Goal: Task Accomplishment & Management: Use online tool/utility

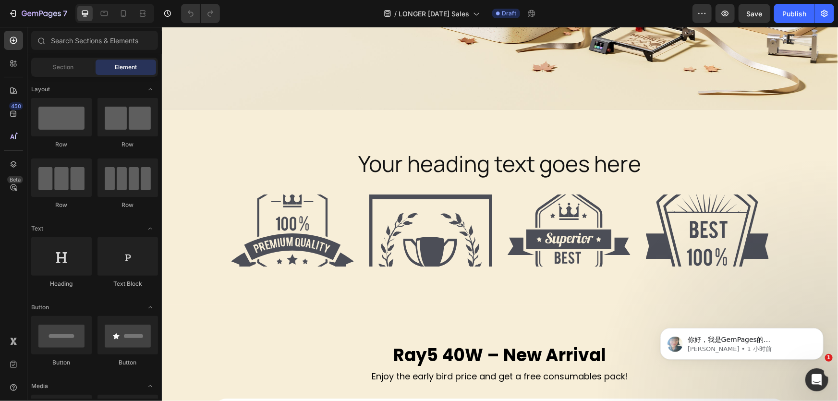
scroll to position [264, 0]
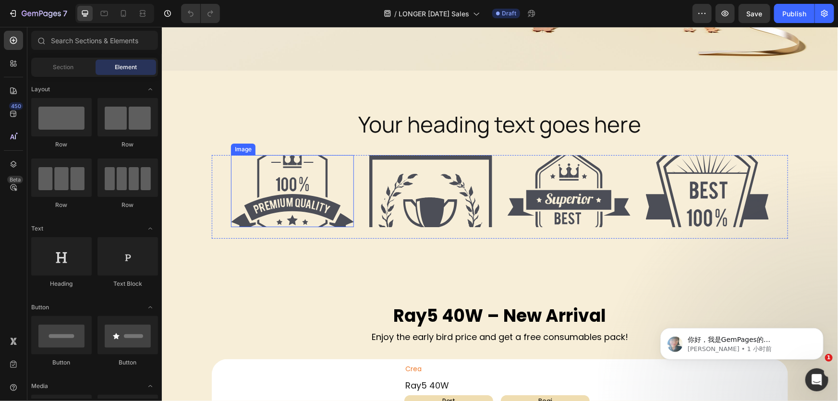
click at [290, 187] on img at bounding box center [292, 191] width 123 height 72
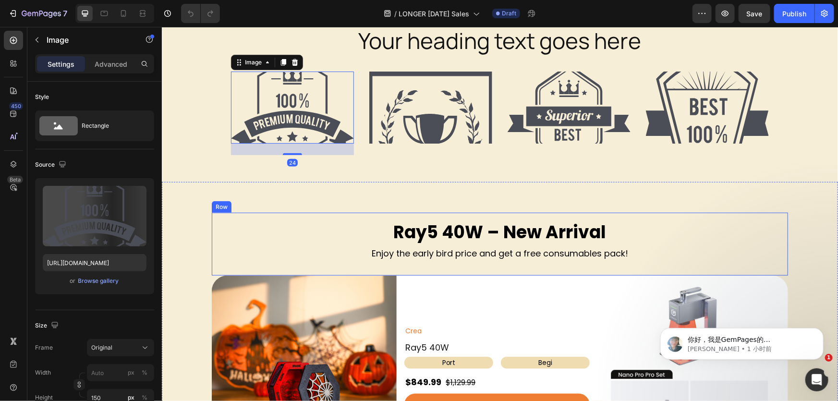
scroll to position [308, 0]
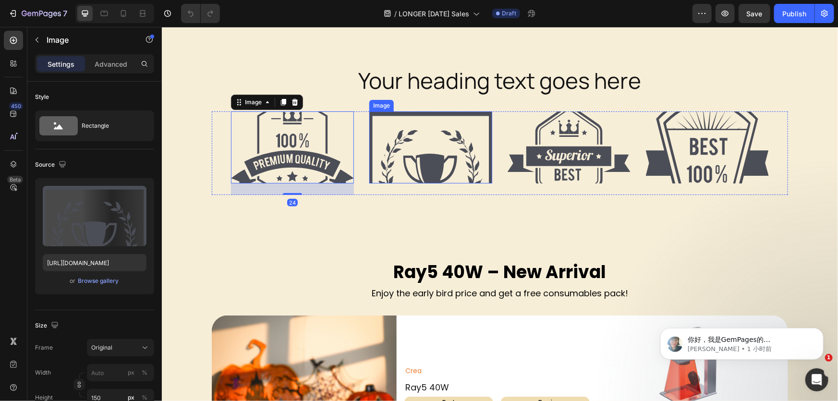
click at [419, 150] on img at bounding box center [430, 147] width 123 height 72
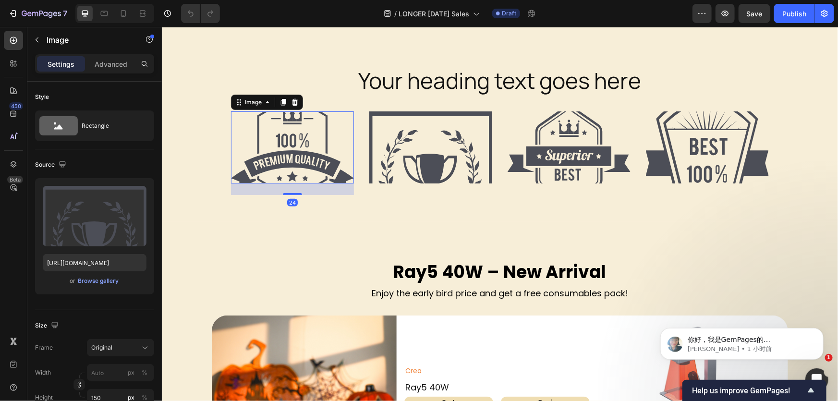
click at [342, 148] on img at bounding box center [292, 147] width 123 height 72
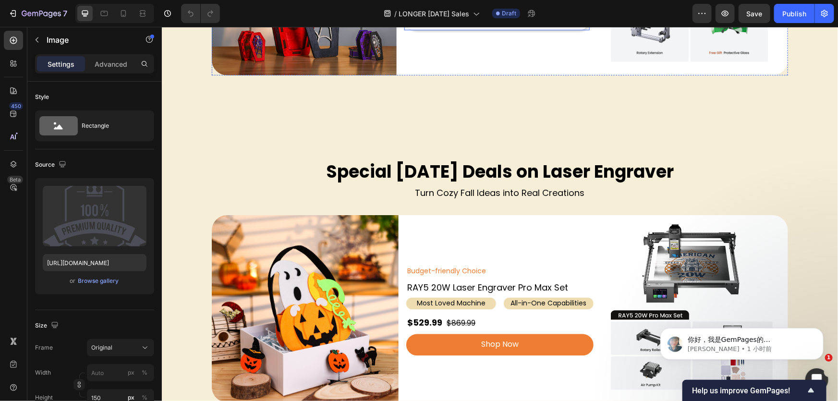
scroll to position [745, 0]
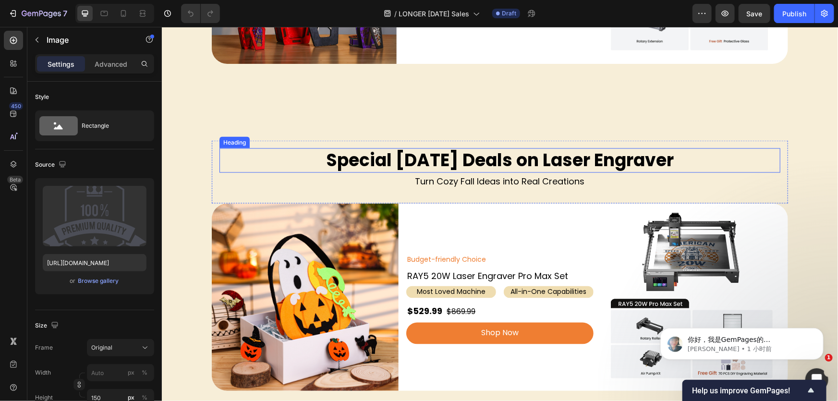
click at [456, 166] on h2 "Special [DATE] Deals on Laser Engraver" at bounding box center [499, 160] width 561 height 25
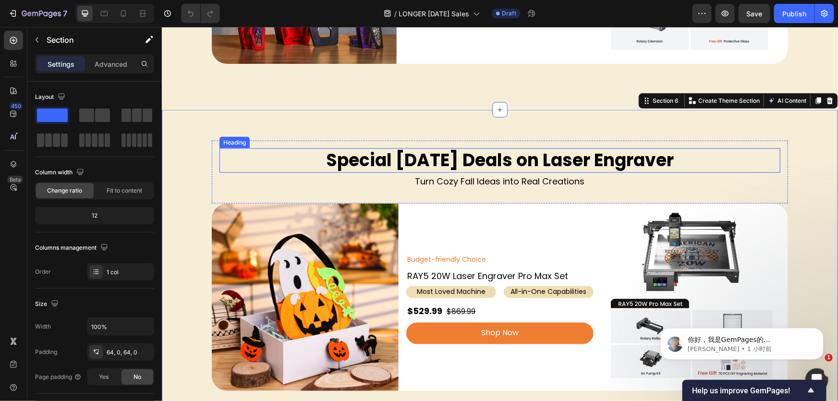
click at [401, 148] on h2 "Special [DATE] Deals on Laser Engraver" at bounding box center [499, 160] width 561 height 25
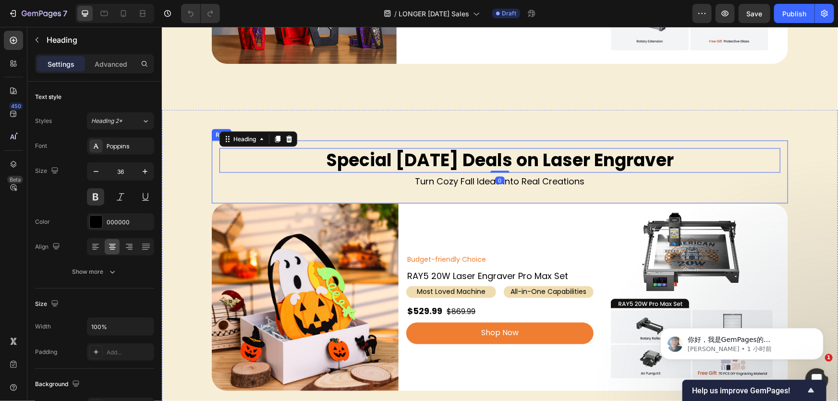
click at [399, 141] on div "Special [DATE] Deals on Laser Engraver Heading 0 Turn Cozy Fall Ideas into Real…" at bounding box center [499, 171] width 577 height 63
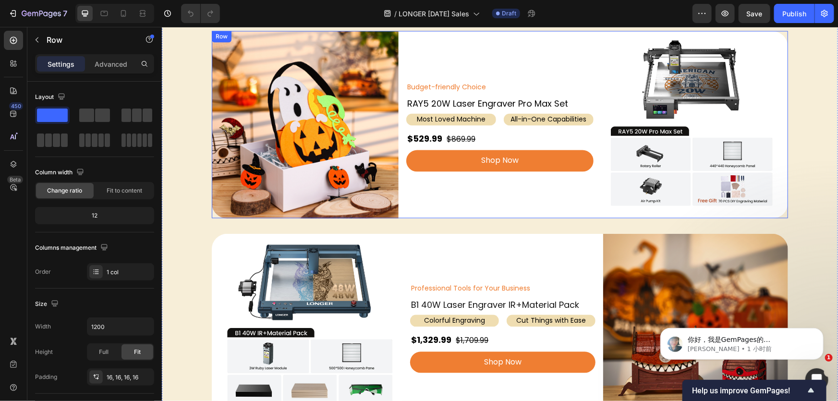
scroll to position [786, 0]
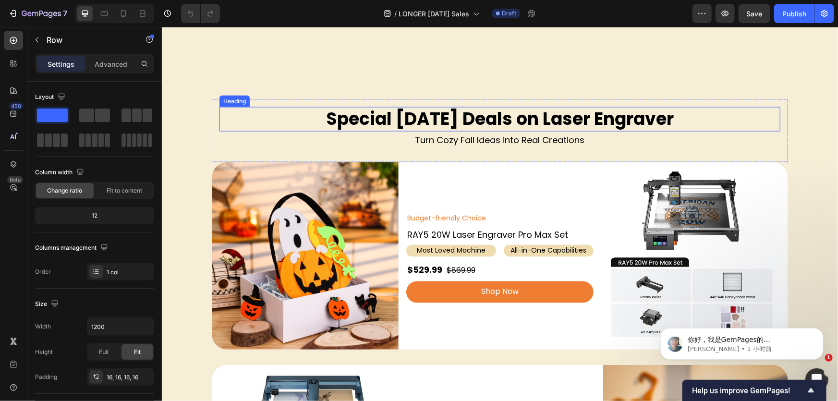
click at [388, 113] on h2 "Special [DATE] Deals on Laser Engraver" at bounding box center [499, 119] width 561 height 25
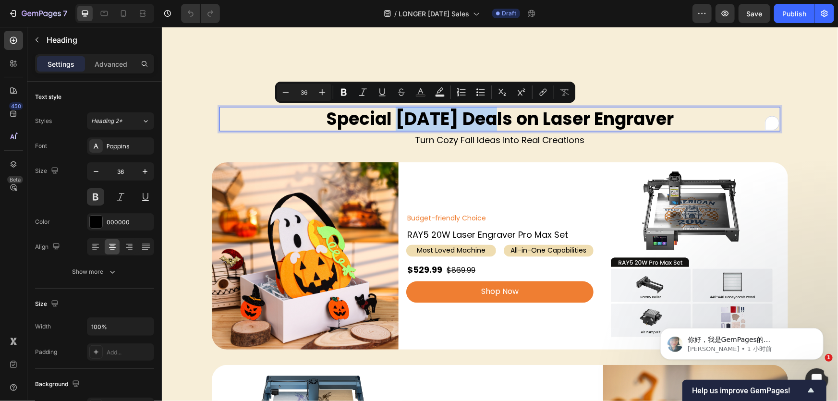
click at [378, 118] on p "Special [DATE] Deals on Laser Engraver" at bounding box center [499, 119] width 559 height 23
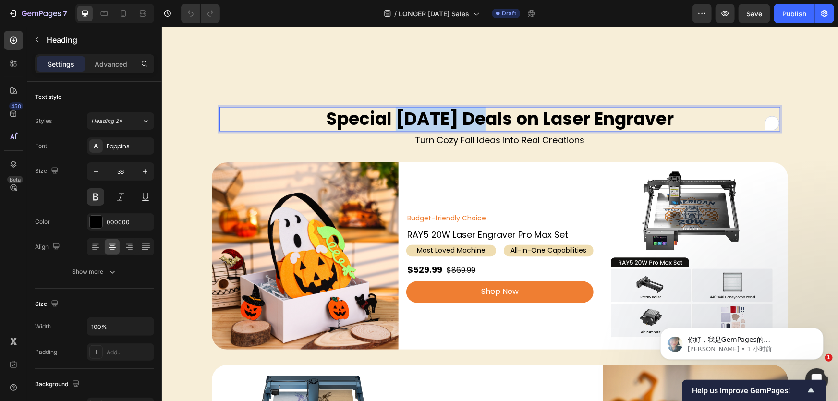
drag, startPoint x: 378, startPoint y: 120, endPoint x: 468, endPoint y: 119, distance: 89.9
click at [468, 119] on p "Special [DATE] Deals on Laser Engraver" at bounding box center [499, 119] width 559 height 23
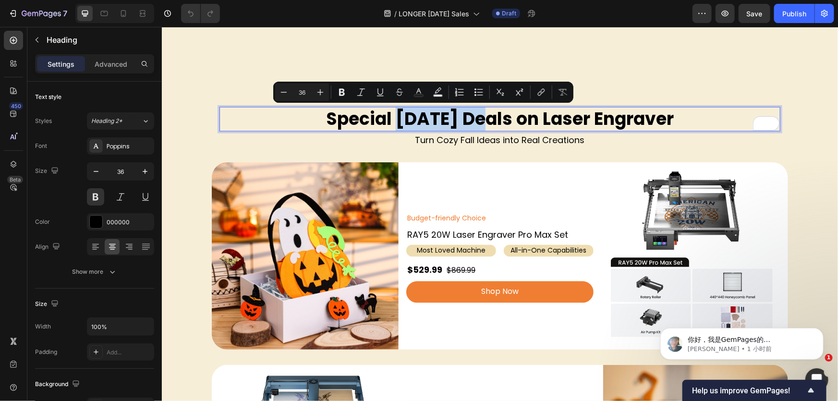
copy p "[DATE]"
click at [14, 15] on icon "button" at bounding box center [13, 14] width 10 height 10
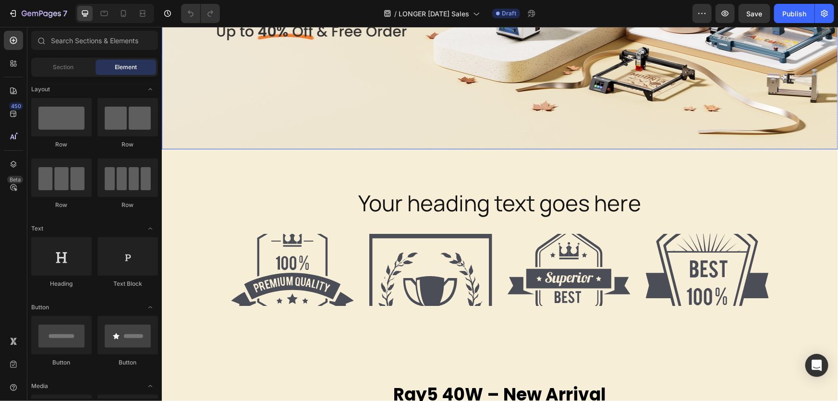
scroll to position [218, 0]
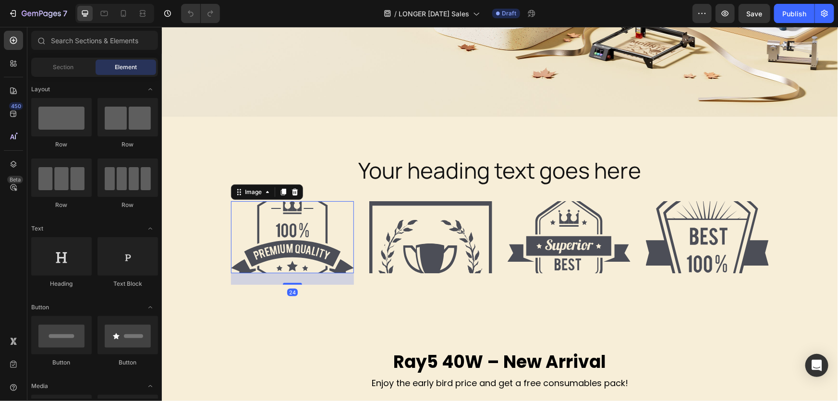
click at [301, 251] on img at bounding box center [292, 237] width 123 height 72
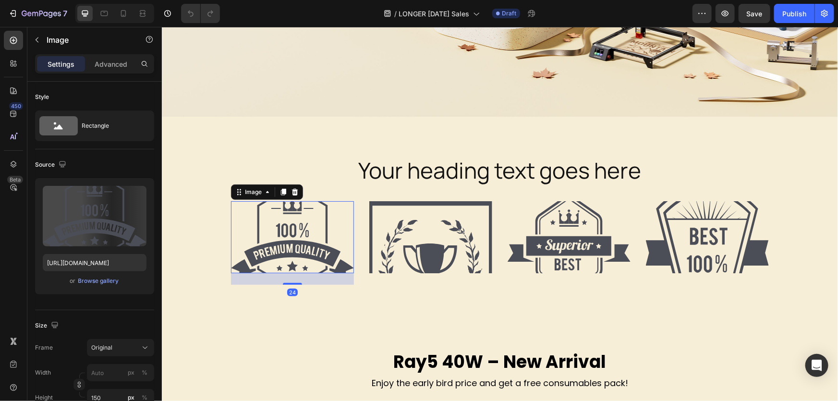
click at [419, 259] on img at bounding box center [430, 237] width 123 height 72
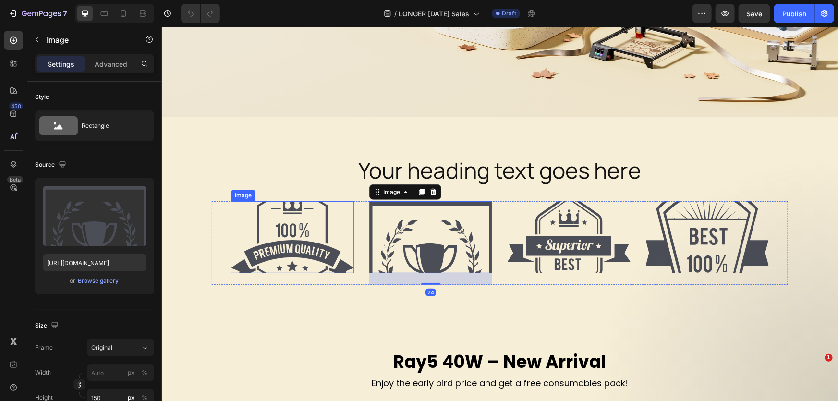
click at [294, 259] on img at bounding box center [292, 237] width 123 height 72
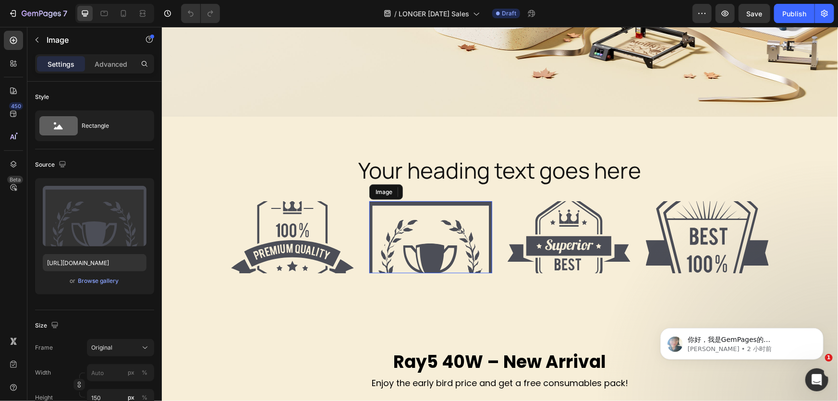
click at [461, 248] on img at bounding box center [430, 237] width 123 height 72
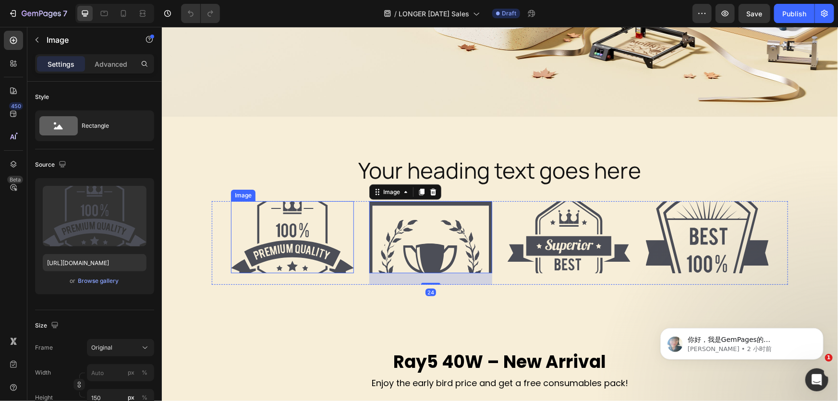
click at [321, 252] on img at bounding box center [292, 237] width 123 height 72
click at [472, 245] on img at bounding box center [430, 237] width 123 height 72
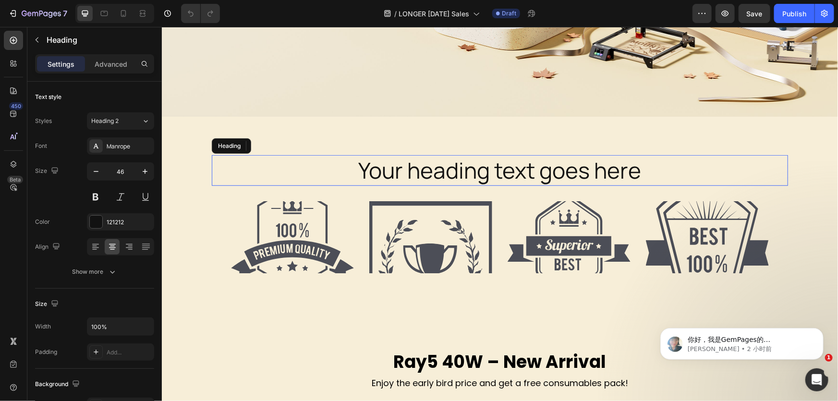
click at [466, 168] on h2 "Your heading text goes here" at bounding box center [499, 170] width 577 height 31
click at [577, 162] on h2 "Your heading text goes here" at bounding box center [499, 170] width 577 height 31
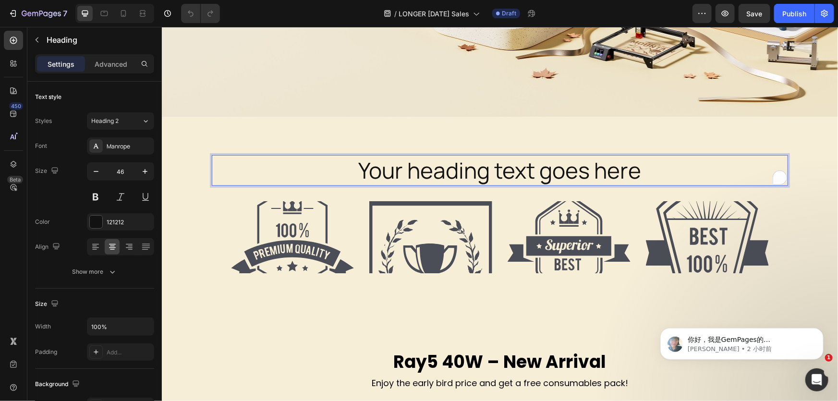
click at [481, 163] on p "Your heading text goes here" at bounding box center [499, 170] width 575 height 29
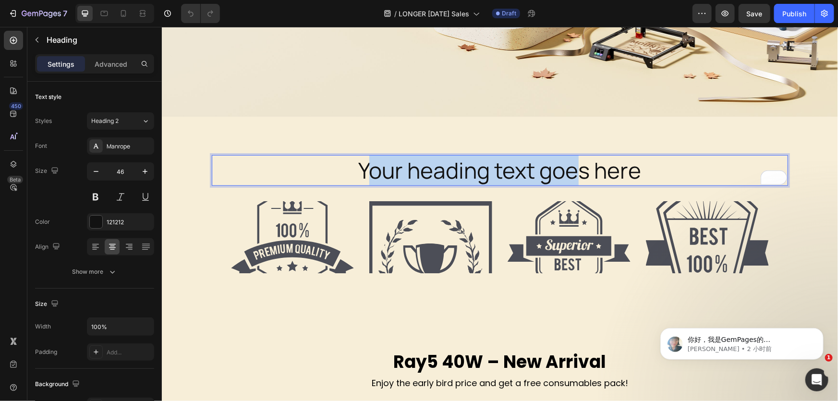
drag, startPoint x: 360, startPoint y: 164, endPoint x: 593, endPoint y: 157, distance: 233.1
click at [593, 157] on p "Your heading text goes here" at bounding box center [499, 170] width 575 height 29
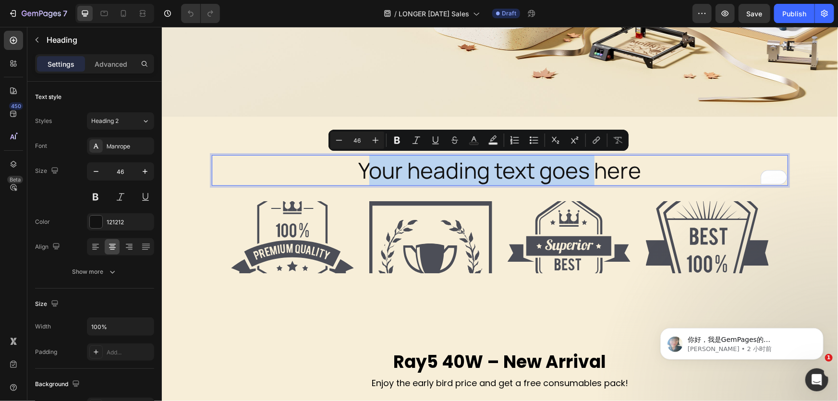
click at [549, 169] on p "Your heading text goes here" at bounding box center [499, 170] width 575 height 29
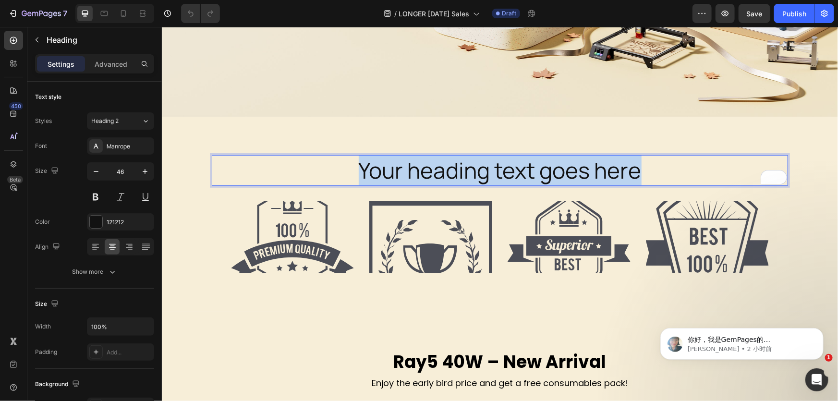
drag, startPoint x: 342, startPoint y: 162, endPoint x: 659, endPoint y: 167, distance: 317.7
click at [659, 167] on p "Your heading text goes here" at bounding box center [499, 170] width 575 height 29
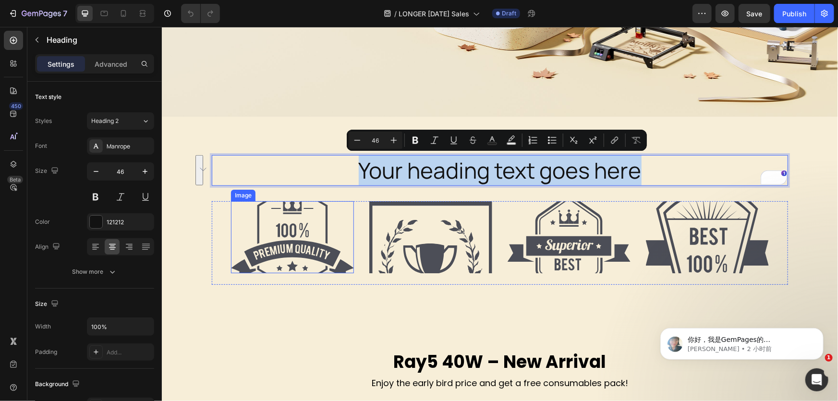
click at [304, 253] on img at bounding box center [292, 237] width 123 height 72
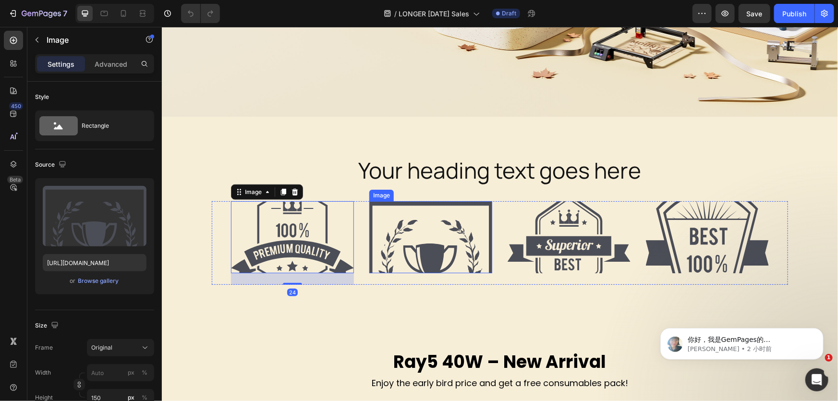
drag, startPoint x: 426, startPoint y: 231, endPoint x: 455, endPoint y: 231, distance: 28.3
click at [427, 231] on img at bounding box center [430, 237] width 123 height 72
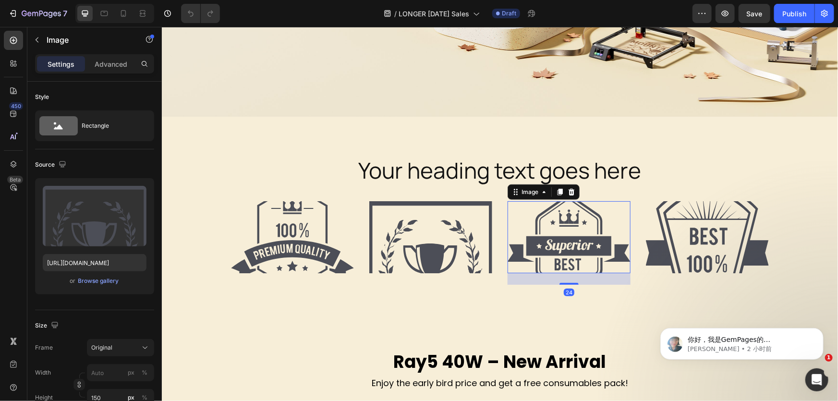
click at [584, 232] on img at bounding box center [568, 237] width 123 height 72
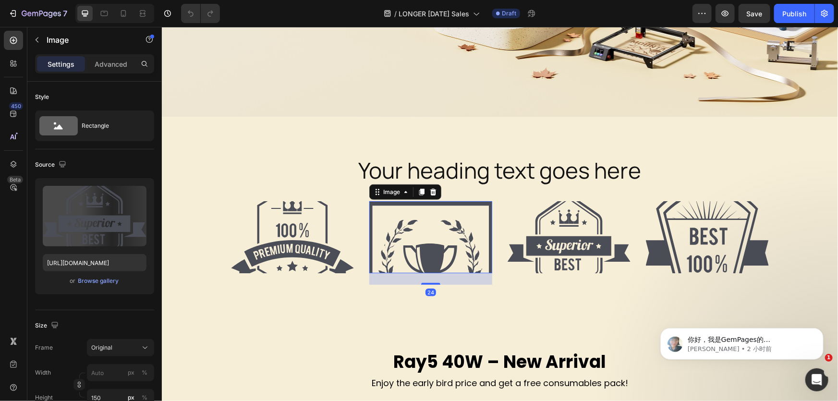
click at [380, 232] on img at bounding box center [430, 237] width 123 height 72
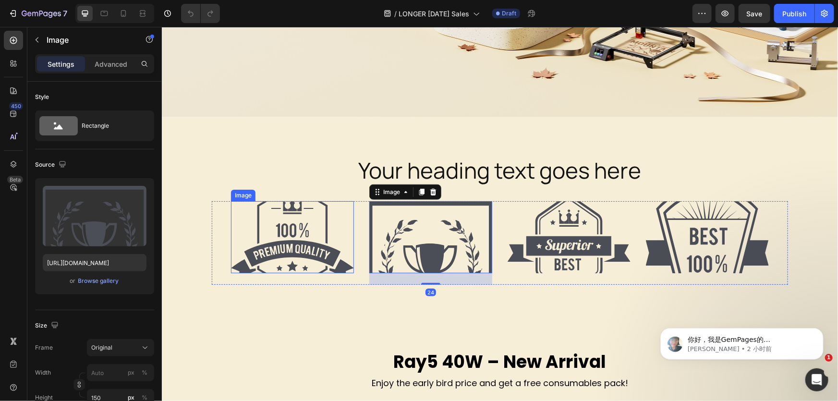
click at [313, 239] on img at bounding box center [292, 237] width 123 height 72
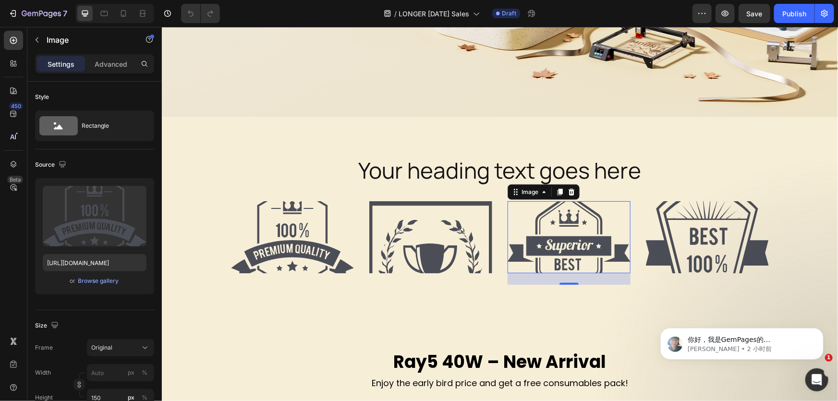
click at [566, 242] on img at bounding box center [568, 237] width 123 height 72
click at [568, 195] on div at bounding box center [572, 192] width 12 height 12
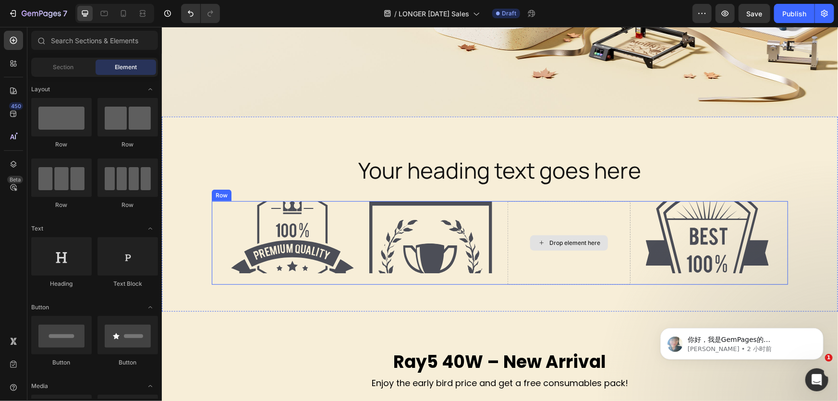
click at [596, 223] on div "Drop element here" at bounding box center [568, 243] width 123 height 84
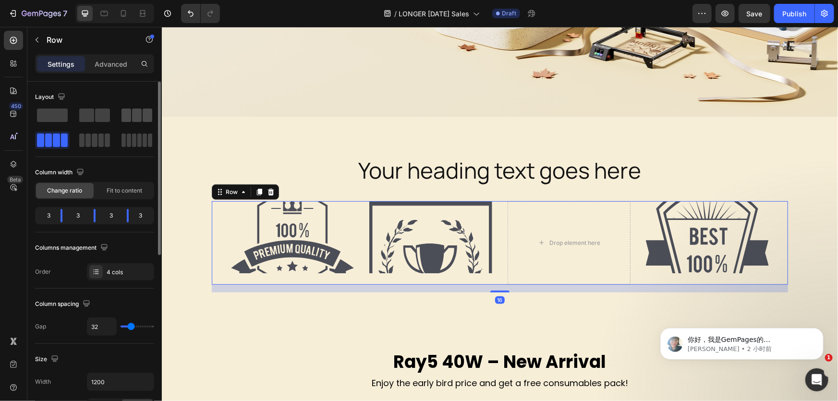
click at [135, 118] on span at bounding box center [137, 115] width 10 height 13
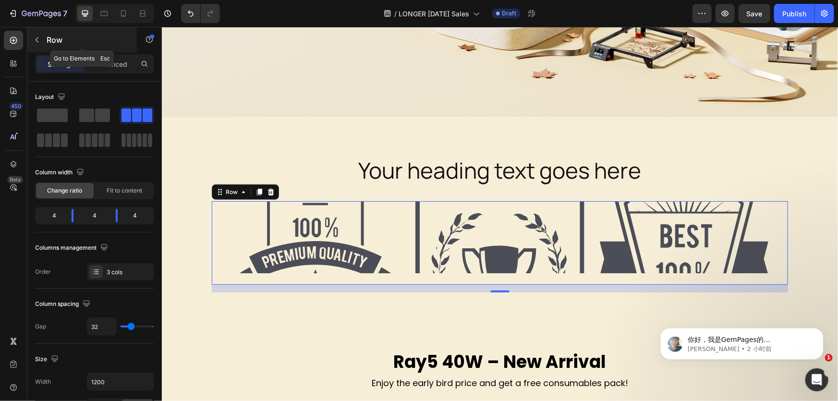
click at [38, 35] on button "button" at bounding box center [36, 39] width 15 height 15
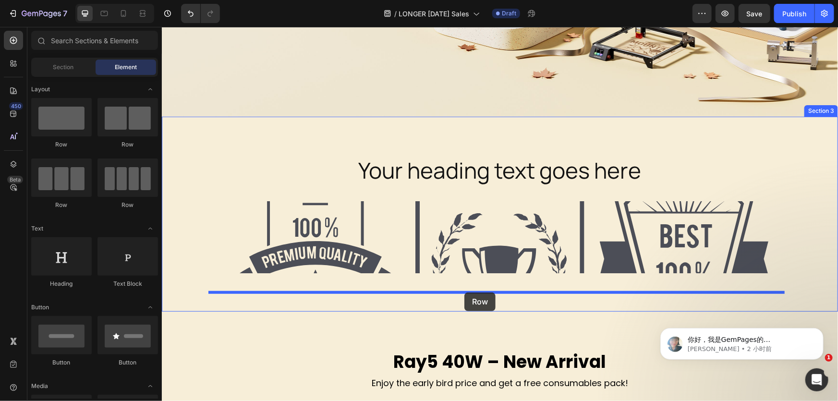
drag, startPoint x: 224, startPoint y: 150, endPoint x: 464, endPoint y: 290, distance: 278.0
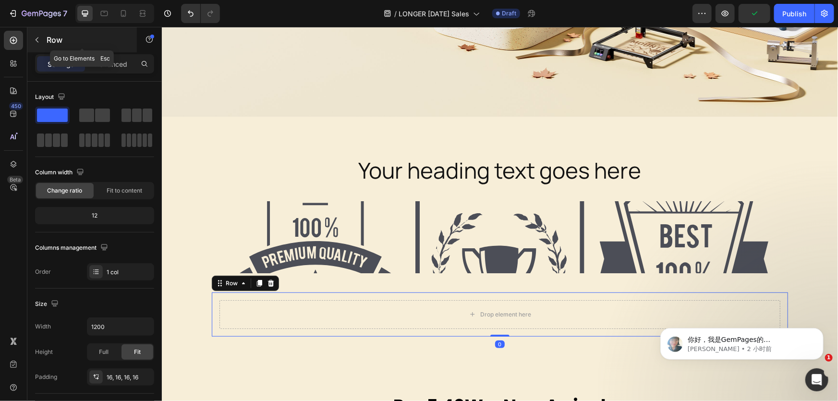
click at [42, 43] on button "button" at bounding box center [36, 39] width 15 height 15
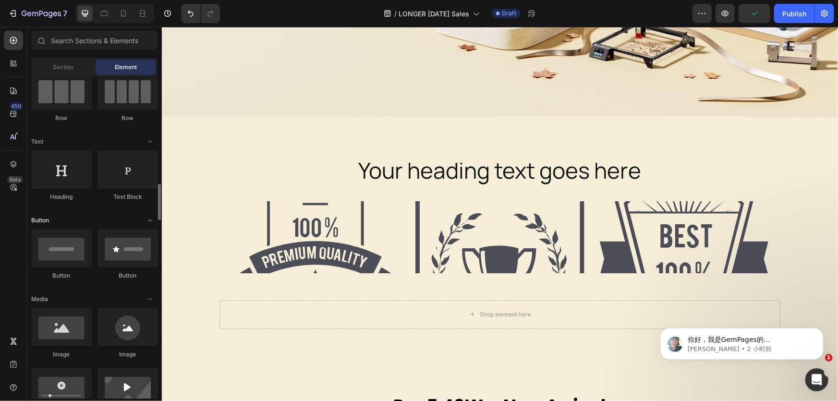
scroll to position [174, 0]
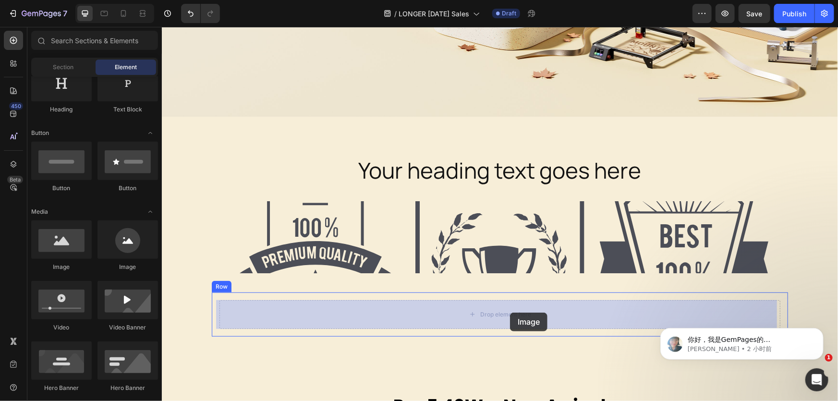
drag, startPoint x: 228, startPoint y: 274, endPoint x: 515, endPoint y: 312, distance: 289.8
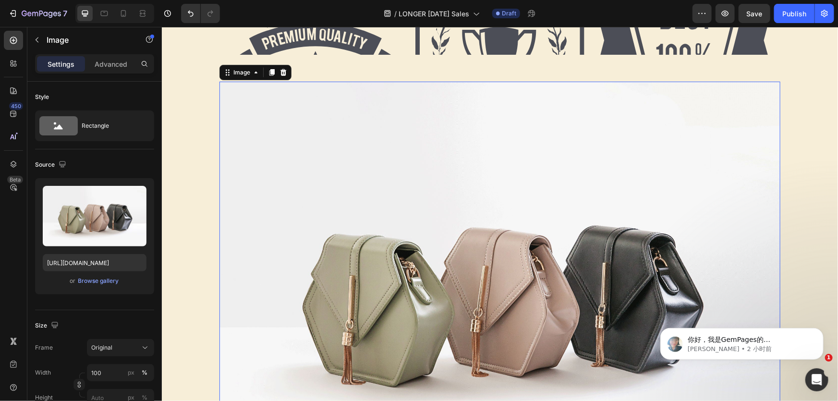
scroll to position [262, 0]
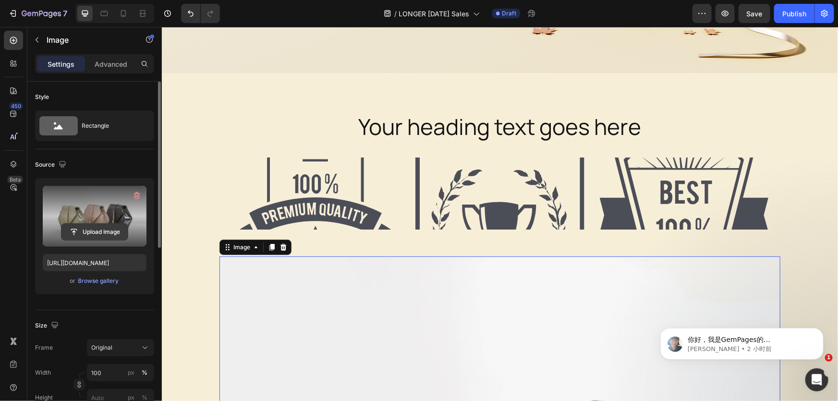
click at [109, 226] on input "file" at bounding box center [95, 232] width 66 height 16
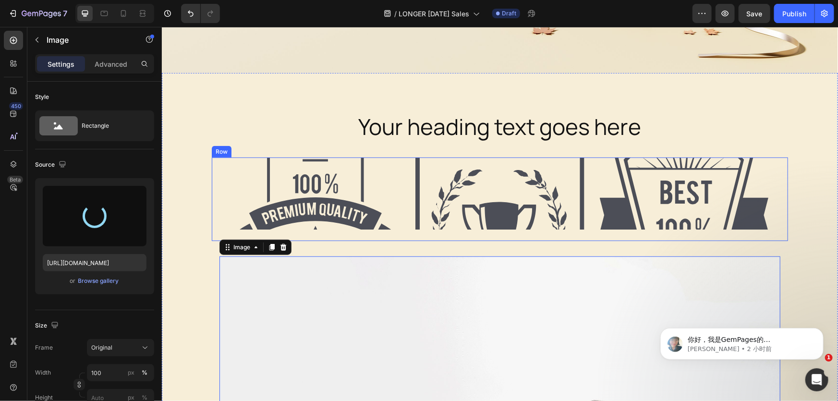
type input "https://cdn.shopify.com/s/files/1/0517/8812/0247/files/gempages_490436405370029…"
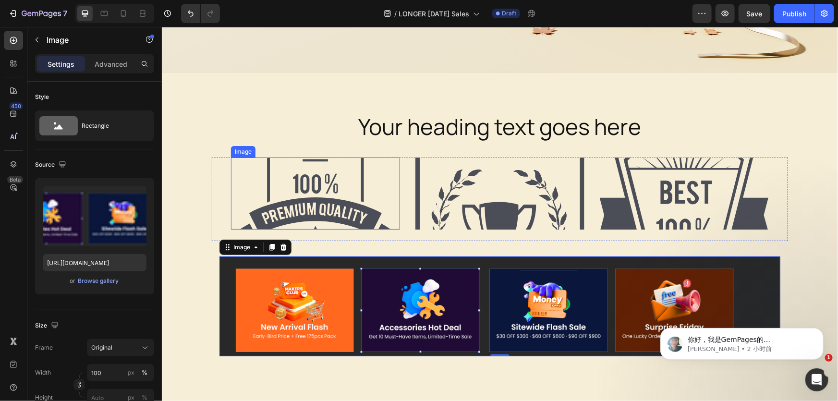
click at [346, 186] on img at bounding box center [315, 193] width 169 height 72
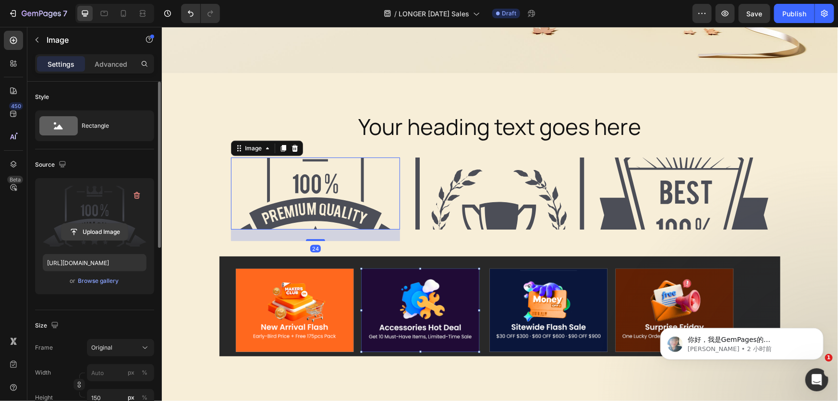
click at [78, 231] on input "file" at bounding box center [95, 232] width 66 height 16
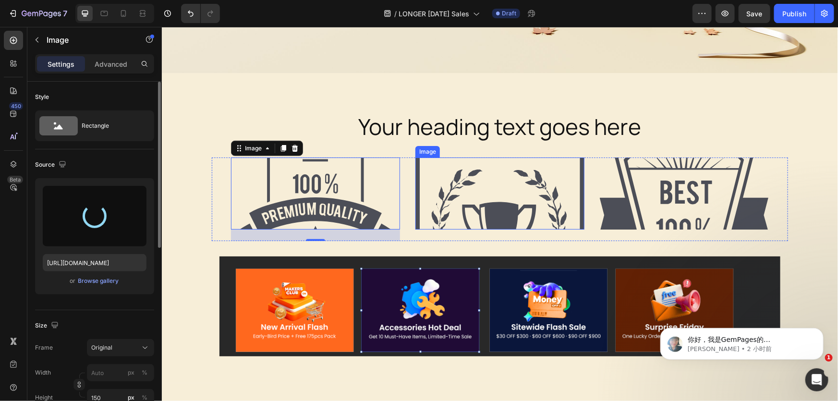
type input "https://cdn.shopify.com/s/files/1/0517/8812/0247/files/gempages_490436405370029…"
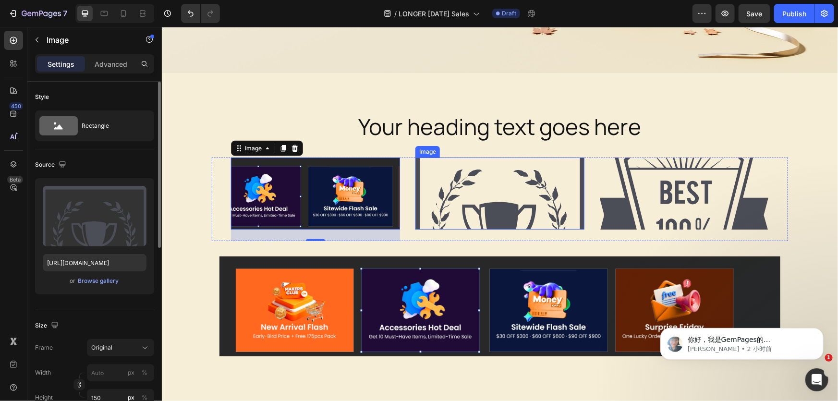
click at [493, 188] on img at bounding box center [499, 193] width 169 height 72
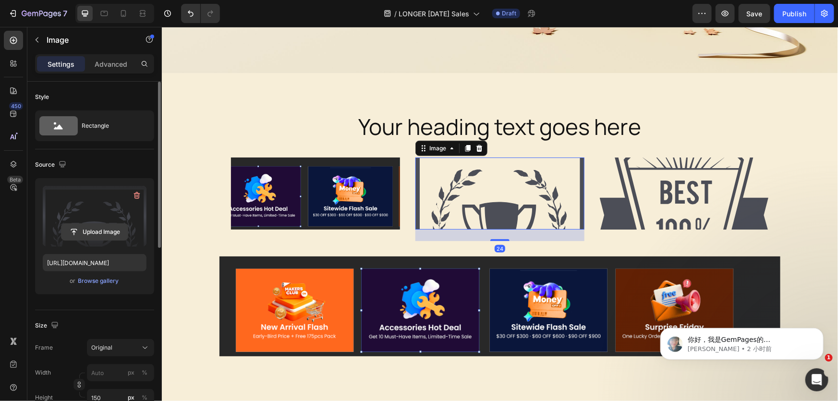
click at [110, 235] on input "file" at bounding box center [95, 232] width 66 height 16
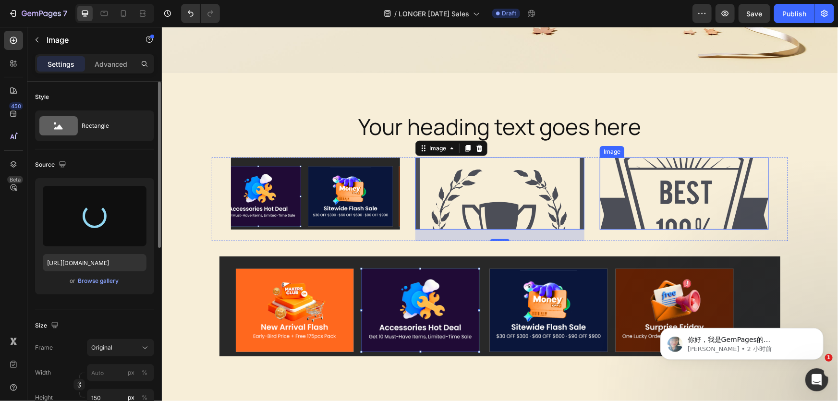
type input "https://cdn.shopify.com/s/files/1/0517/8812/0247/files/gempages_490436405370029…"
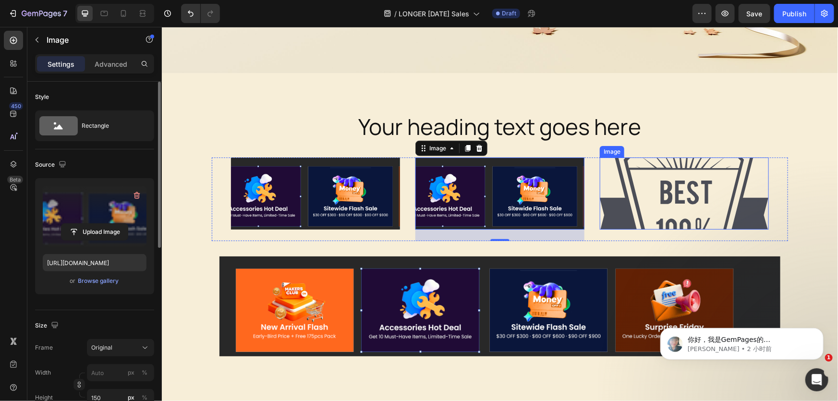
click at [689, 217] on img at bounding box center [684, 193] width 169 height 72
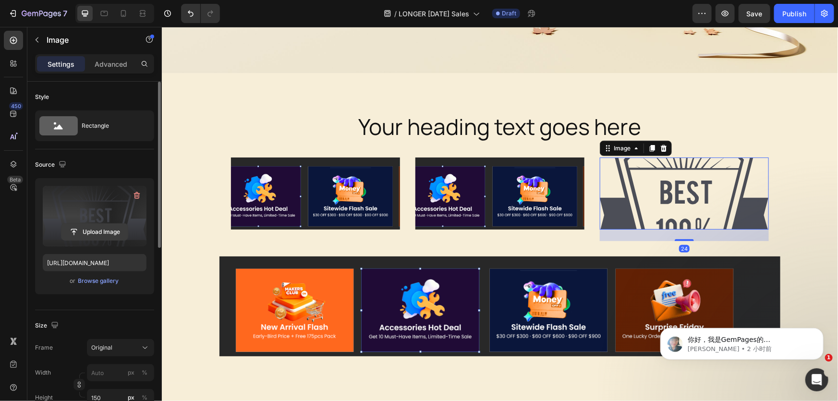
click at [73, 232] on input "file" at bounding box center [95, 232] width 66 height 16
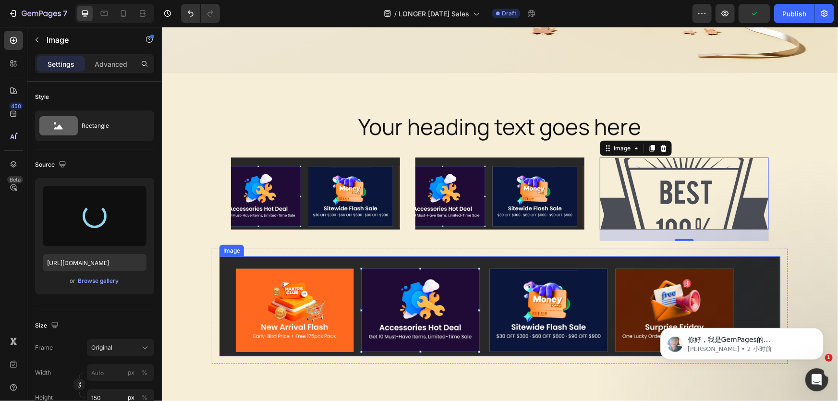
type input "https://cdn.shopify.com/s/files/1/0517/8812/0247/files/gempages_490436405370029…"
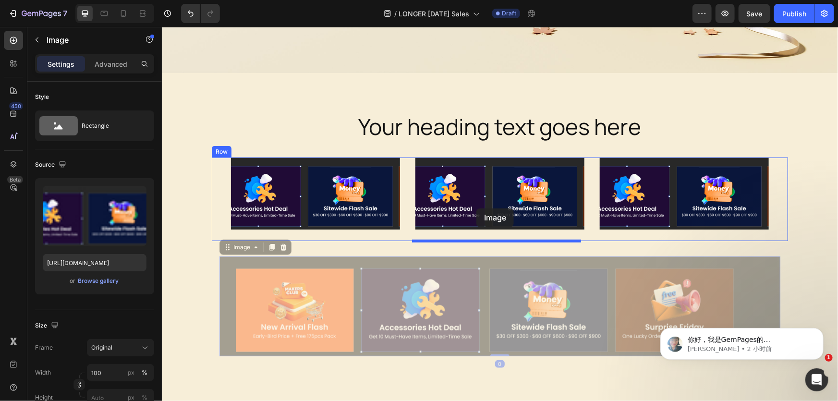
drag, startPoint x: 476, startPoint y: 297, endPoint x: 476, endPoint y: 207, distance: 89.9
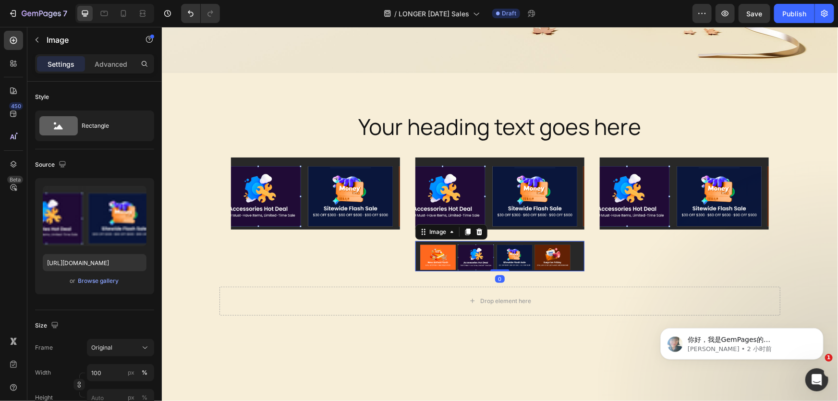
click at [455, 255] on img at bounding box center [499, 256] width 169 height 30
click at [415, 253] on img at bounding box center [499, 256] width 169 height 30
click at [551, 250] on img at bounding box center [499, 256] width 169 height 30
click at [319, 275] on div "Your heading text goes here Heading Row Image Image Image 0 Image Row Drop elem…" at bounding box center [500, 217] width 662 height 212
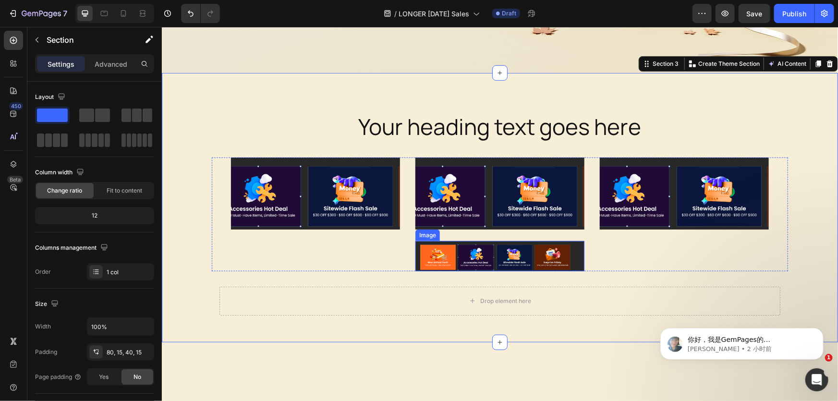
click at [522, 248] on img at bounding box center [499, 256] width 169 height 30
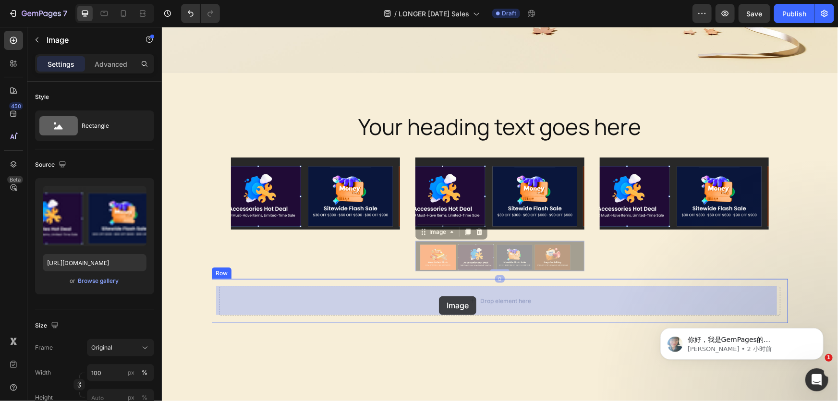
drag, startPoint x: 476, startPoint y: 250, endPoint x: 439, endPoint y: 296, distance: 59.1
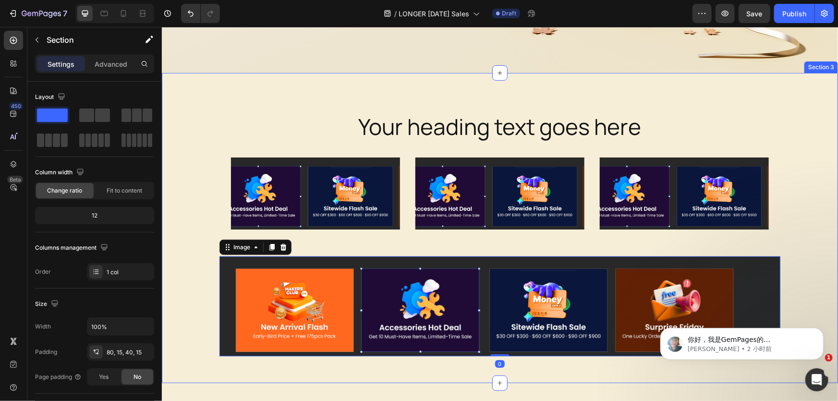
click at [192, 229] on div "Your heading text goes here Heading Row Image Image Image Row Image 0 Row" at bounding box center [500, 237] width 662 height 253
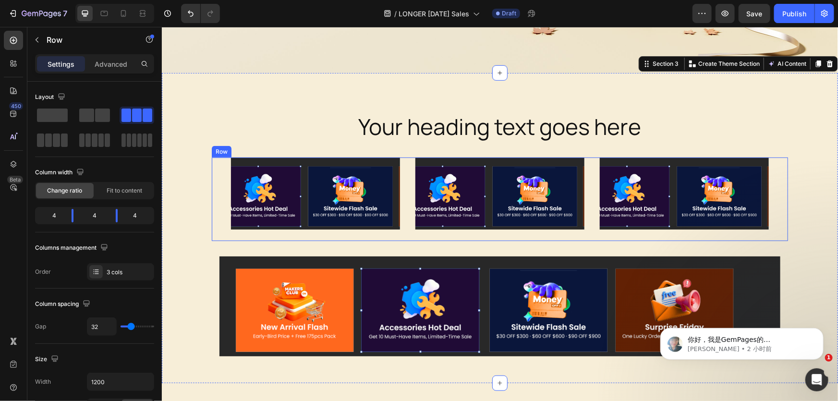
click at [213, 211] on div "Image Image Image Row" at bounding box center [499, 199] width 577 height 84
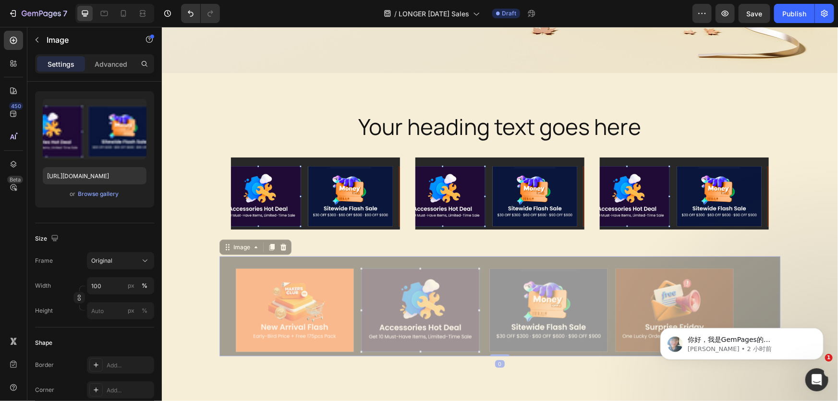
scroll to position [0, 0]
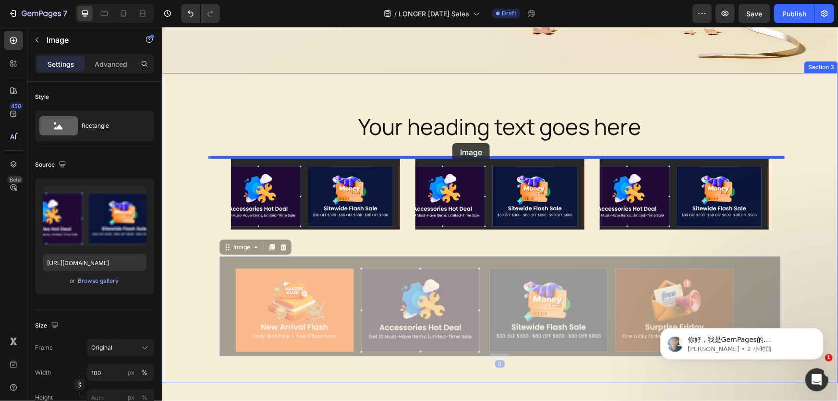
drag, startPoint x: 496, startPoint y: 311, endPoint x: 452, endPoint y: 143, distance: 174.2
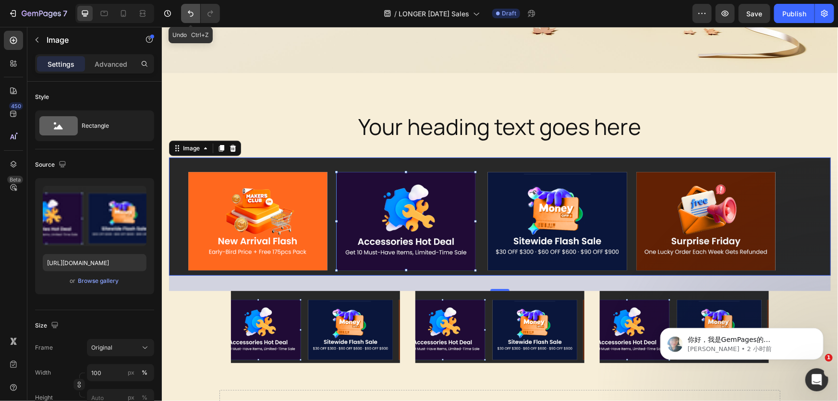
click at [194, 17] on icon "Undo/Redo" at bounding box center [191, 14] width 10 height 10
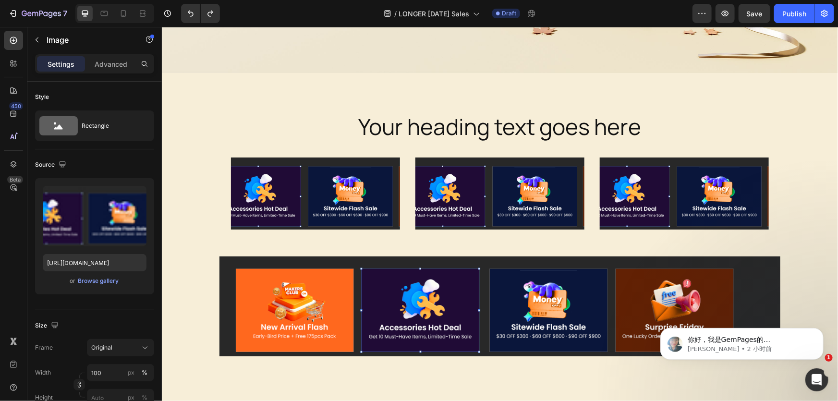
click at [300, 312] on img at bounding box center [499, 306] width 561 height 100
click at [306, 230] on div "Image" at bounding box center [315, 199] width 169 height 84
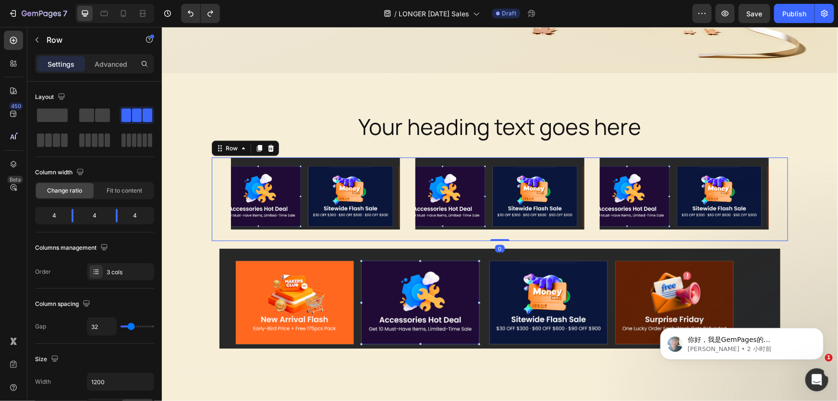
drag, startPoint x: 496, startPoint y: 246, endPoint x: 494, endPoint y: 227, distance: 18.8
click at [494, 227] on div "Image Image Image Row 0" at bounding box center [499, 199] width 577 height 84
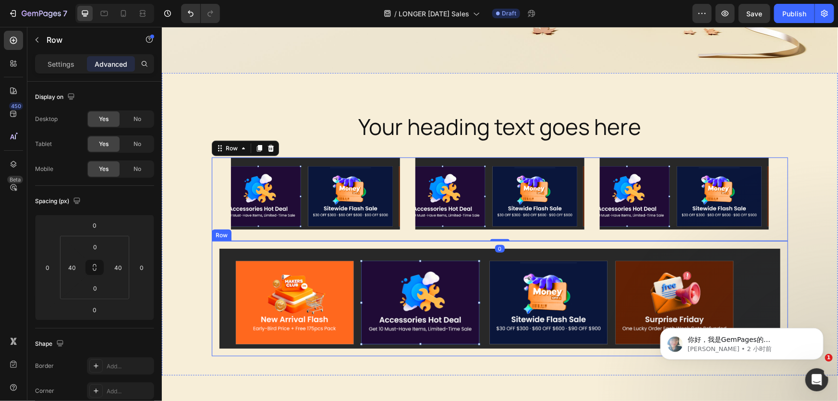
click at [339, 246] on div "Image Row" at bounding box center [499, 298] width 577 height 115
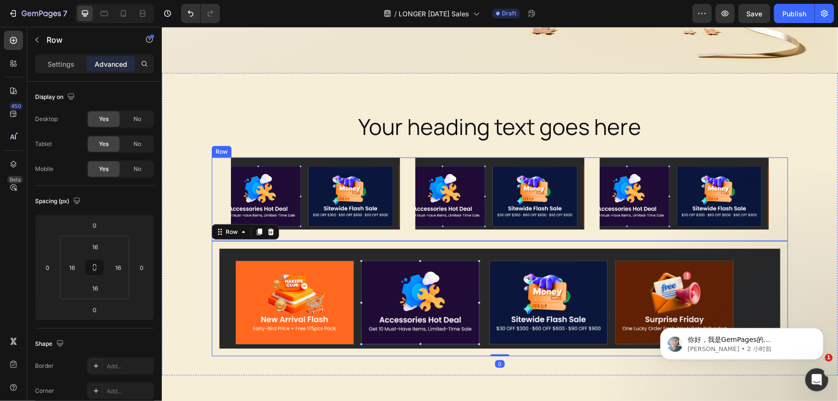
click at [335, 231] on div "Image" at bounding box center [315, 199] width 169 height 84
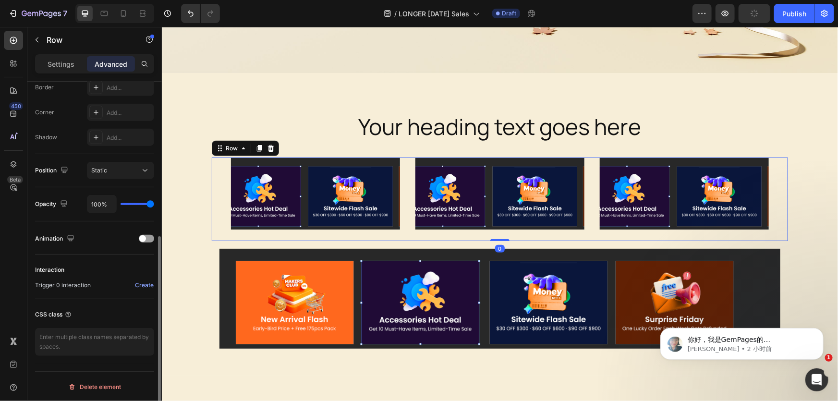
scroll to position [148, 0]
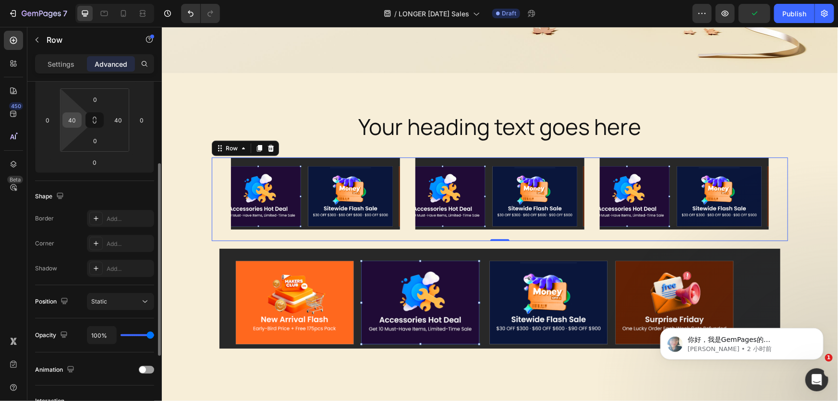
click at [74, 118] on input "40" at bounding box center [72, 120] width 14 height 14
type input "0"
click at [116, 118] on input "40" at bounding box center [118, 120] width 14 height 14
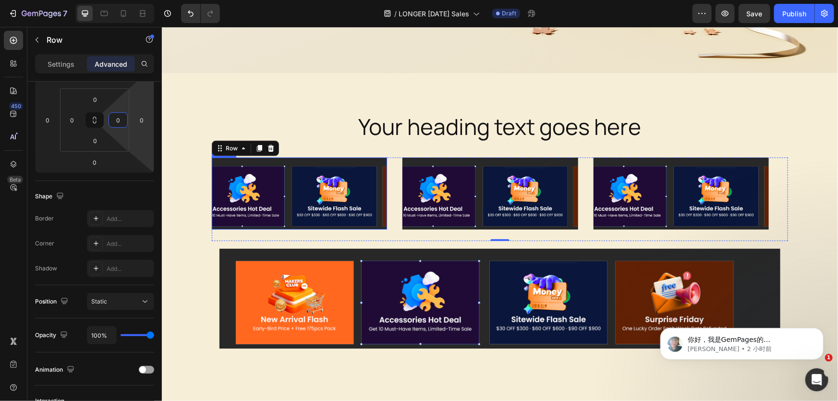
click at [350, 104] on div "Your heading text goes here Heading Row Image Image Image Row 0 Image Row Secti…" at bounding box center [499, 224] width 677 height 303
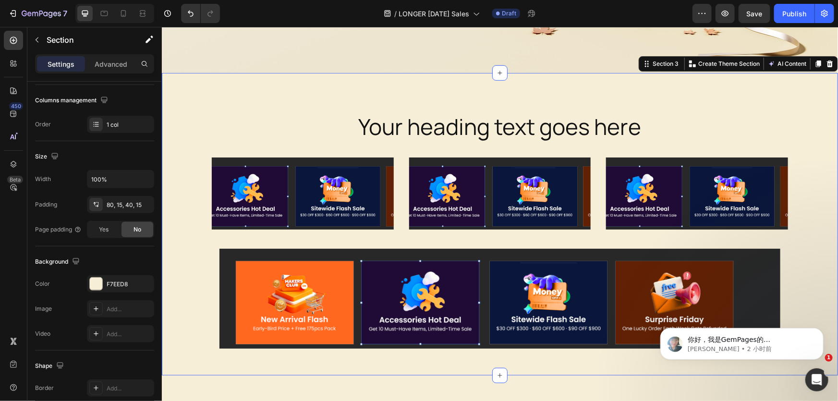
scroll to position [0, 0]
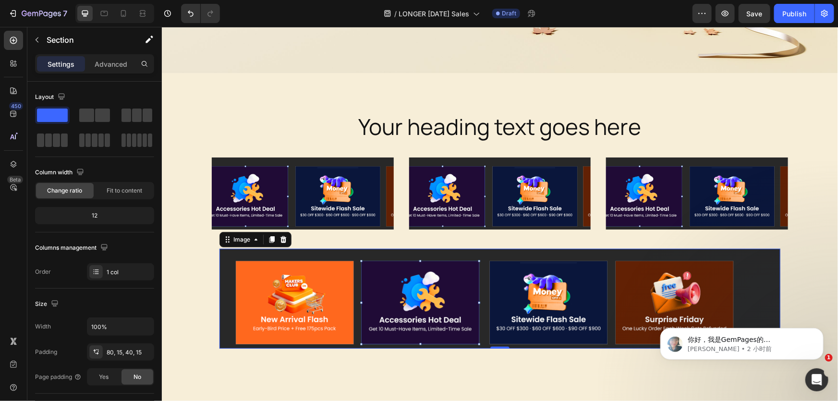
click at [252, 266] on img at bounding box center [499, 298] width 561 height 100
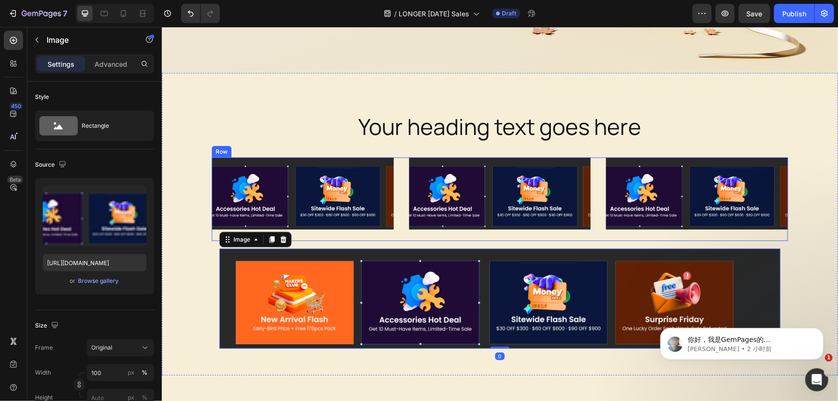
click at [400, 193] on div "Image Image Image Row" at bounding box center [499, 199] width 577 height 84
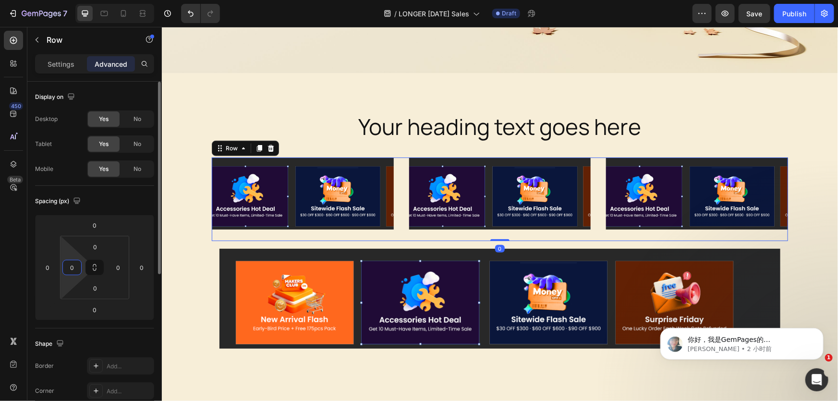
click at [75, 268] on input "0" at bounding box center [72, 267] width 14 height 14
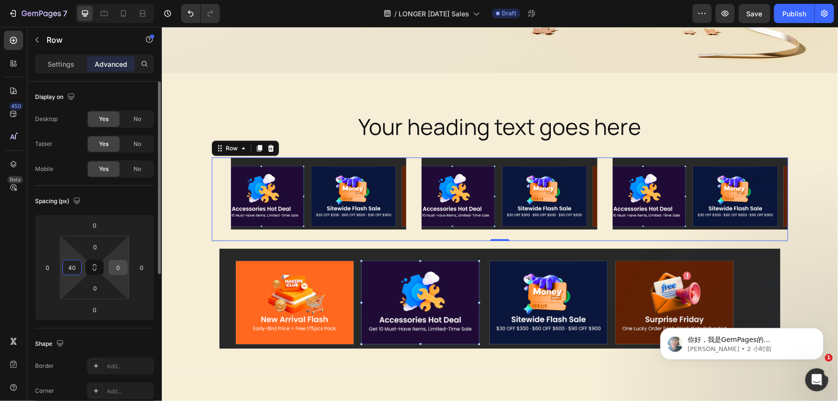
type input "40"
click at [115, 266] on input "0" at bounding box center [118, 267] width 14 height 14
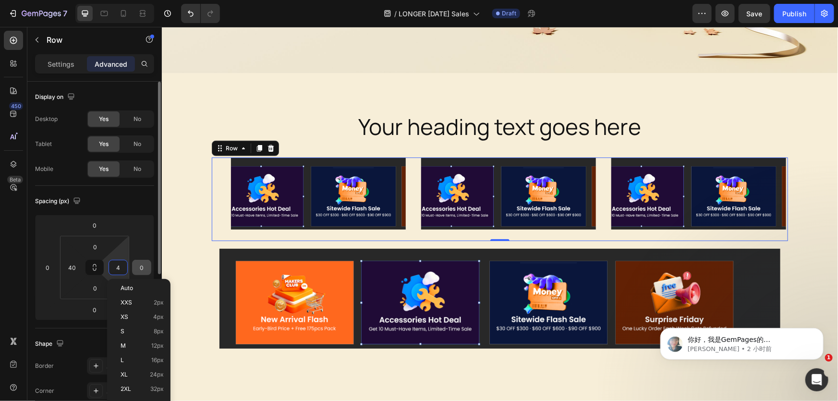
type input "40"
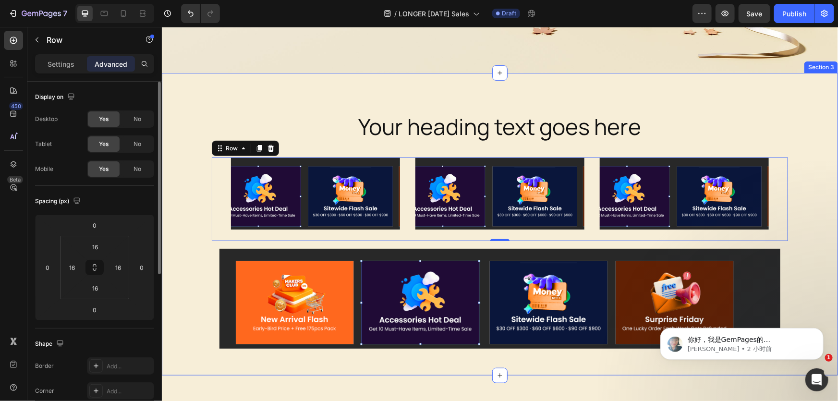
click at [211, 288] on div "Image Row" at bounding box center [499, 298] width 577 height 115
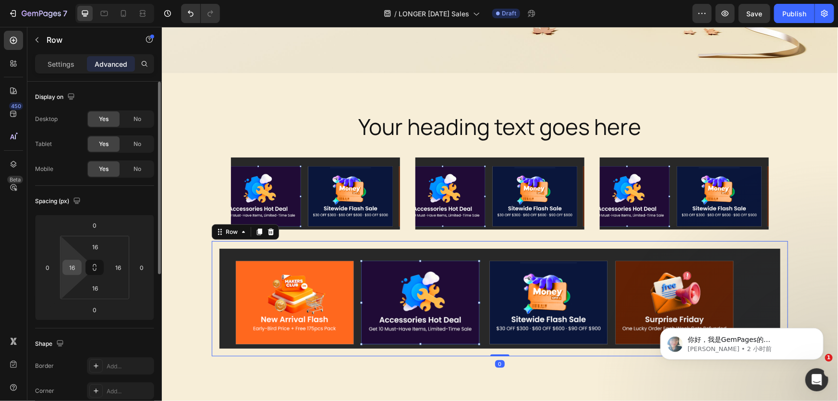
click at [75, 265] on input "16" at bounding box center [72, 267] width 14 height 14
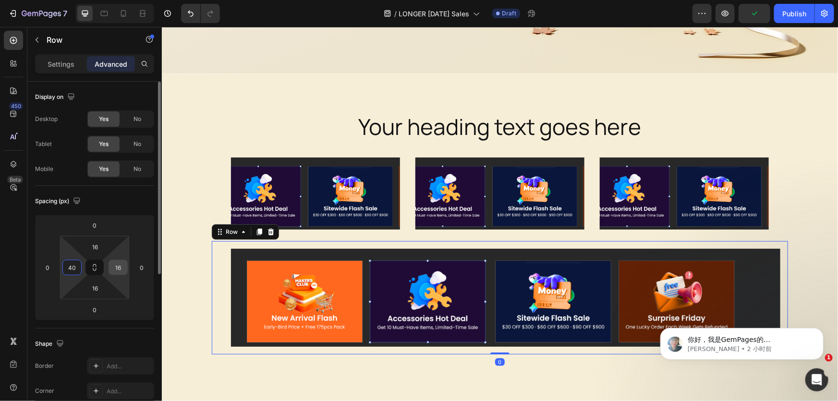
type input "40"
click at [116, 267] on input "16" at bounding box center [118, 267] width 14 height 14
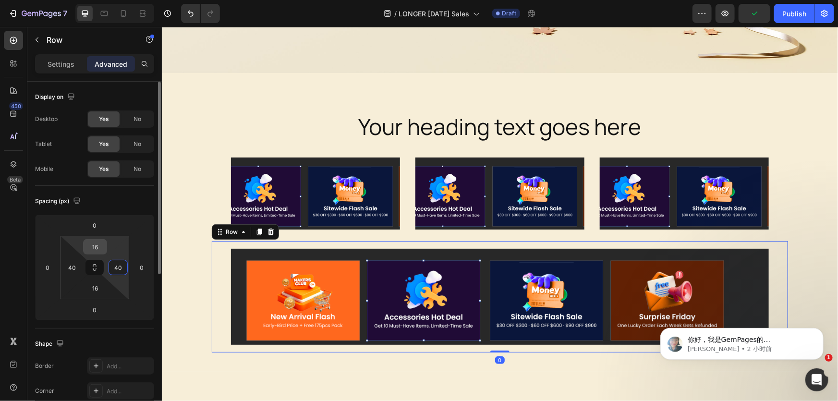
type input "40"
click at [100, 245] on input "16" at bounding box center [95, 247] width 19 height 14
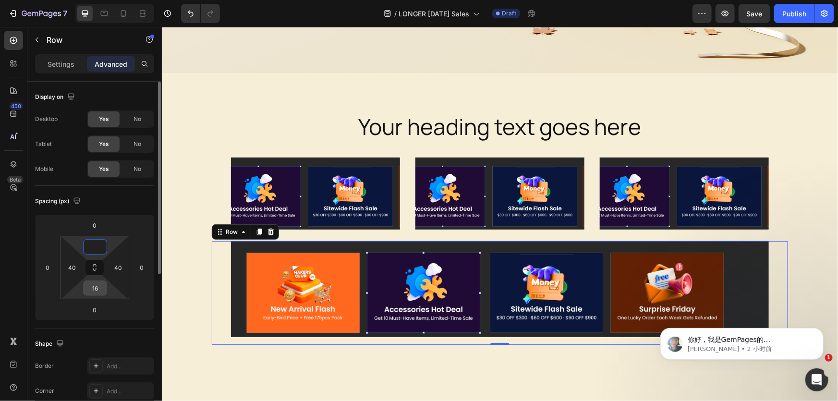
type input "0"
click at [95, 288] on input "16" at bounding box center [95, 288] width 19 height 14
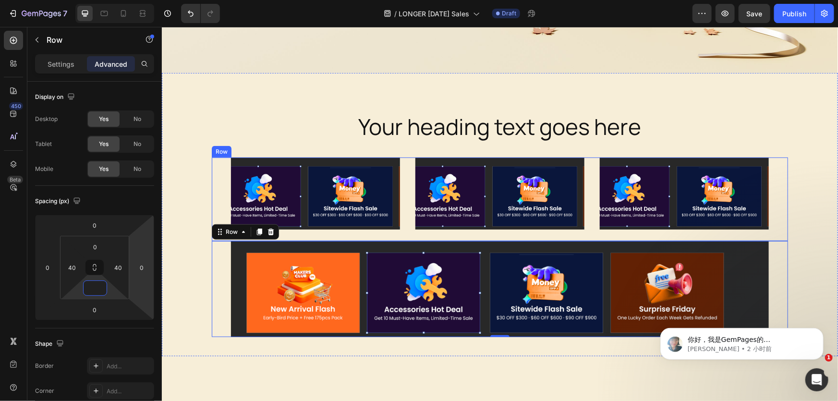
click at [404, 177] on div "Image Image Image Row" at bounding box center [499, 199] width 577 height 84
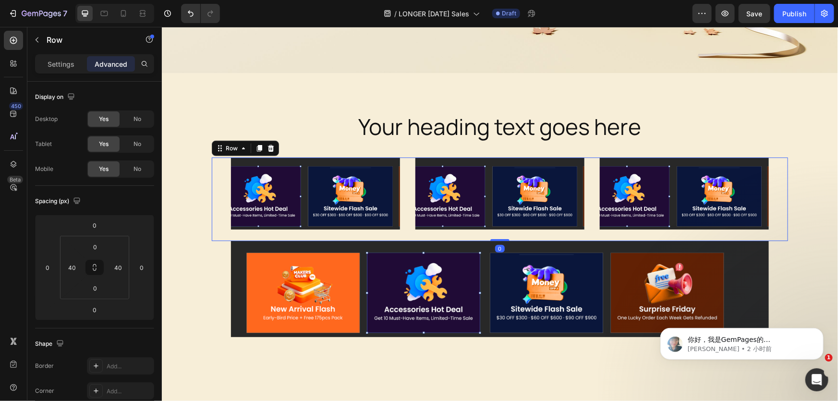
click at [400, 192] on div "Image Image Image Row 0" at bounding box center [499, 199] width 577 height 84
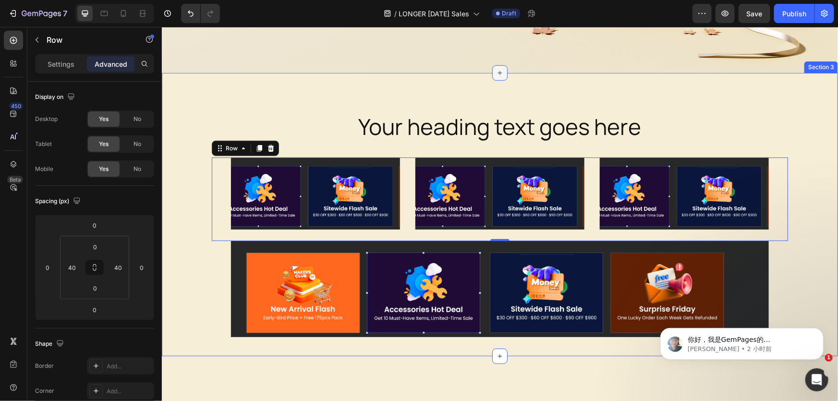
click at [498, 73] on icon at bounding box center [500, 73] width 8 height 8
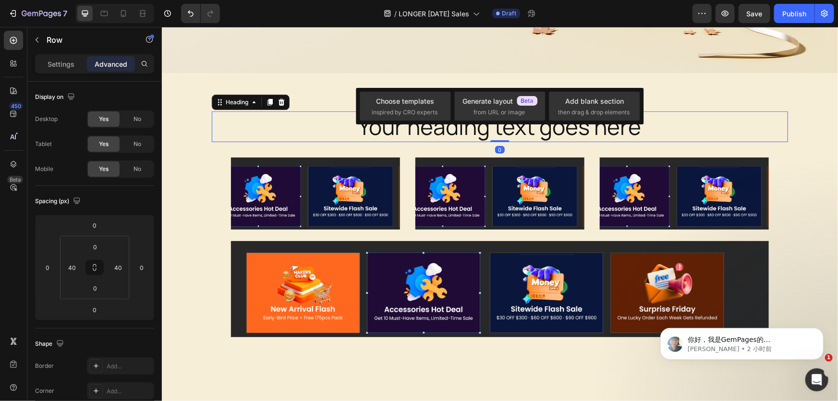
click at [743, 112] on p "Your heading text goes here" at bounding box center [499, 126] width 575 height 29
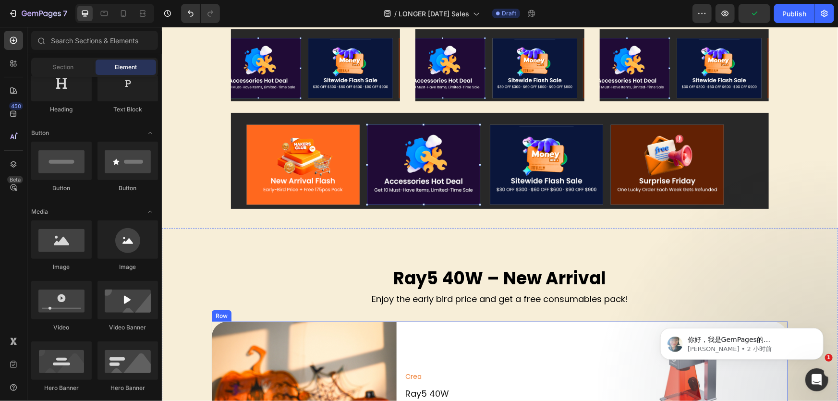
scroll to position [327, 0]
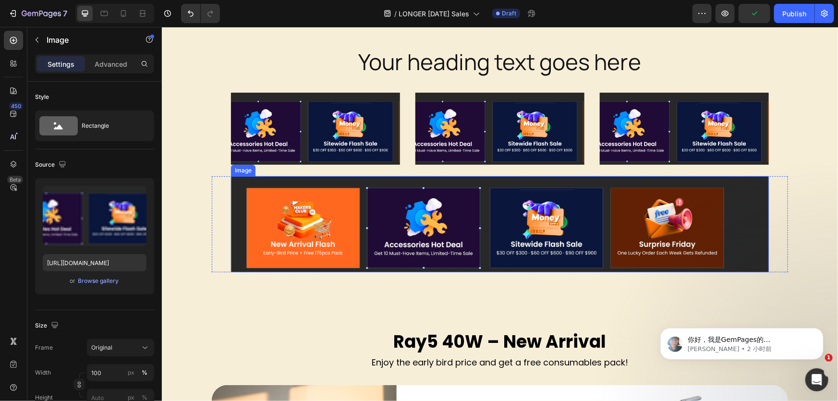
click at [407, 231] on img at bounding box center [500, 224] width 538 height 96
click at [340, 245] on img at bounding box center [500, 224] width 538 height 96
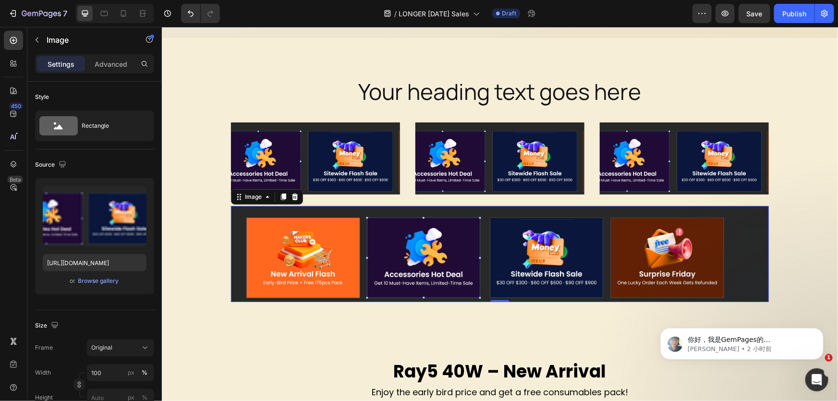
scroll to position [283, 0]
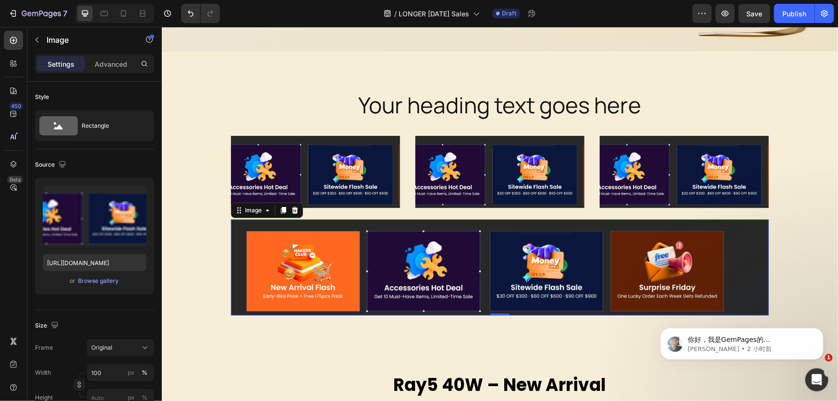
click at [419, 256] on img at bounding box center [500, 267] width 538 height 96
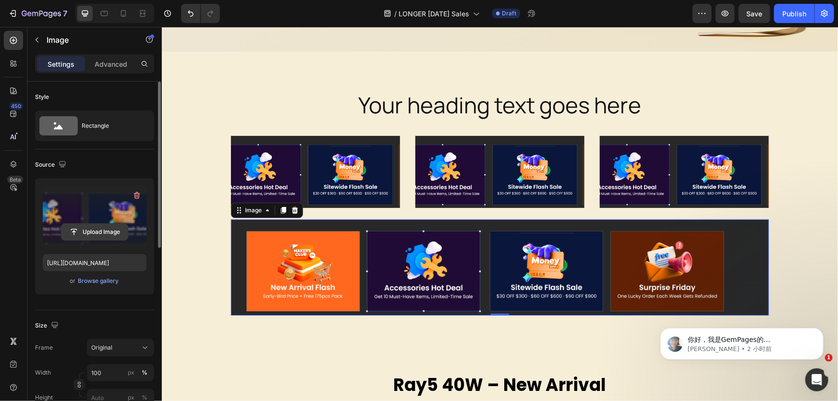
click at [92, 233] on input "file" at bounding box center [95, 232] width 66 height 16
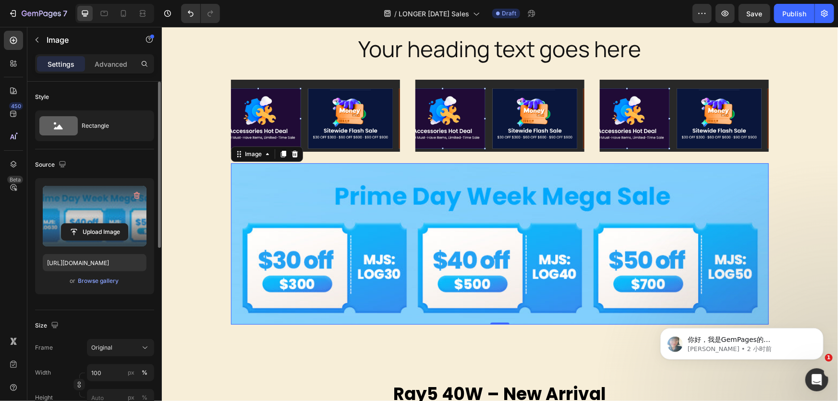
scroll to position [370, 0]
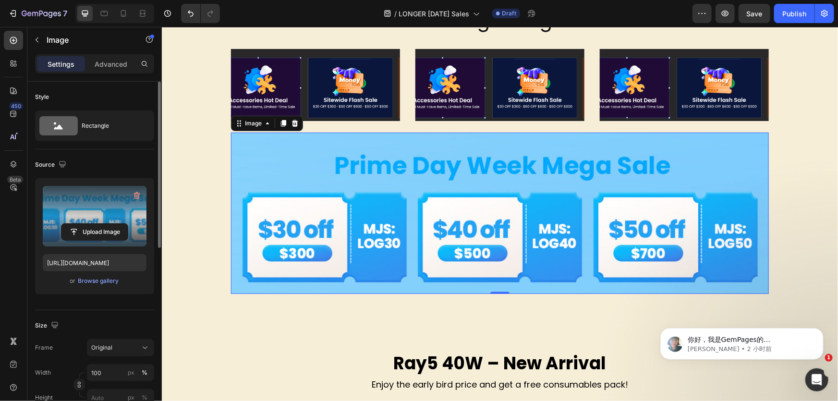
click at [542, 213] on img at bounding box center [500, 212] width 538 height 161
click at [188, 12] on icon "Undo/Redo" at bounding box center [191, 14] width 10 height 10
click at [192, 13] on icon "Undo/Redo" at bounding box center [191, 14] width 10 height 10
type input "https://cdn.shopify.com/s/files/1/0517/8812/0247/files/gempages_490436405370029…"
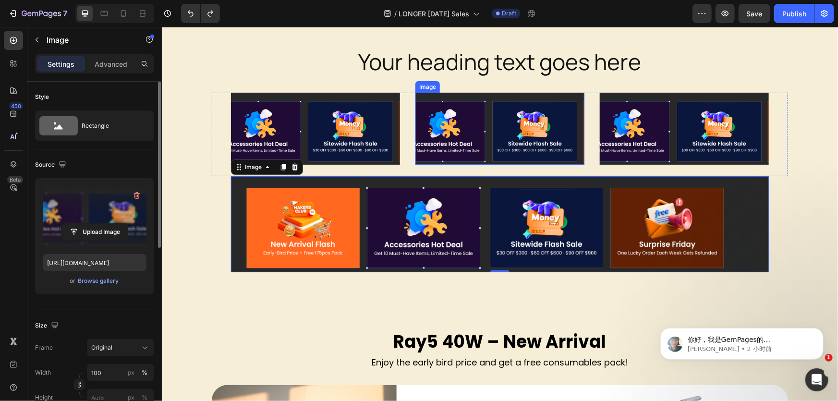
scroll to position [283, 0]
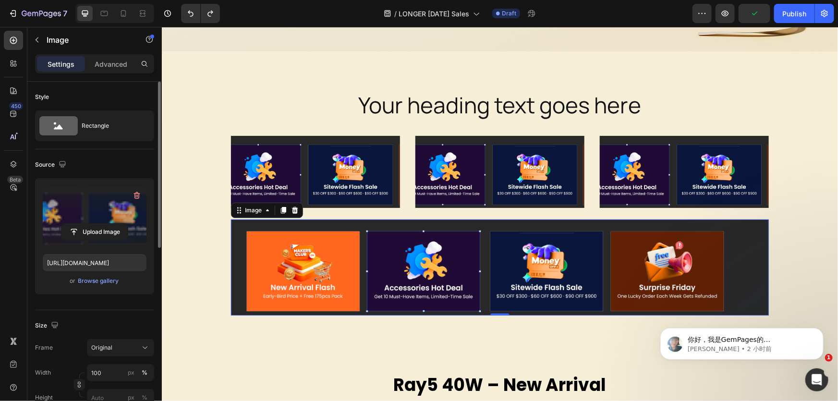
click at [459, 255] on img at bounding box center [500, 267] width 538 height 96
click at [523, 274] on img at bounding box center [500, 267] width 538 height 96
click at [367, 166] on img at bounding box center [315, 172] width 169 height 72
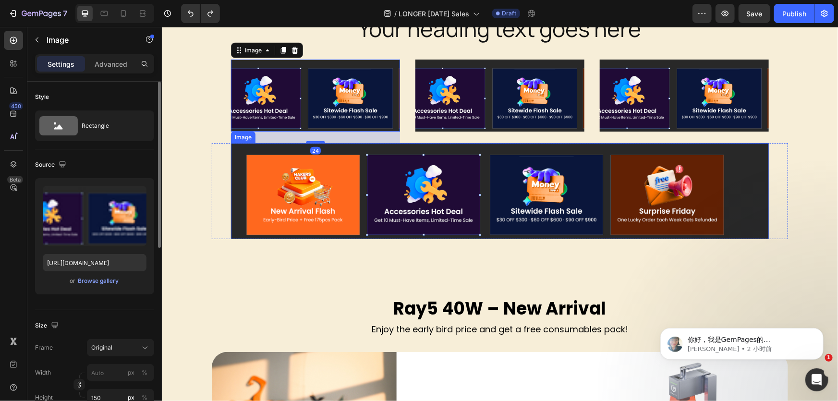
scroll to position [458, 0]
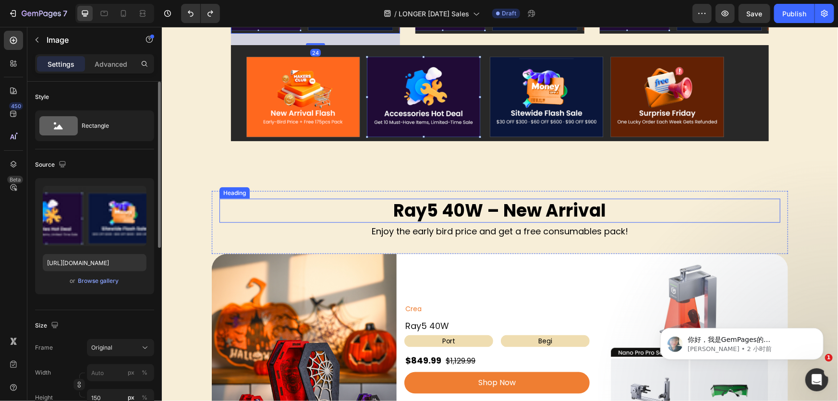
click at [340, 206] on h2 "Ray5 40W – New Arrival" at bounding box center [499, 210] width 561 height 25
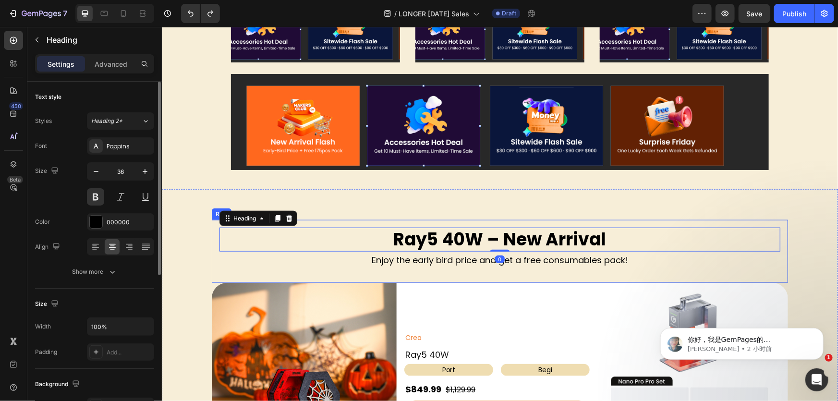
scroll to position [414, 0]
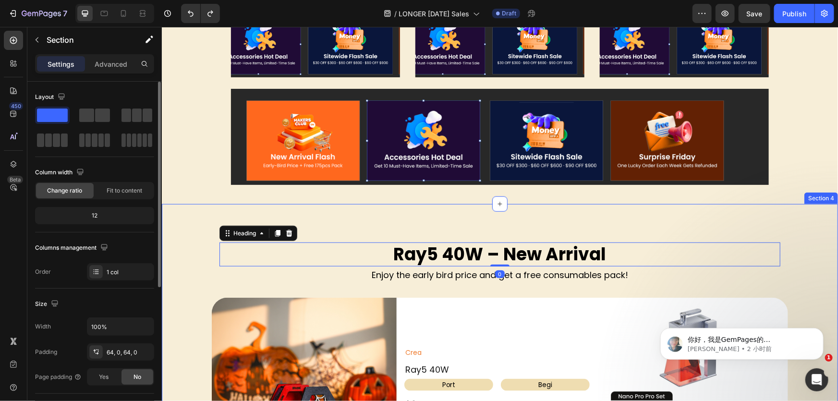
click at [197, 315] on div "Ray5 40W – New Arrival Heading 0 Enjoy the early bird price and get a free cons…" at bounding box center [499, 366] width 677 height 264
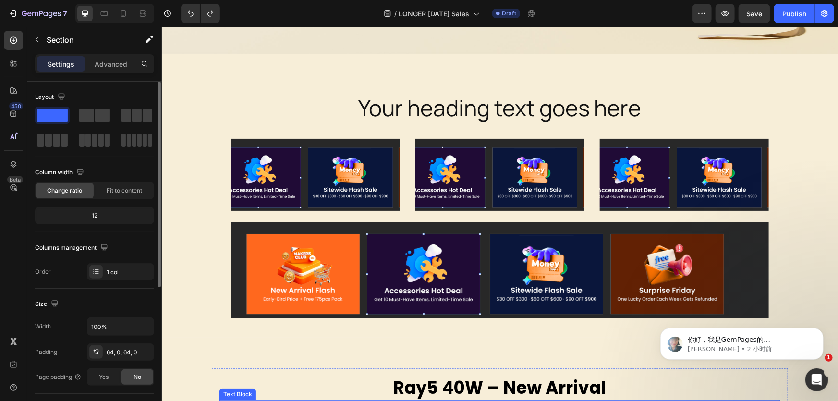
scroll to position [240, 0]
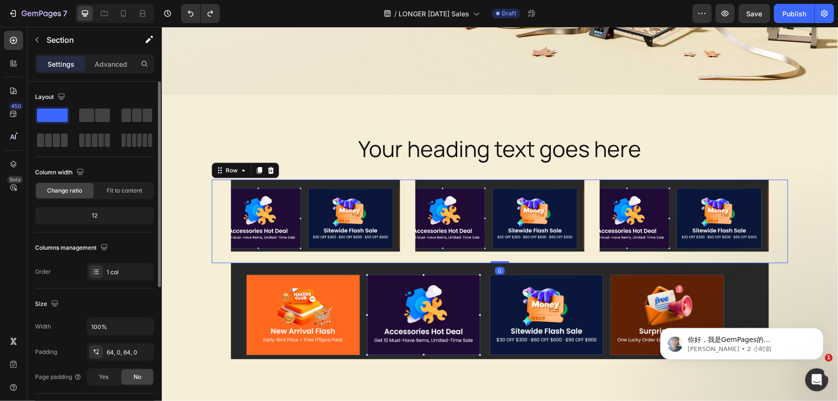
click at [400, 200] on div "Image Image Image Row 0" at bounding box center [499, 221] width 577 height 84
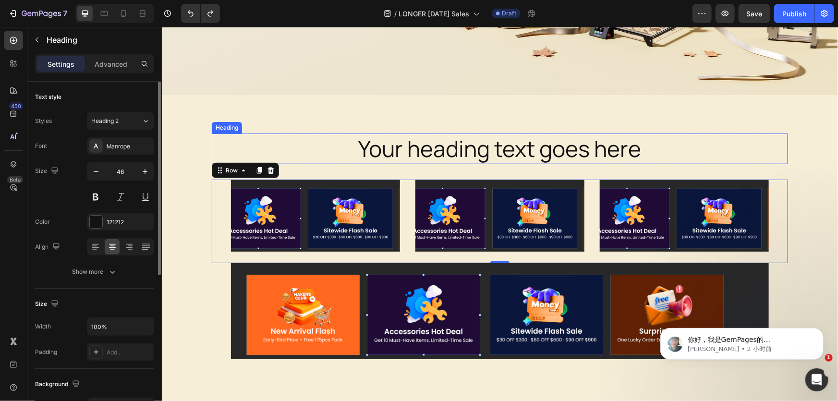
click at [389, 151] on p "Your heading text goes here" at bounding box center [499, 148] width 575 height 29
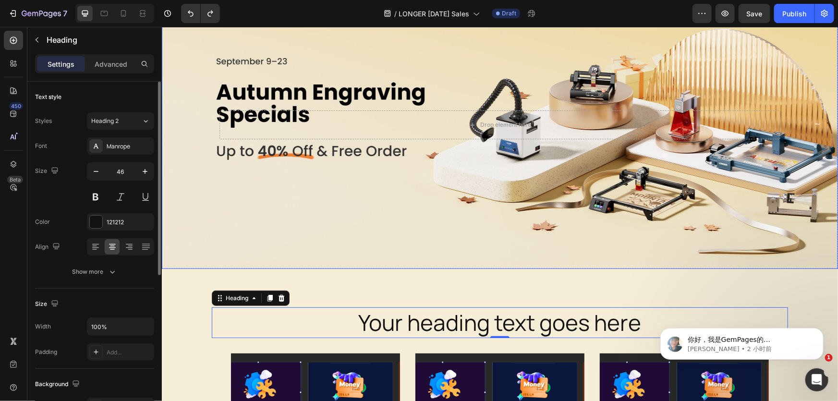
scroll to position [0, 0]
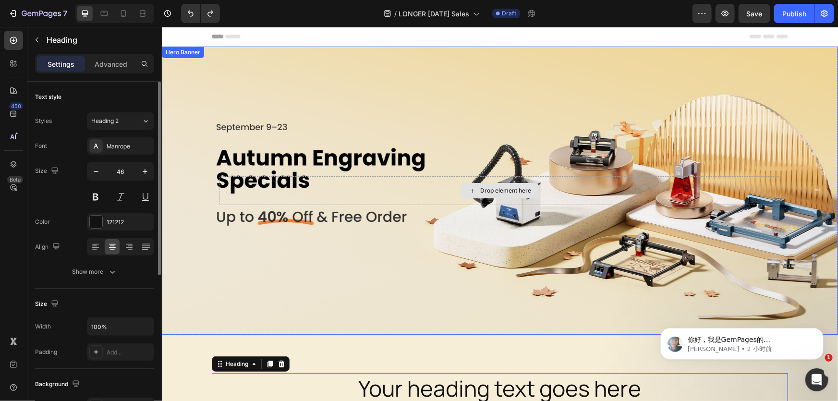
click at [397, 238] on div "Background Image" at bounding box center [499, 190] width 677 height 288
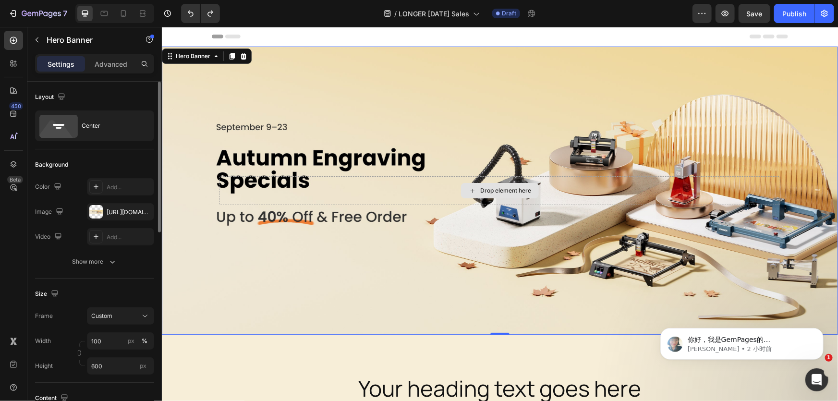
click at [421, 181] on div "Drop element here" at bounding box center [499, 190] width 561 height 29
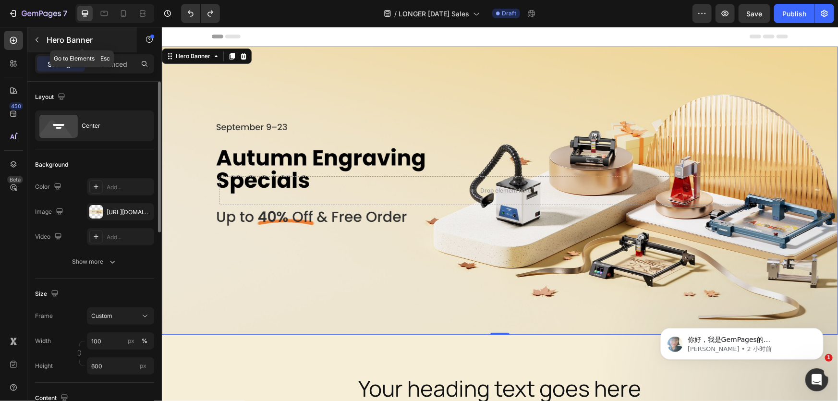
click at [39, 38] on icon "button" at bounding box center [37, 40] width 8 height 8
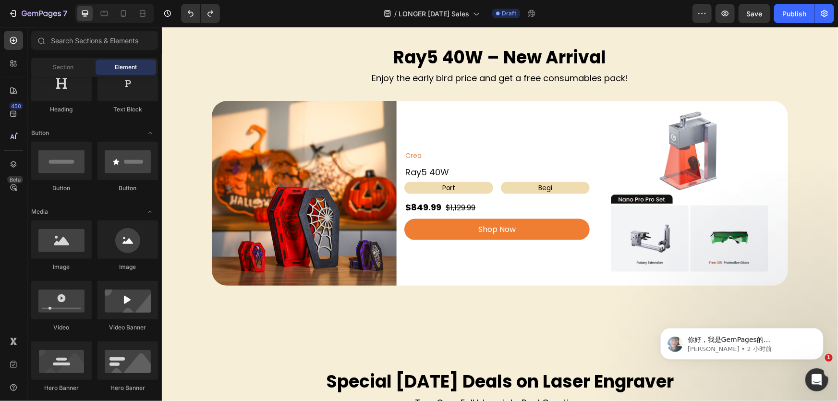
scroll to position [524, 0]
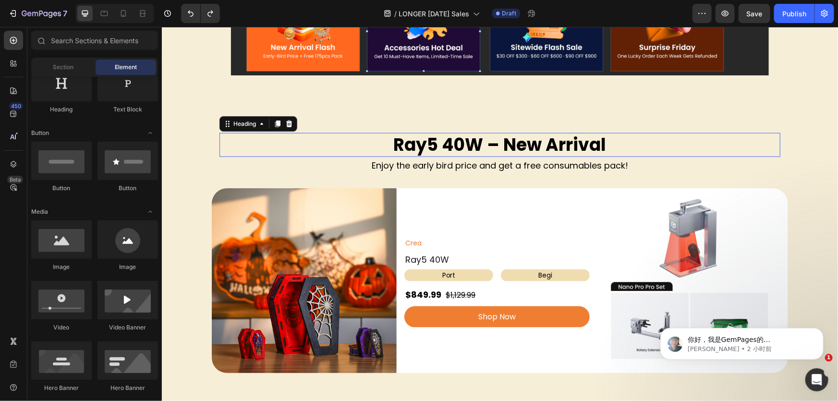
click at [531, 151] on h2 "Ray5 40W – New Arrival" at bounding box center [499, 145] width 561 height 25
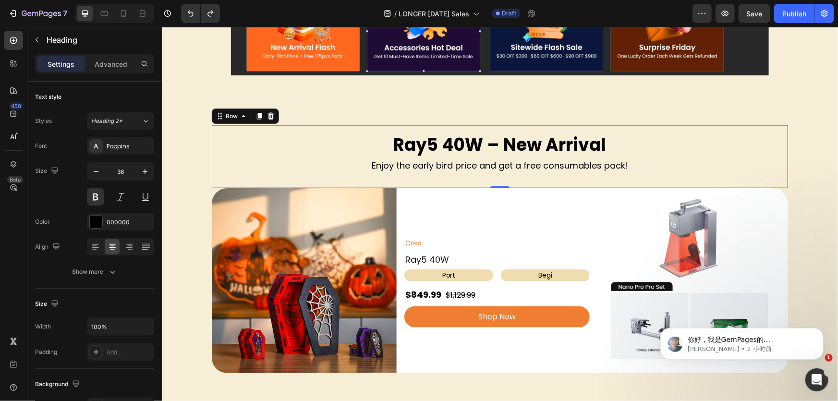
click at [611, 175] on div "Ray5 40W – New Arrival Heading Enjoy the early bird price and get a free consum…" at bounding box center [499, 157] width 561 height 48
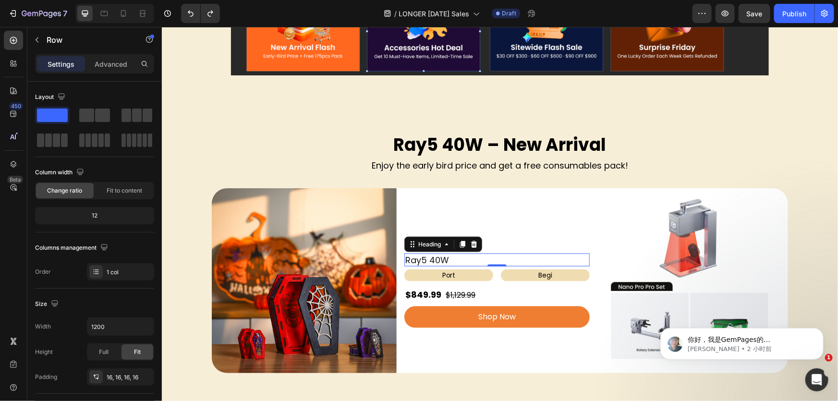
click at [450, 253] on h2 "Ray5 40W" at bounding box center [496, 259] width 185 height 13
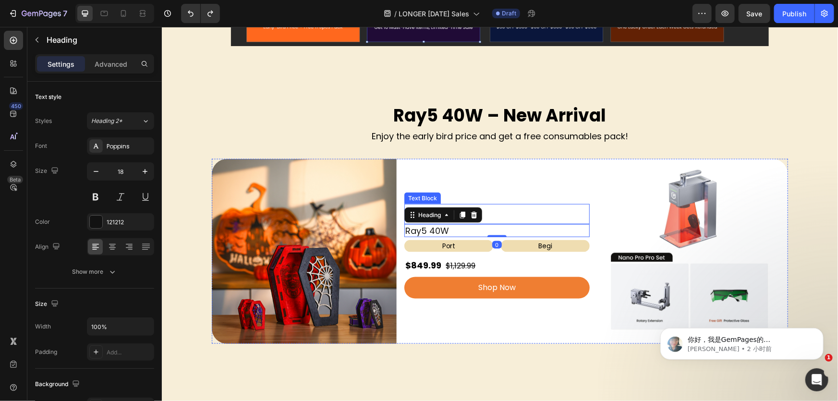
scroll to position [567, 0]
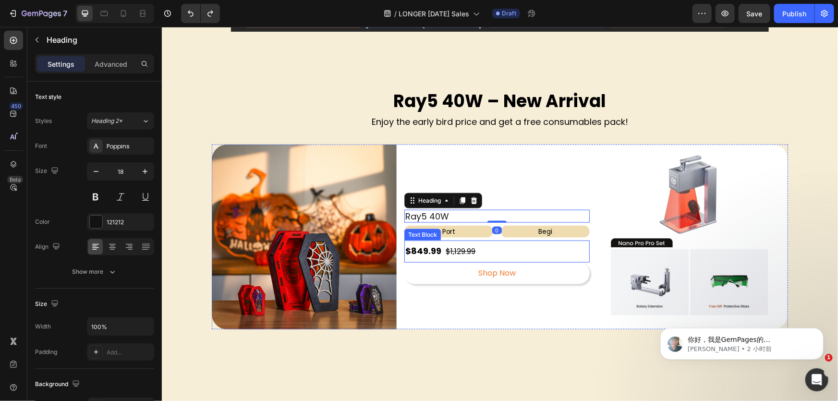
click at [480, 281] on link "Shop Now" at bounding box center [496, 273] width 185 height 22
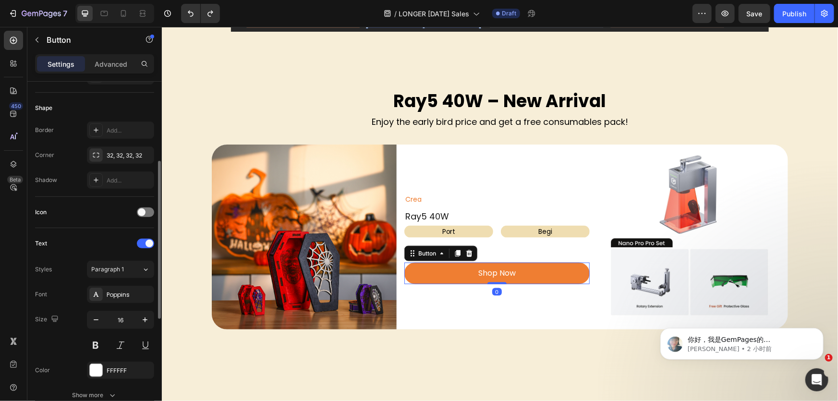
scroll to position [416, 0]
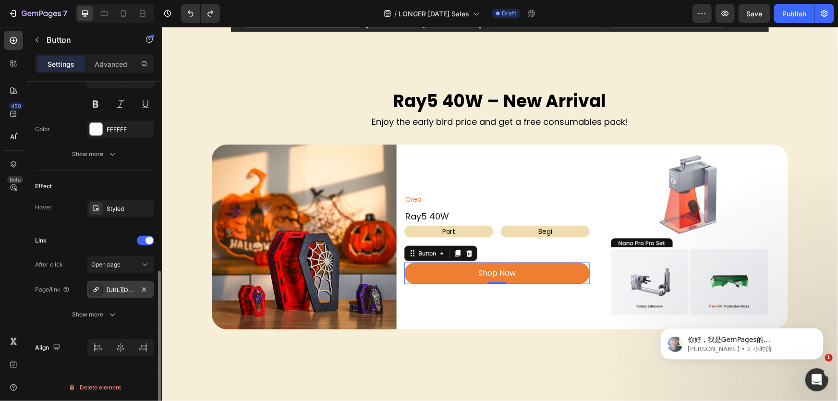
click at [118, 281] on div "https://www.longer3d.com/longer-nano-6w-12w-laser-engraving-machine?variant=460…" at bounding box center [120, 289] width 67 height 17
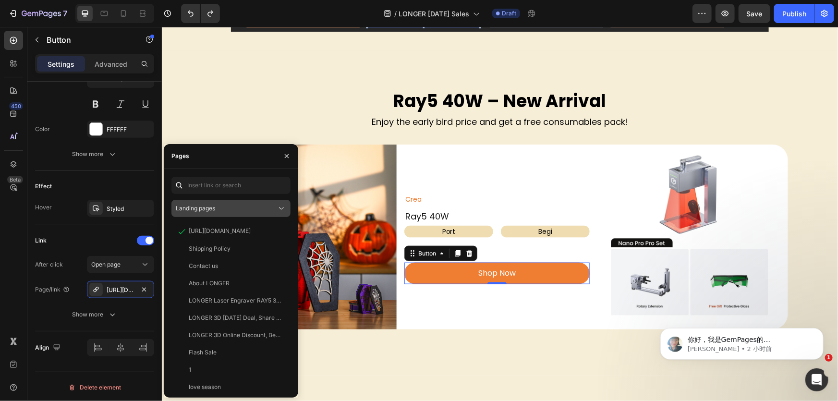
click at [255, 210] on div "Landing pages" at bounding box center [226, 208] width 101 height 9
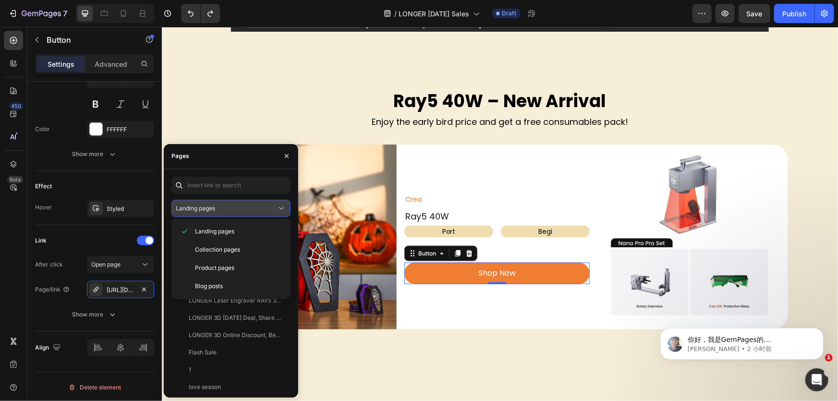
click at [255, 210] on div "Landing pages" at bounding box center [226, 208] width 101 height 9
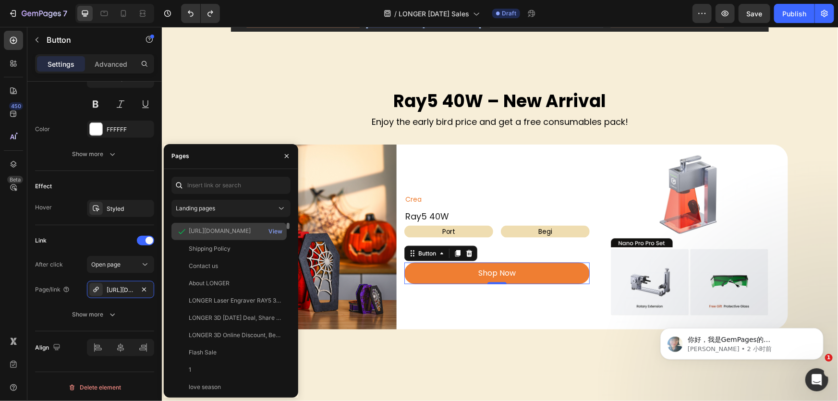
click at [241, 230] on div "https://www.longer3d.com/products/longer-nano-6w-12w-laser-engraving-machine?va…" at bounding box center [220, 231] width 62 height 9
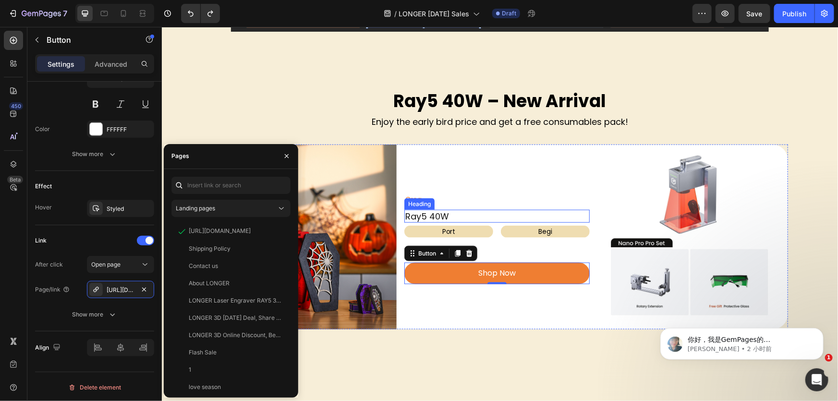
click at [485, 208] on div "Crea Text Block" at bounding box center [496, 199] width 185 height 20
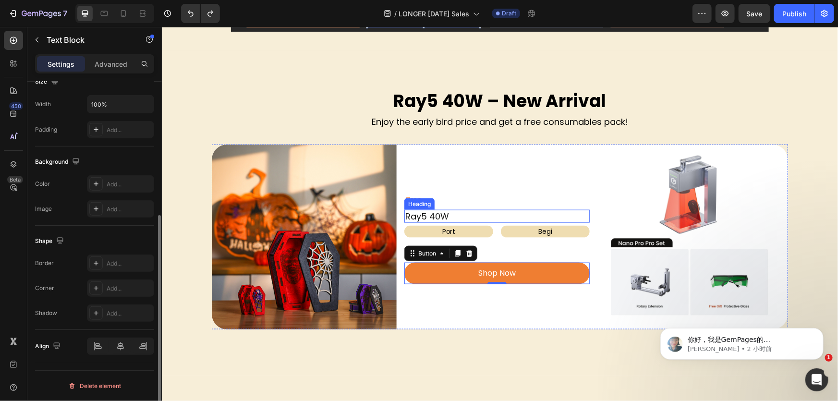
scroll to position [0, 0]
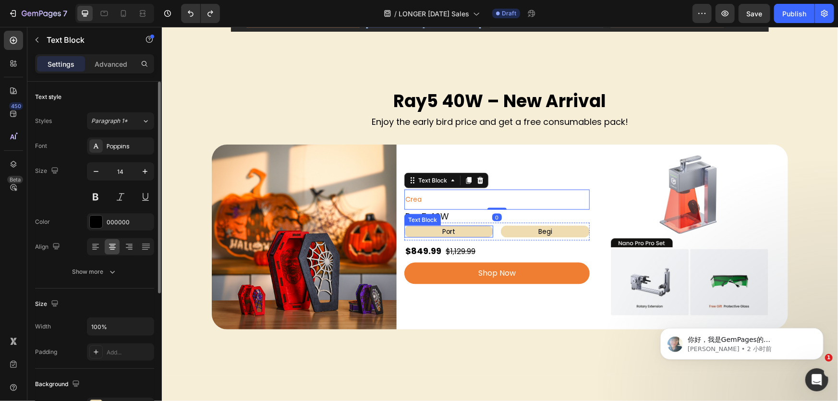
click at [462, 227] on p "Port" at bounding box center [448, 231] width 87 height 10
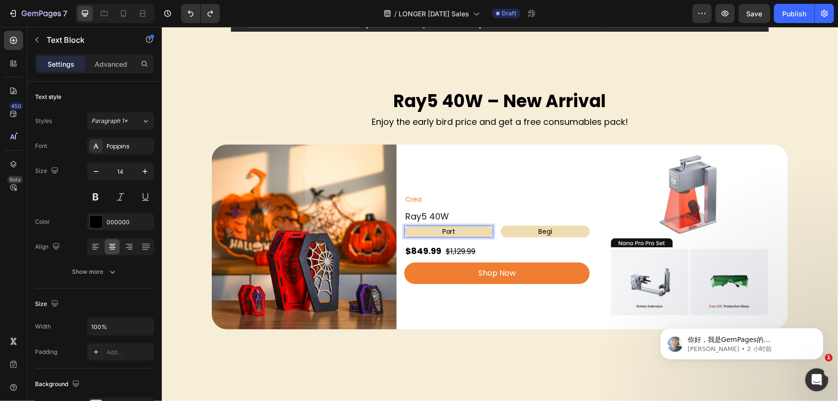
click at [472, 228] on p "Port" at bounding box center [448, 231] width 87 height 10
click at [471, 228] on p "Port" at bounding box center [448, 231] width 87 height 10
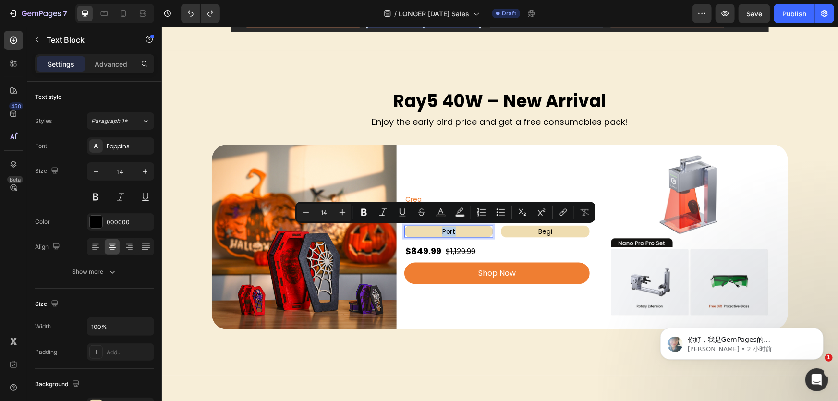
click at [460, 231] on p "Port" at bounding box center [448, 231] width 87 height 10
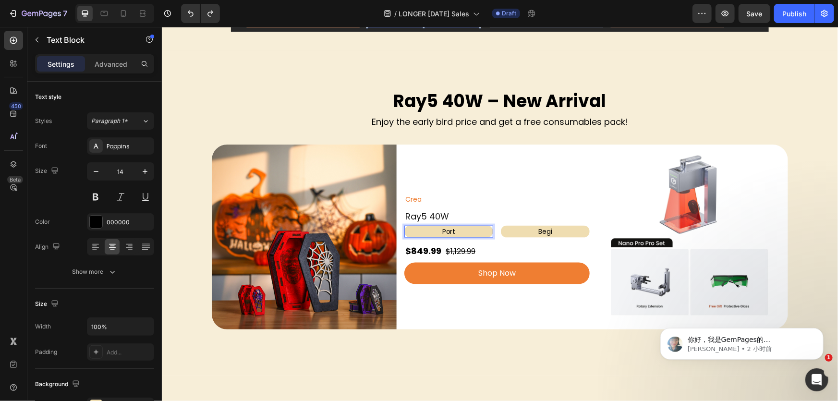
click at [460, 231] on p "Port" at bounding box center [448, 231] width 87 height 10
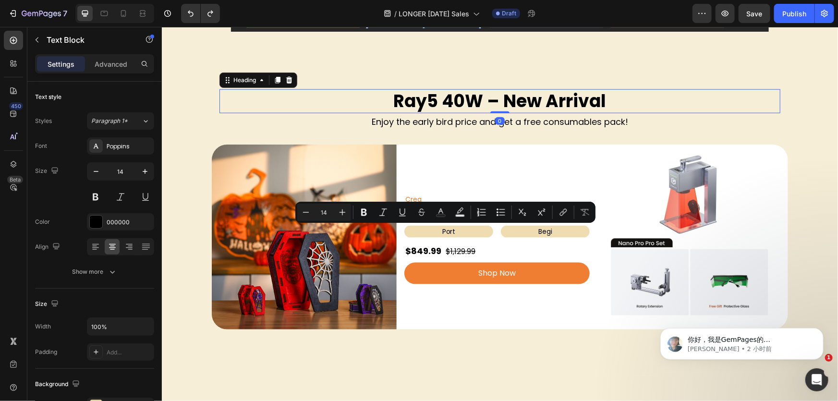
click at [532, 105] on h2 "Ray5 40W – New Arrival" at bounding box center [499, 101] width 561 height 25
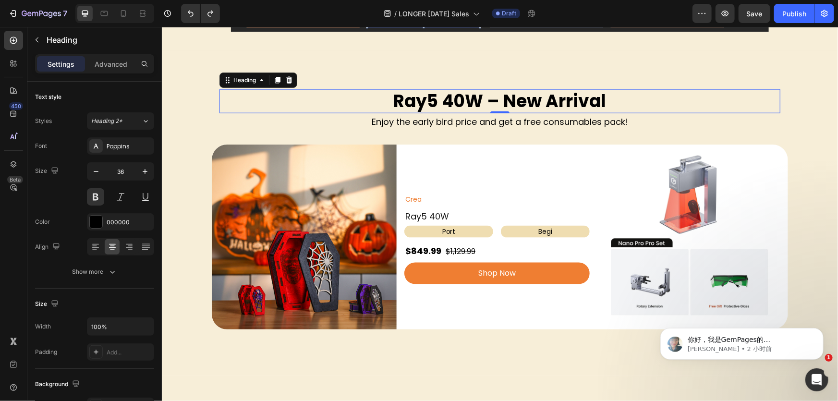
click at [526, 103] on h2 "Ray5 40W – New Arrival" at bounding box center [499, 101] width 561 height 25
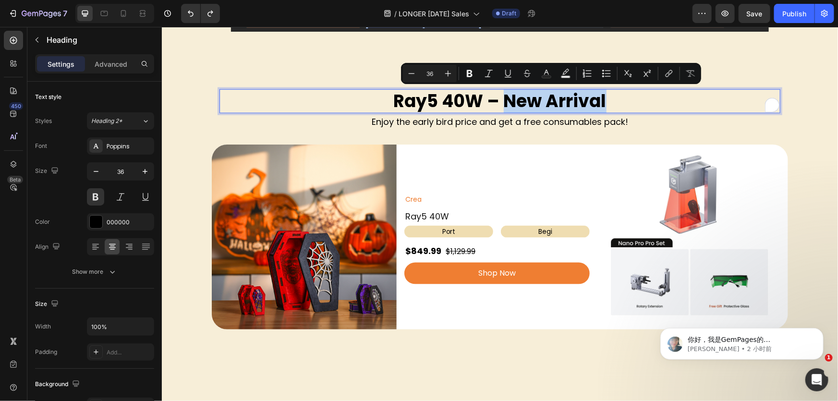
drag, startPoint x: 505, startPoint y: 102, endPoint x: 601, endPoint y: 101, distance: 96.1
click at [601, 101] on p "Ray5 40W – New Arrival" at bounding box center [499, 101] width 559 height 23
copy p "New Arrival"
click at [464, 230] on p "Port" at bounding box center [448, 231] width 87 height 10
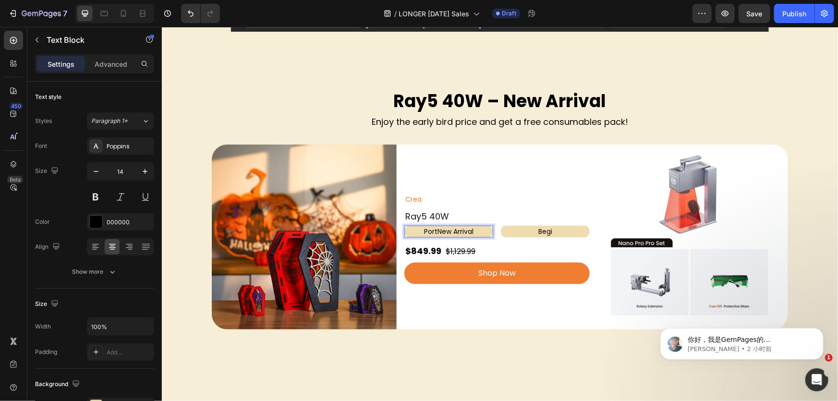
click at [435, 226] on p "PortNew Arrival" at bounding box center [448, 231] width 87 height 10
click at [532, 231] on p "Begi" at bounding box center [545, 231] width 87 height 10
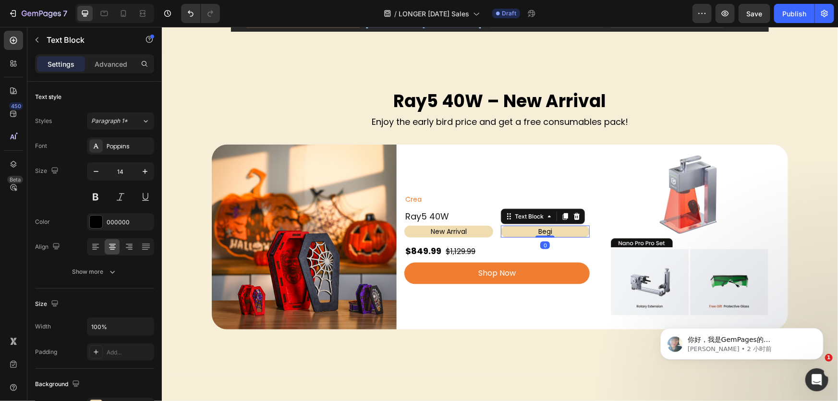
click at [534, 231] on p "Begi" at bounding box center [545, 231] width 87 height 10
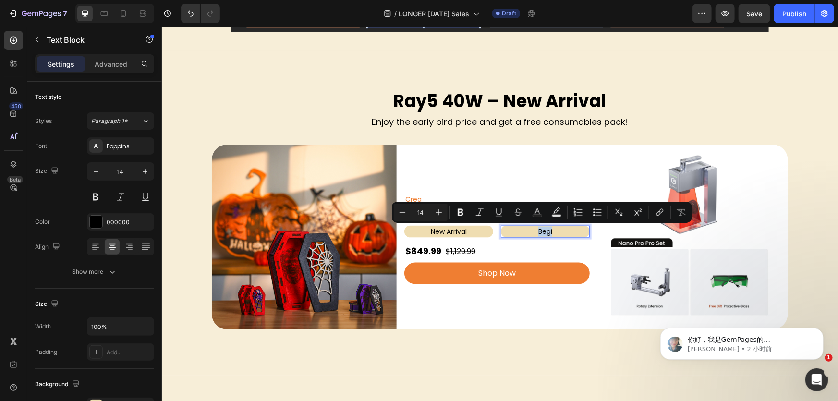
drag, startPoint x: 531, startPoint y: 229, endPoint x: 551, endPoint y: 229, distance: 19.2
click at [551, 229] on p "Begi" at bounding box center [545, 231] width 87 height 10
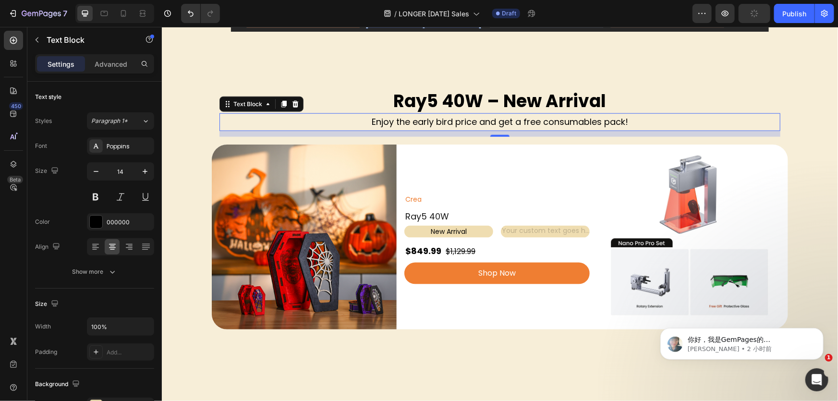
click at [517, 121] on p "Enjoy the early bird price and get a free consumables pack!" at bounding box center [499, 121] width 559 height 15
click at [501, 124] on p "Enjoy the early bird price and get a free consumables pack!" at bounding box center [499, 121] width 559 height 15
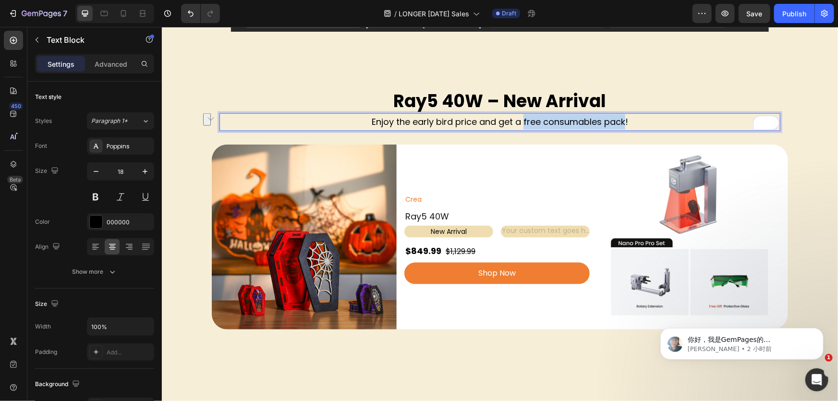
drag, startPoint x: 520, startPoint y: 121, endPoint x: 621, endPoint y: 122, distance: 100.4
click at [621, 122] on p "Enjoy the early bird price and get a free consumables pack!" at bounding box center [499, 121] width 559 height 15
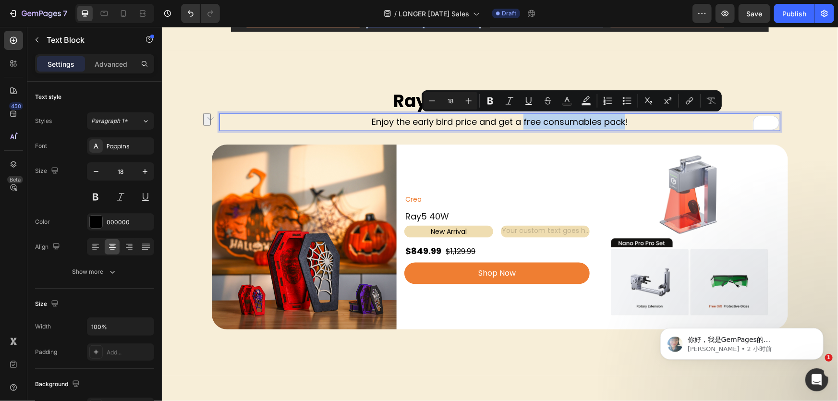
copy p "free consumables pack"
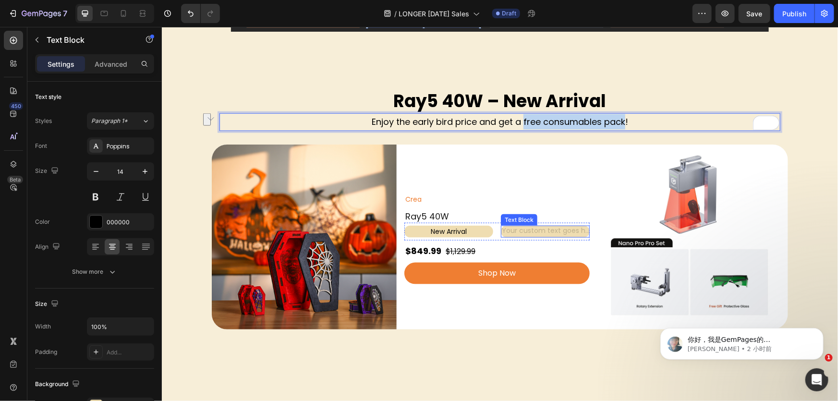
click at [532, 229] on div "Rich Text Editor. Editing area: main" at bounding box center [545, 231] width 89 height 12
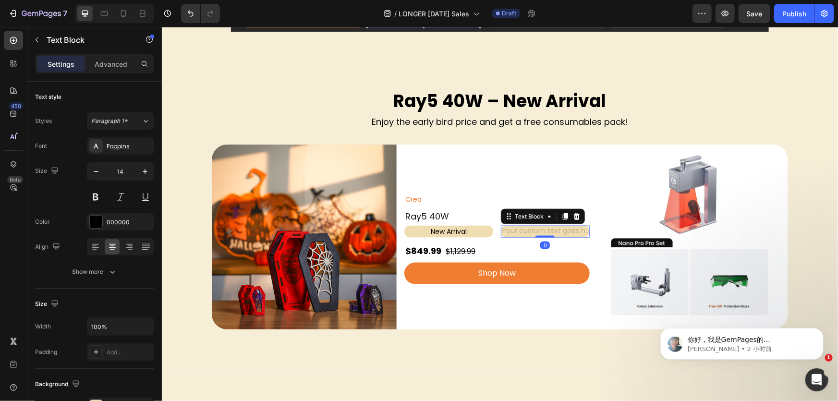
click at [532, 229] on div "Rich Text Editor. Editing area: main" at bounding box center [545, 231] width 89 height 12
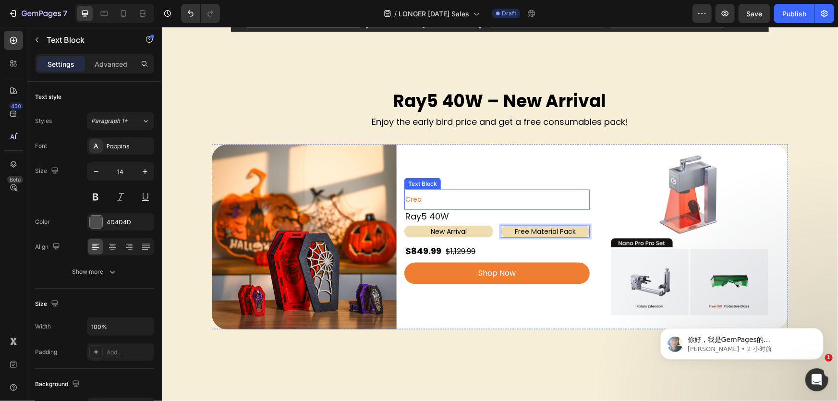
click at [491, 206] on div "Crea Text Block" at bounding box center [496, 199] width 185 height 20
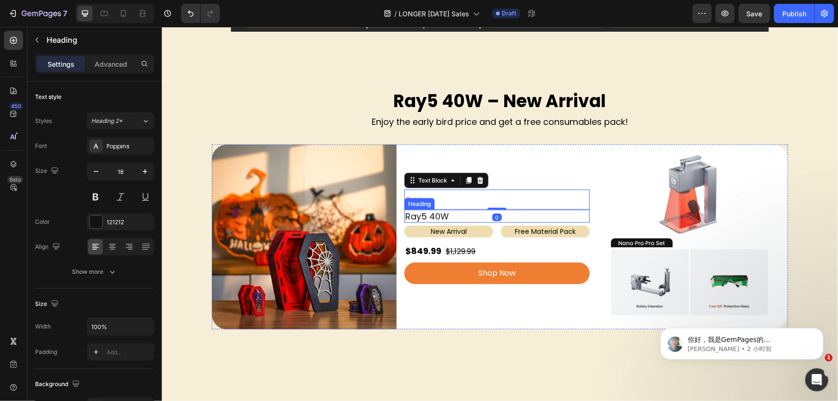
click at [450, 216] on h2 "Ray5 40W" at bounding box center [496, 216] width 185 height 13
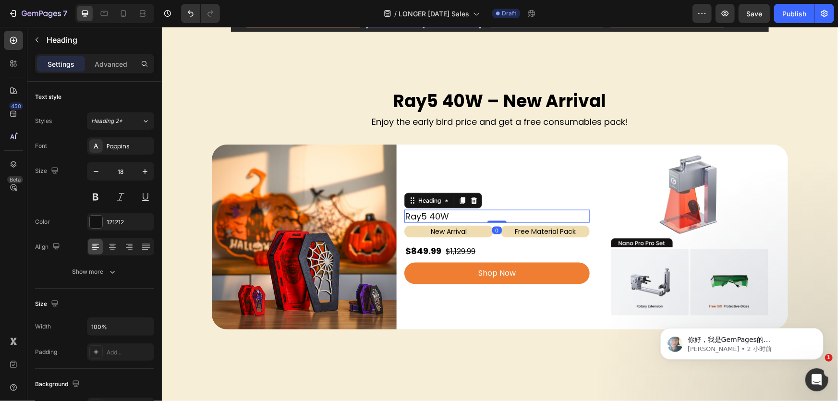
click at [454, 216] on h2 "Ray5 40W" at bounding box center [496, 216] width 185 height 13
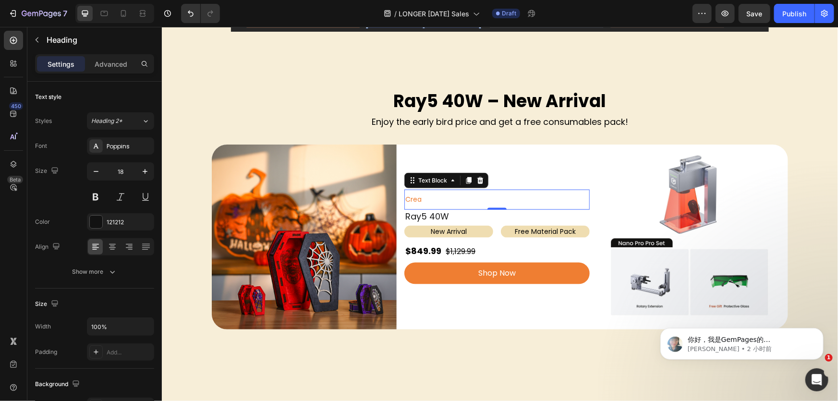
click at [449, 198] on p "Crea" at bounding box center [496, 199] width 183 height 12
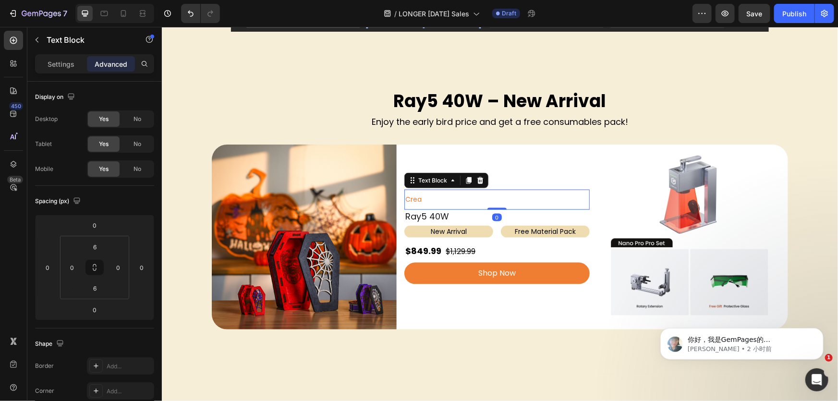
click at [449, 198] on p "Crea" at bounding box center [496, 199] width 183 height 12
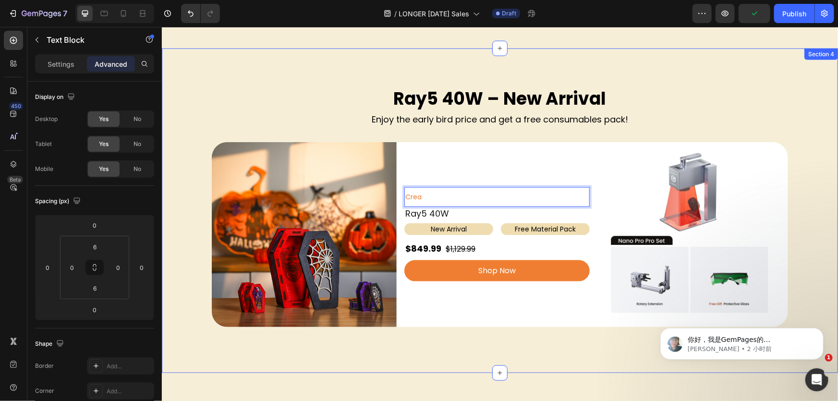
scroll to position [481, 0]
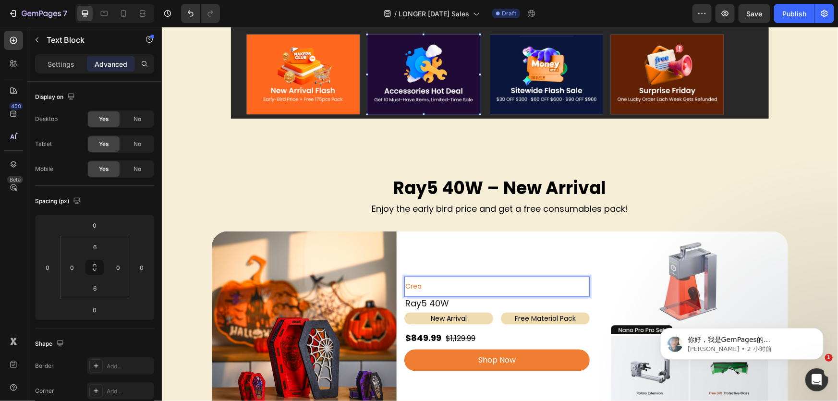
click at [439, 285] on p "Crea" at bounding box center [496, 286] width 183 height 12
click at [436, 285] on span "CreaThe Ray5 You Know - Reinvented for More" at bounding box center [484, 286] width 158 height 10
click at [419, 286] on span "CreaThe Ray5 You Know - Reinvented for More" at bounding box center [484, 286] width 158 height 10
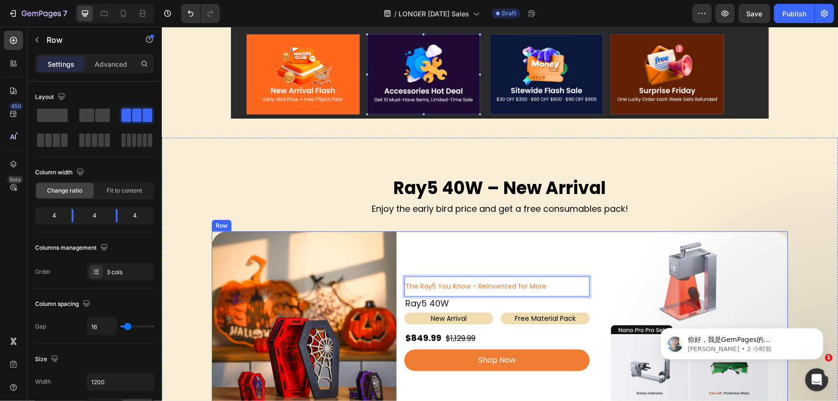
click at [485, 240] on div "The Ray5 You Know - Reinvented for More Text Block 0 Ray5 40W Heading New Arriv…" at bounding box center [496, 323] width 185 height 185
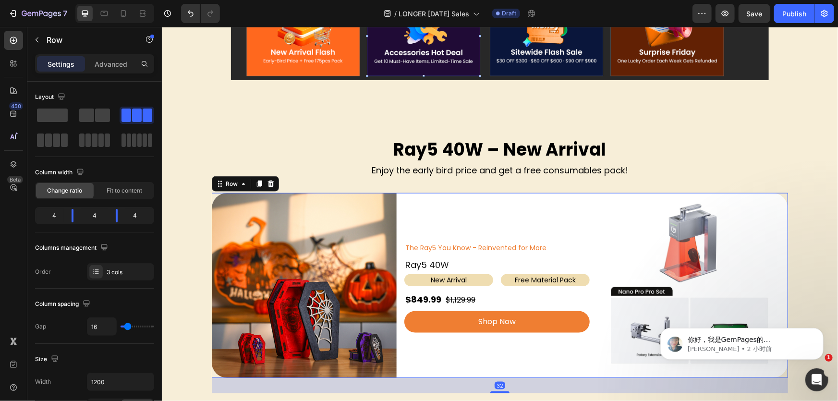
scroll to position [567, 0]
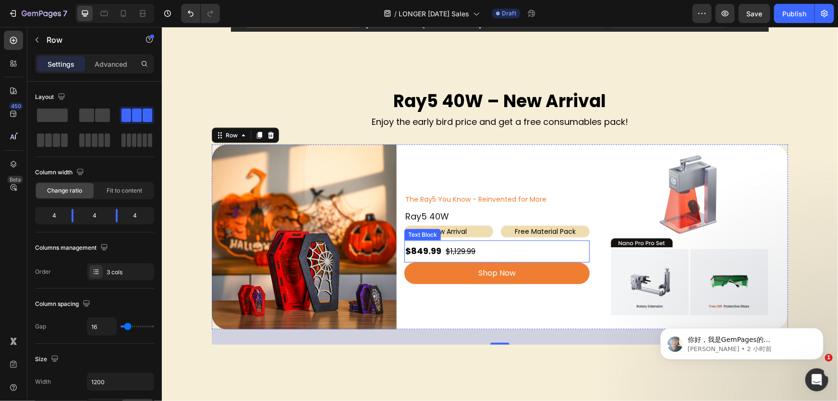
click at [465, 248] on s "$1,129.99" at bounding box center [460, 251] width 30 height 11
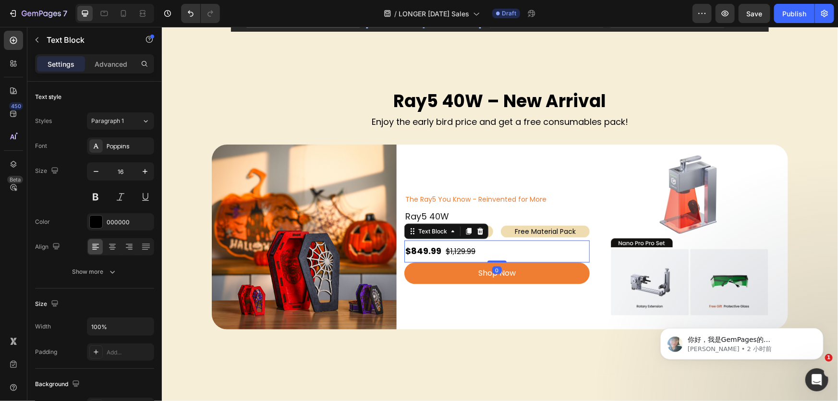
click at [479, 248] on p "$849.99 $1,129.99" at bounding box center [496, 251] width 183 height 14
drag, startPoint x: 457, startPoint y: 249, endPoint x: 447, endPoint y: 248, distance: 10.7
click at [447, 248] on s "$1,129.99" at bounding box center [460, 251] width 30 height 11
click at [418, 251] on strong "$849.99" at bounding box center [423, 251] width 36 height 12
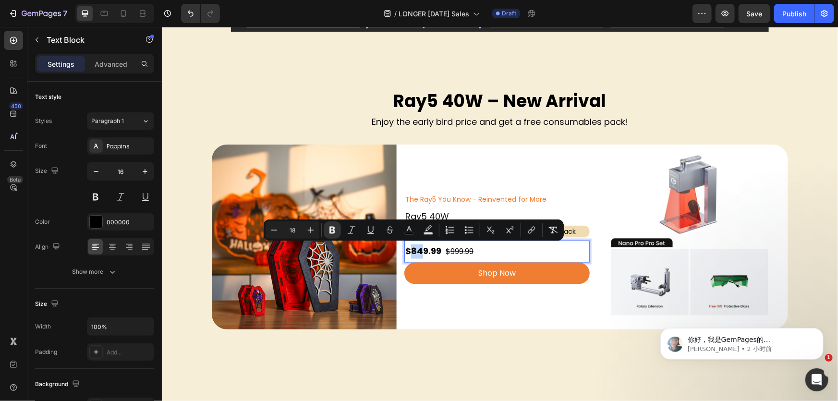
drag, startPoint x: 419, startPoint y: 251, endPoint x: 407, endPoint y: 250, distance: 13.0
click at [407, 250] on strong "$849.99" at bounding box center [423, 251] width 36 height 12
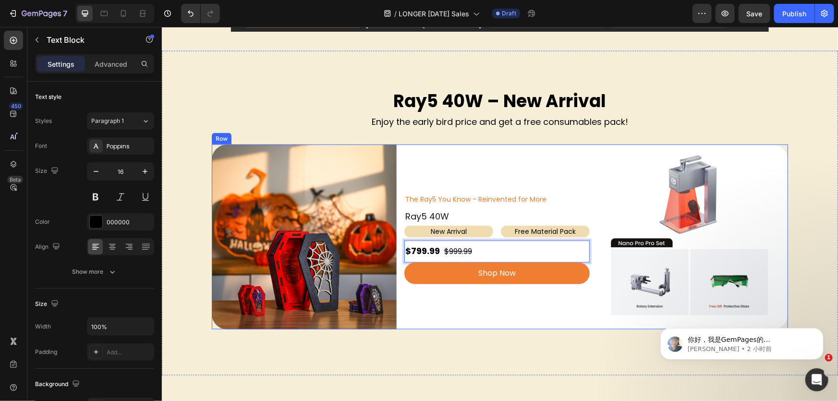
click at [526, 312] on div "The Ray5 You Know - Reinvented for More Text Block Ray5 40W Heading New Arrival…" at bounding box center [496, 236] width 185 height 185
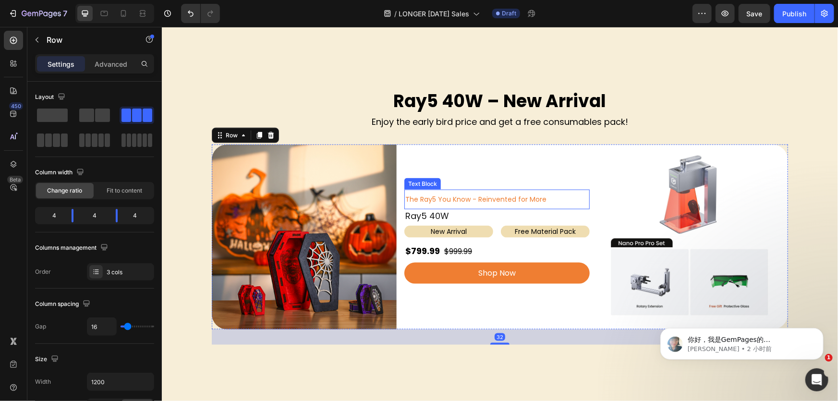
scroll to position [742, 0]
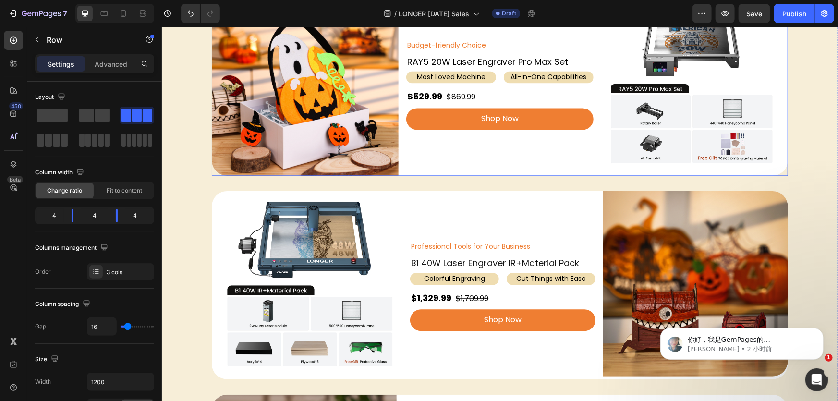
click at [528, 151] on div "Budget-friendly Choice Text Block RAY5 20W Laser Engraver Pro Max Set Heading M…" at bounding box center [499, 81] width 187 height 187
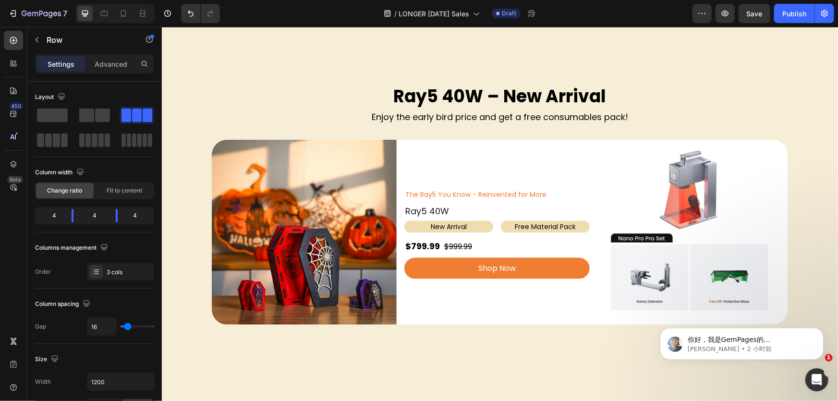
scroll to position [567, 0]
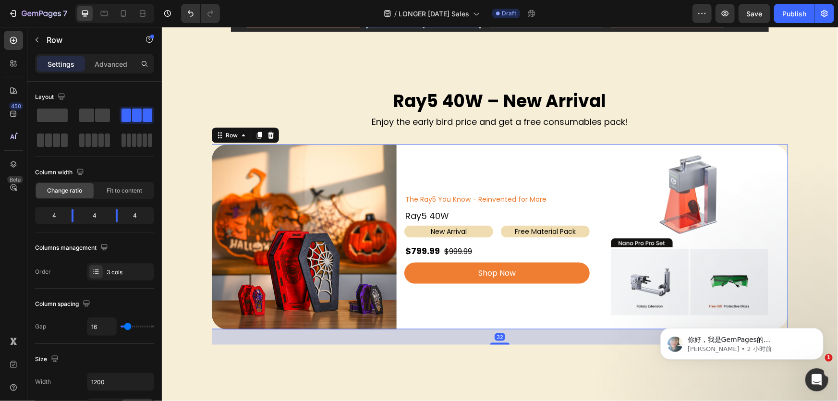
click at [491, 320] on div "The Ray5 You Know - Reinvented for More Text Block Ray5 40W Heading New Arrival…" at bounding box center [496, 236] width 185 height 185
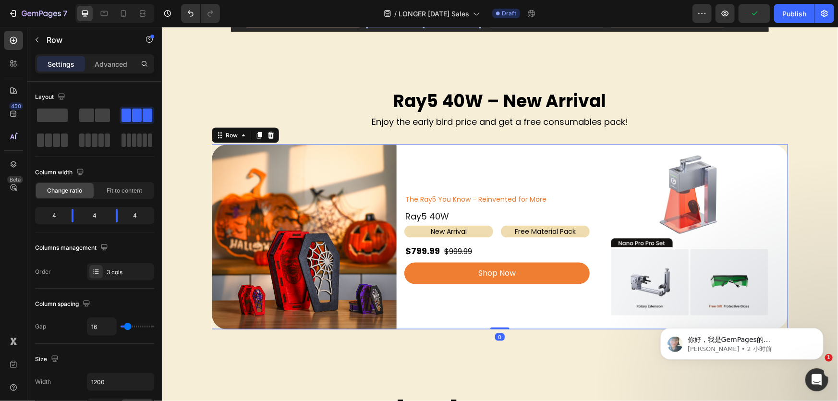
drag, startPoint x: 495, startPoint y: 343, endPoint x: 495, endPoint y: 315, distance: 27.9
click at [495, 315] on div "Image The Ray5 You Know - Reinvented for More Text Block Ray5 40W Heading New A…" at bounding box center [499, 236] width 577 height 185
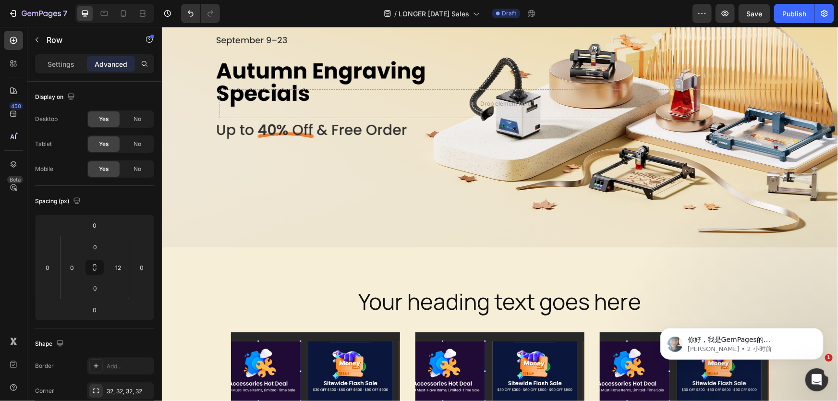
click at [441, 189] on div "Background Image" at bounding box center [499, 103] width 677 height 288
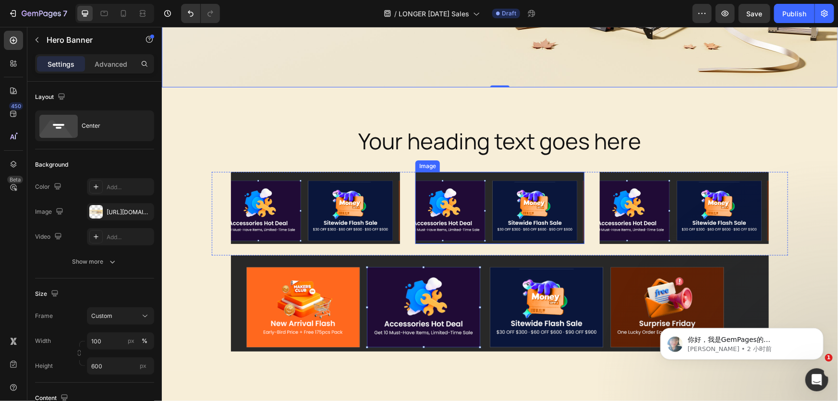
scroll to position [262, 0]
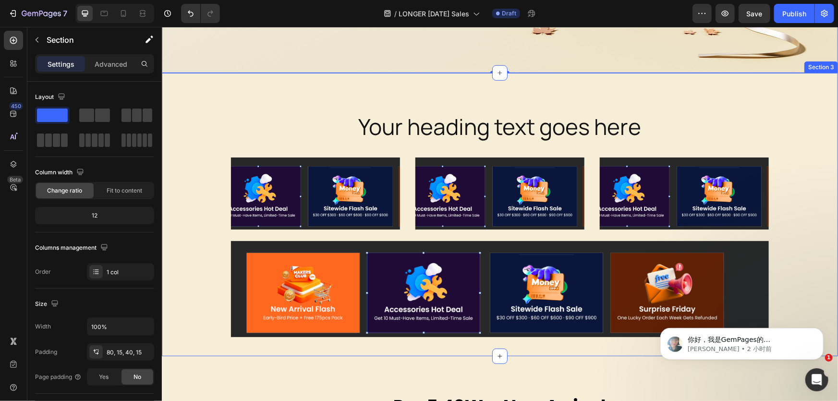
click at [470, 96] on div "Your heading text goes here Heading Row Image Image Image Row Image Row Section…" at bounding box center [499, 214] width 677 height 283
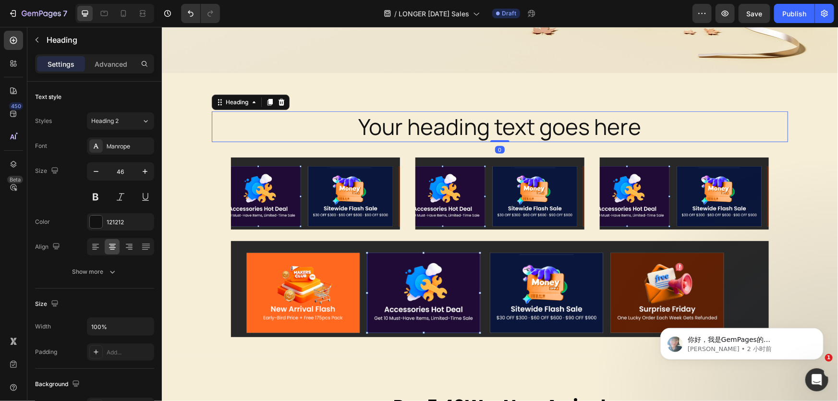
click at [484, 135] on h2 "Your heading text goes here" at bounding box center [499, 126] width 577 height 31
click at [444, 134] on h2 "Your heading text goes here" at bounding box center [499, 126] width 577 height 31
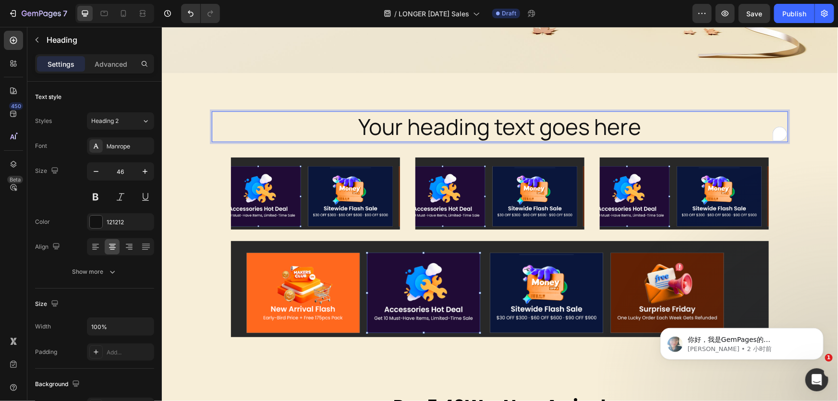
drag, startPoint x: 372, startPoint y: 124, endPoint x: 379, endPoint y: 125, distance: 6.7
click at [372, 124] on p "Your heading text goes here" at bounding box center [499, 126] width 575 height 29
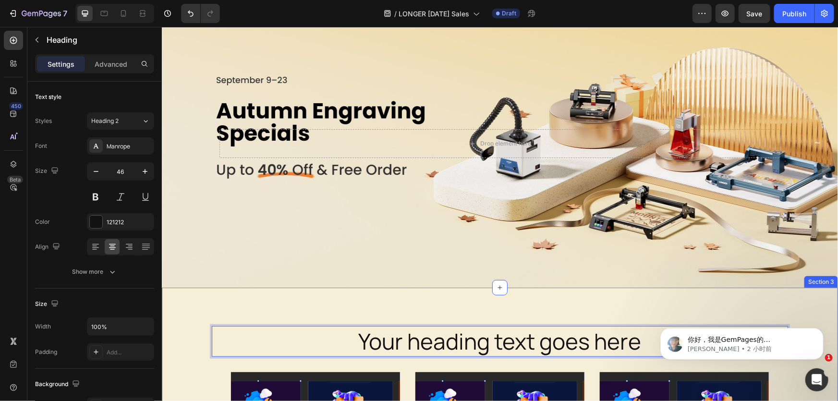
scroll to position [87, 0]
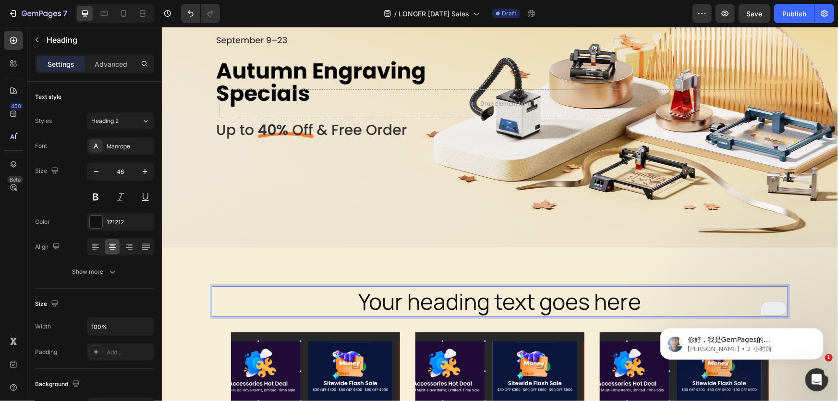
click at [352, 292] on p "Your heading text goes here" at bounding box center [499, 301] width 575 height 29
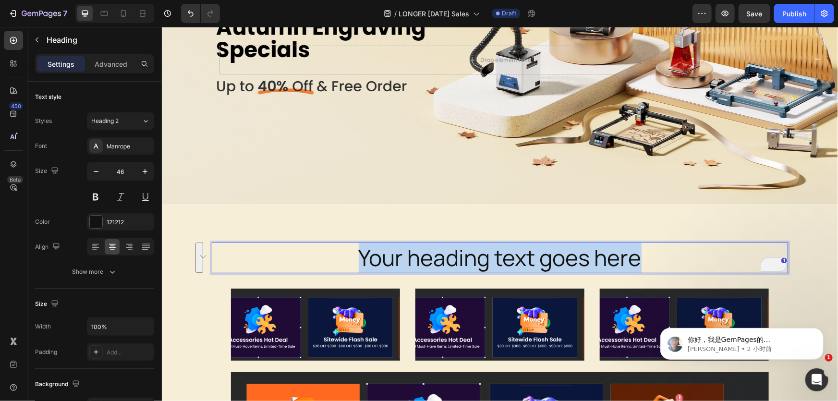
drag, startPoint x: 349, startPoint y: 257, endPoint x: 652, endPoint y: 262, distance: 303.3
click at [652, 262] on p "Your heading text goes here" at bounding box center [499, 257] width 575 height 29
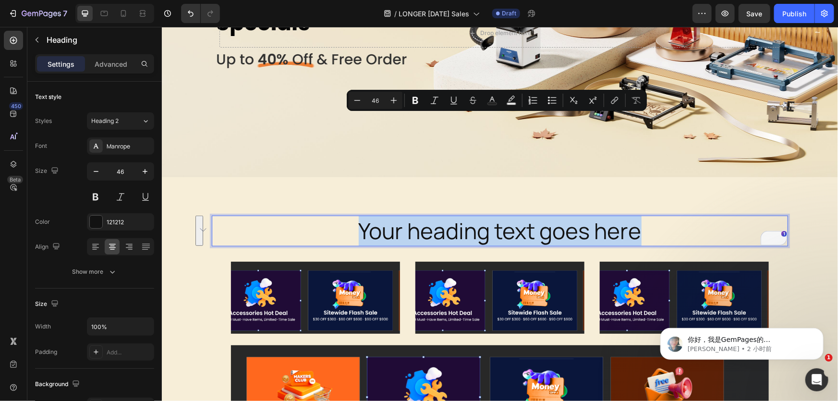
scroll to position [262, 0]
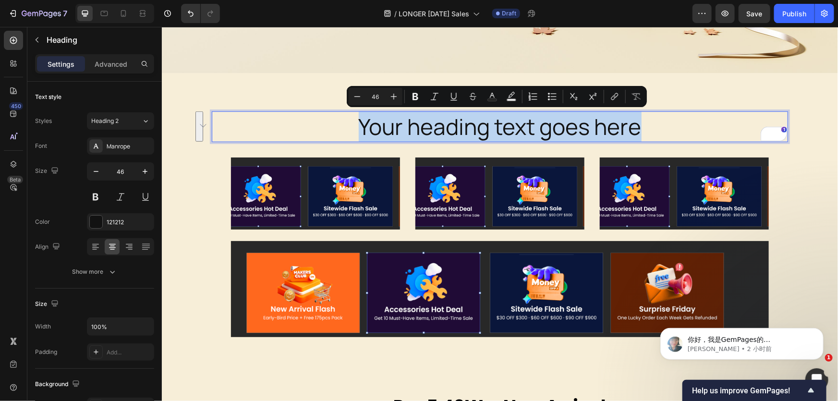
click at [614, 124] on p "Your heading text goes here" at bounding box center [499, 126] width 575 height 29
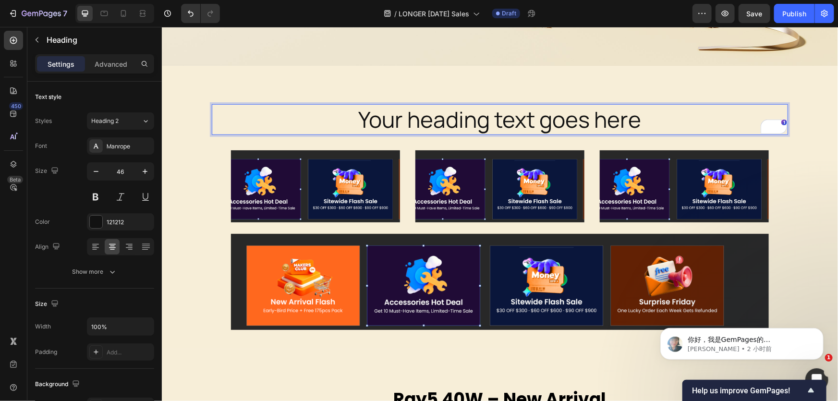
scroll to position [481, 0]
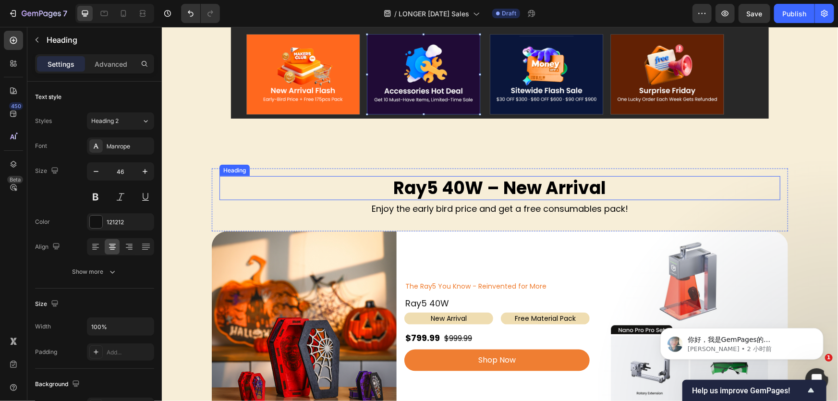
click at [425, 188] on h2 "Ray5 40W – New Arrival" at bounding box center [499, 188] width 561 height 25
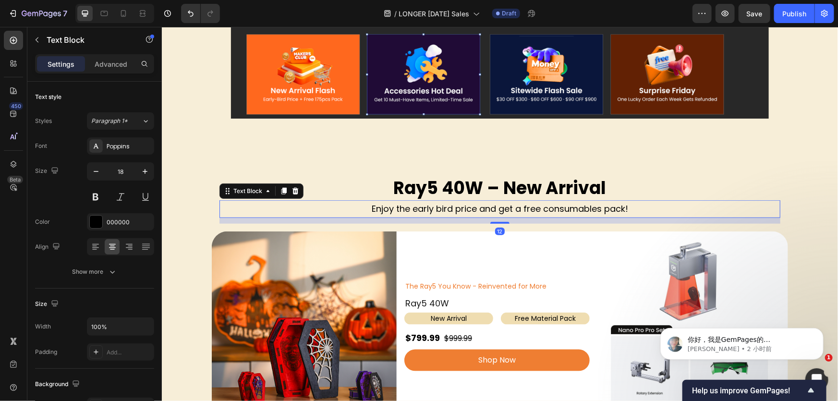
click at [257, 209] on p "Enjoy the early bird price and get a free consumables pack!" at bounding box center [499, 208] width 559 height 15
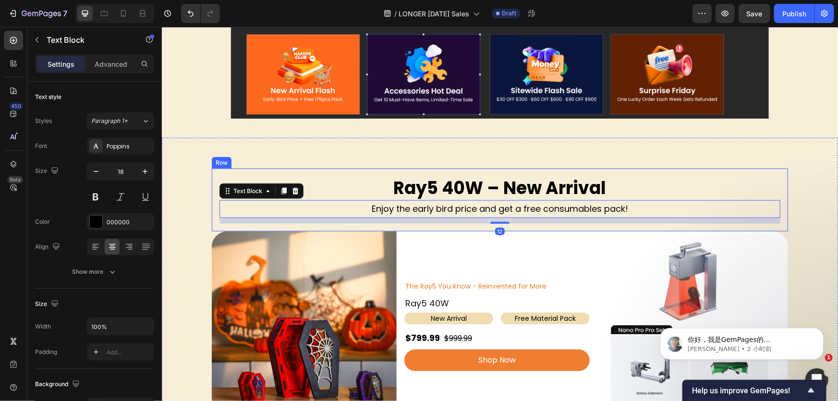
click at [211, 194] on div "Ray5 40W – New Arrival Heading Enjoy the early bird price and get a free consum…" at bounding box center [499, 199] width 577 height 63
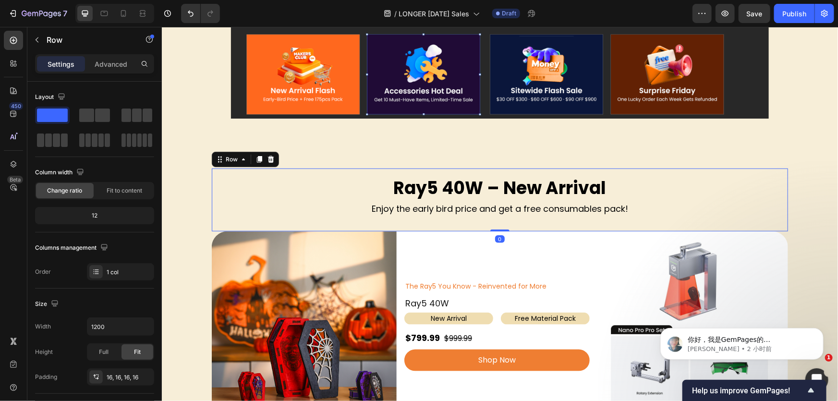
drag, startPoint x: 253, startPoint y: 159, endPoint x: 303, endPoint y: 163, distance: 50.2
click at [255, 158] on icon at bounding box center [259, 159] width 8 height 8
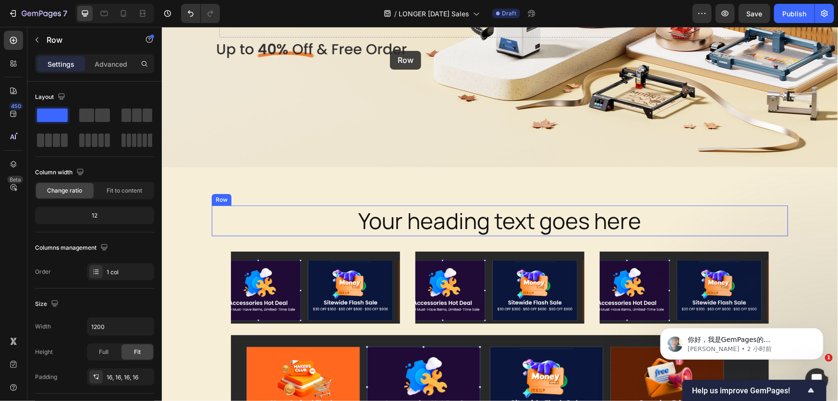
scroll to position [154, 0]
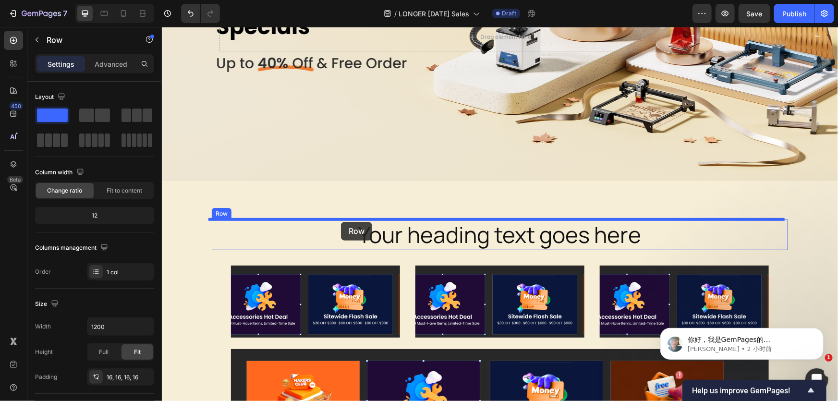
drag, startPoint x: 230, startPoint y: 225, endPoint x: 341, endPoint y: 222, distance: 111.1
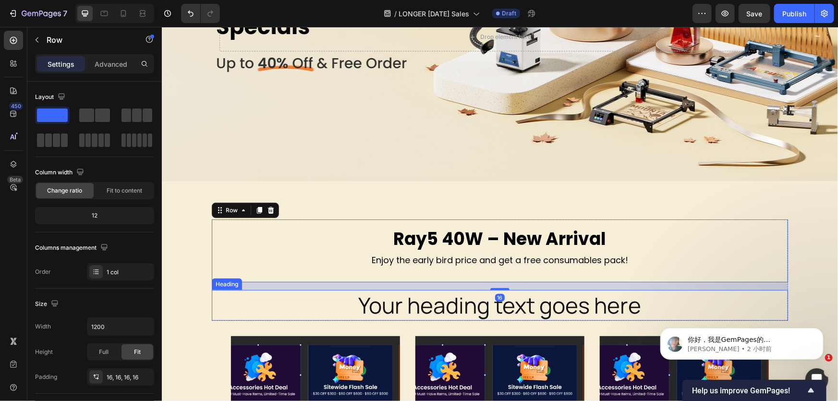
click at [373, 305] on p "Your heading text goes here" at bounding box center [499, 305] width 575 height 29
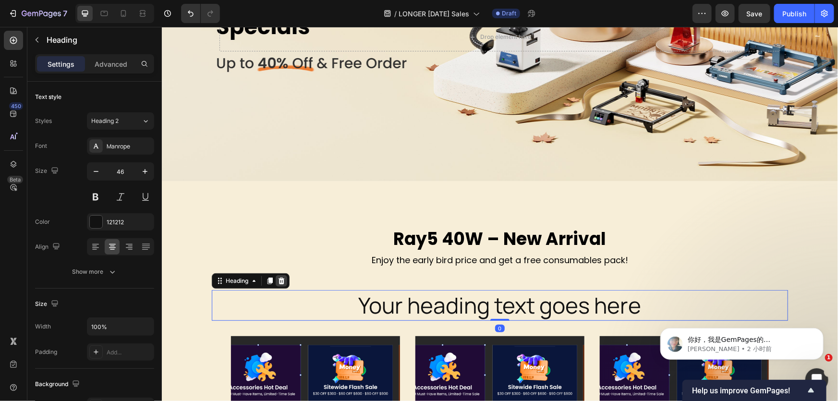
click at [282, 278] on div at bounding box center [281, 281] width 12 height 12
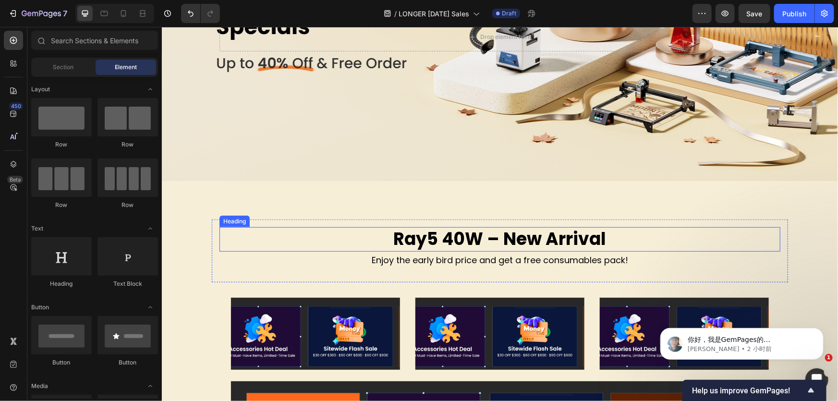
click at [574, 241] on h2 "Ray5 40W – New Arrival" at bounding box center [499, 239] width 561 height 25
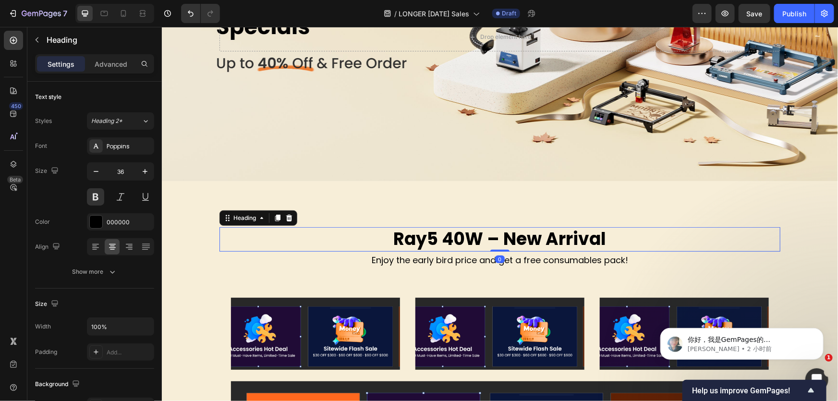
click at [634, 241] on h2 "Ray5 40W – New Arrival" at bounding box center [499, 239] width 561 height 25
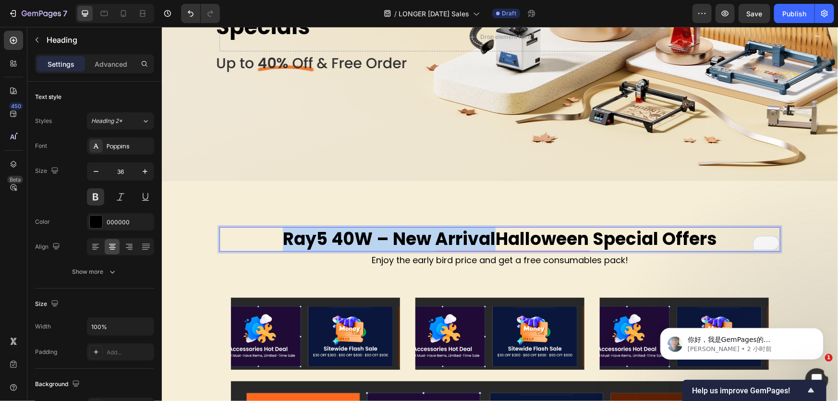
drag, startPoint x: 491, startPoint y: 241, endPoint x: 267, endPoint y: 235, distance: 223.5
click at [267, 235] on p "Ray5 40W – New ArrivalHalloween Special Offers" at bounding box center [499, 239] width 559 height 23
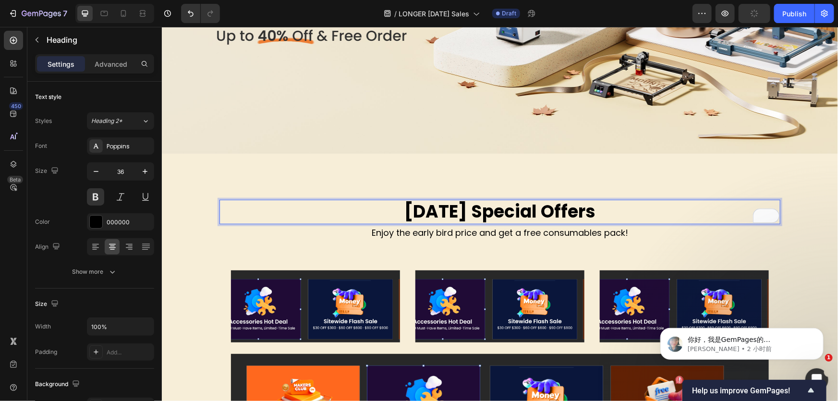
scroll to position [197, 0]
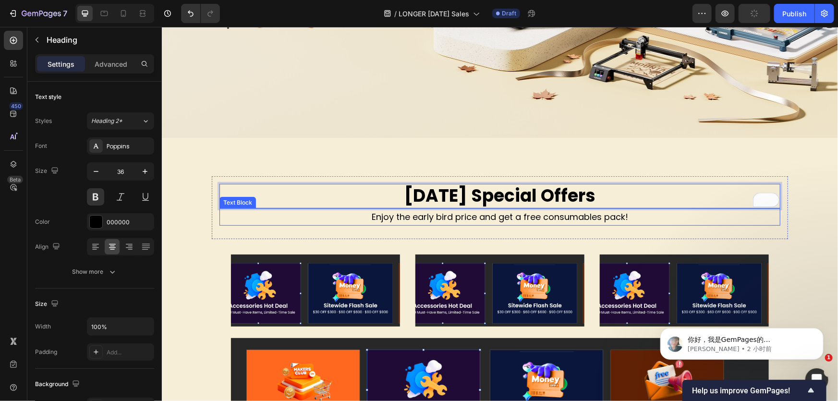
click at [415, 221] on p "Enjoy the early bird price and get a free consumables pack!" at bounding box center [499, 216] width 559 height 15
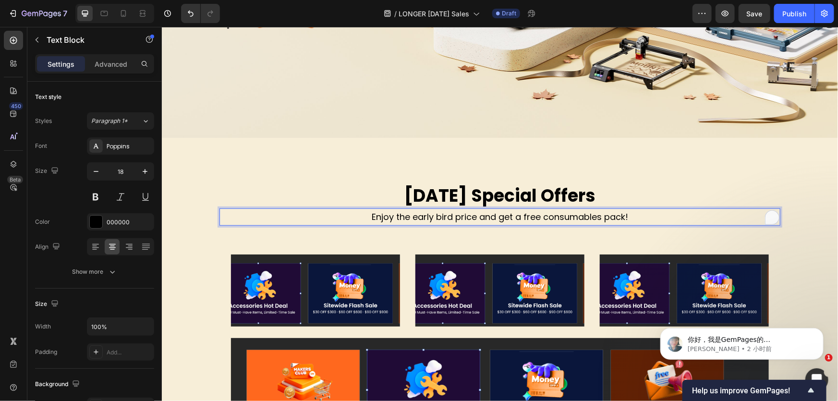
click at [639, 218] on p "Enjoy the early bird price and get a free consumables pack!" at bounding box center [499, 216] width 559 height 15
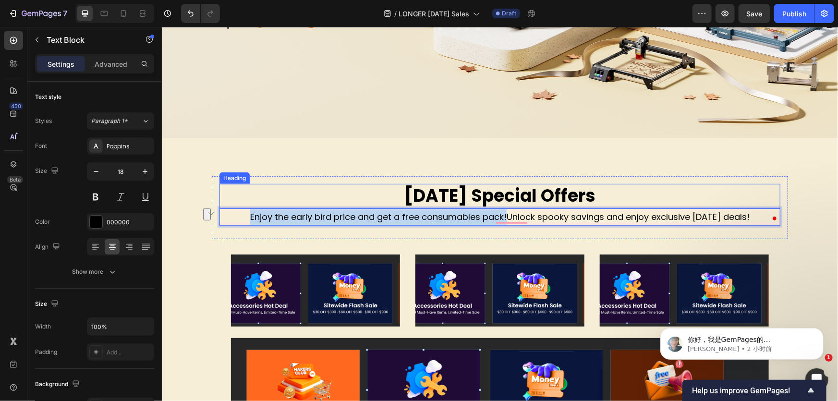
drag, startPoint x: 496, startPoint y: 213, endPoint x: 233, endPoint y: 203, distance: 264.0
click at [233, 203] on div "Halloween Special Offers Heading Enjoy the early bird price and get a free cons…" at bounding box center [499, 208] width 561 height 48
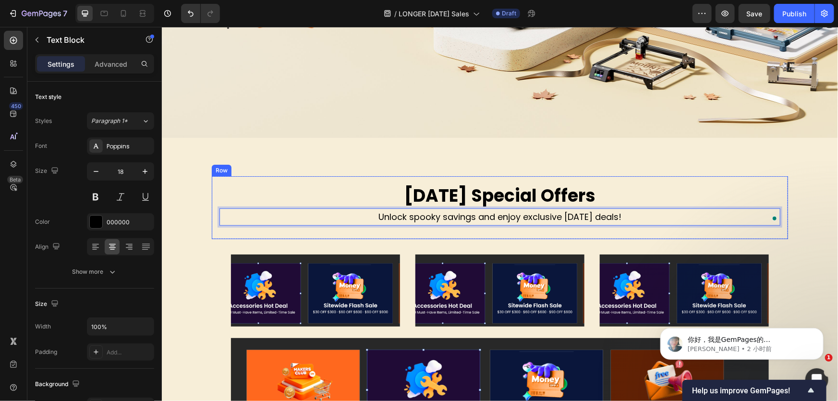
click at [533, 229] on div "Halloween Special Offers Heading Unlock spooky savings and enjoy exclusive Hall…" at bounding box center [499, 208] width 561 height 48
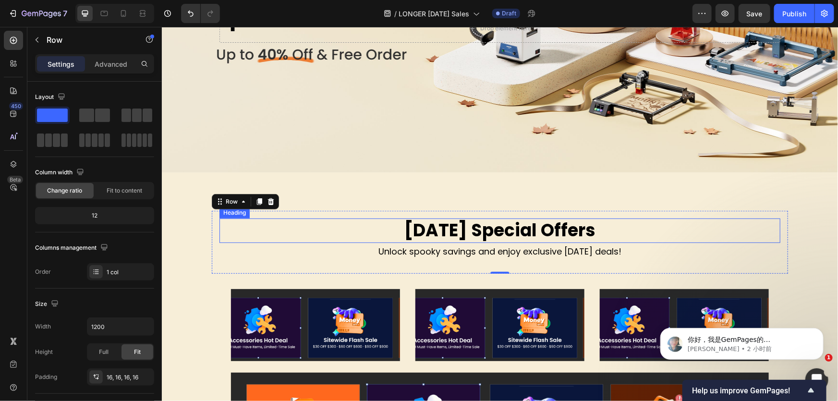
scroll to position [154, 0]
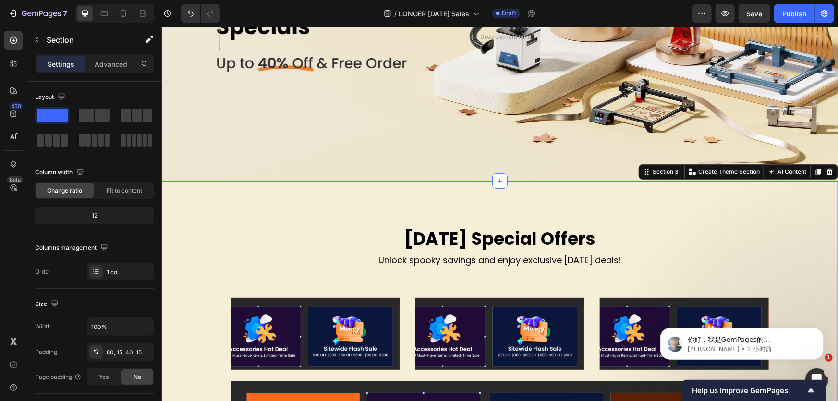
click at [536, 197] on div "Halloween Special Offers Heading Unlock spooky savings and enjoy exclusive Hall…" at bounding box center [499, 339] width 677 height 316
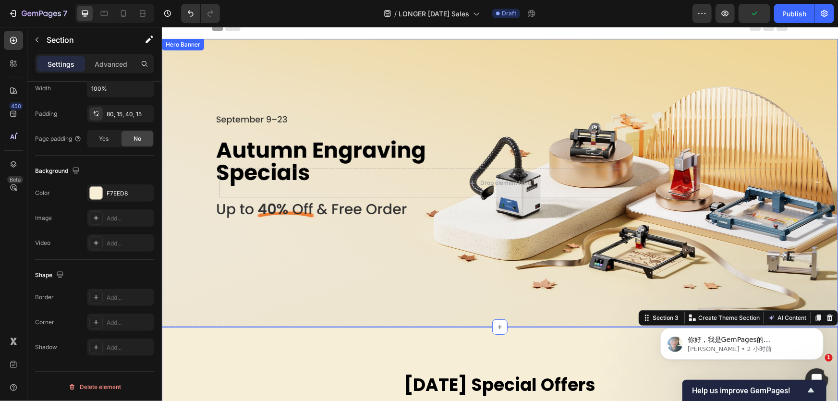
scroll to position [0, 0]
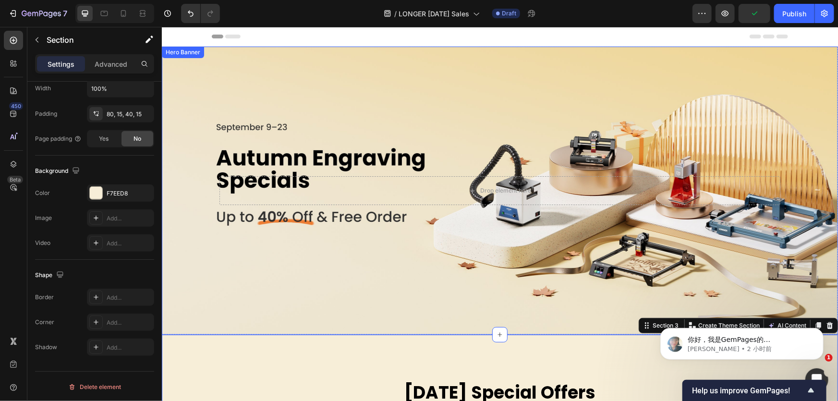
click at [448, 122] on div "Background Image" at bounding box center [499, 190] width 677 height 288
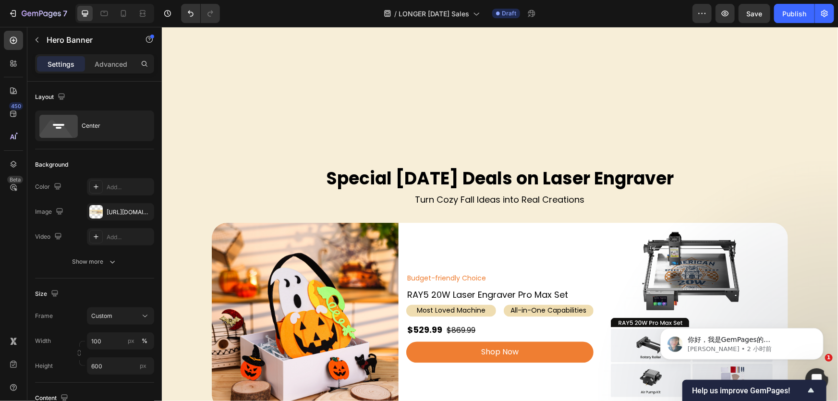
scroll to position [961, 0]
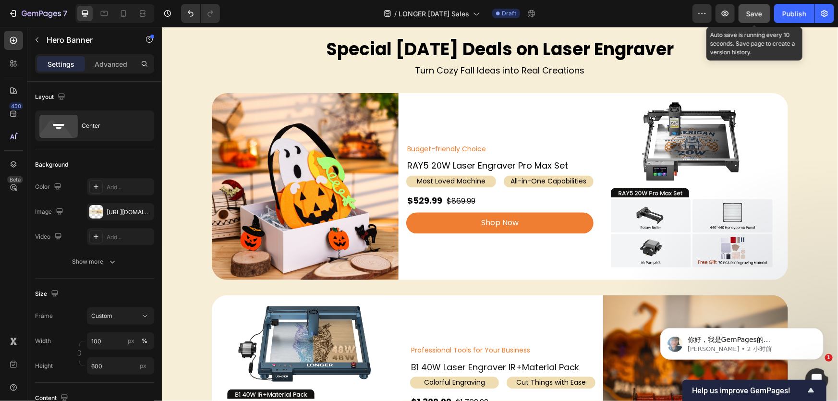
click at [759, 16] on span "Save" at bounding box center [755, 14] width 16 height 8
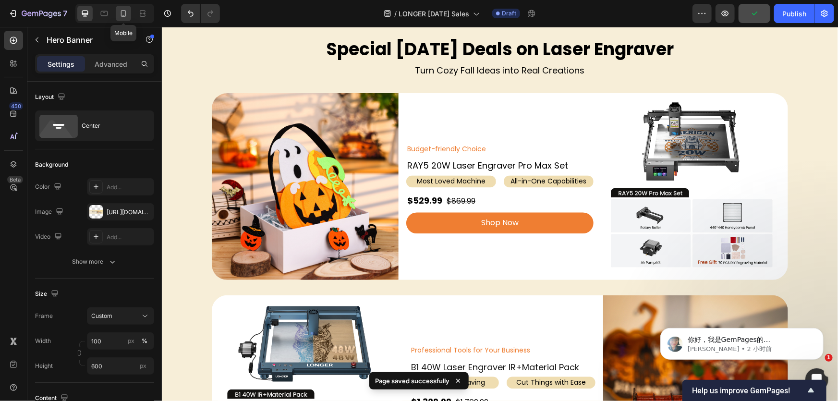
click at [125, 15] on icon at bounding box center [124, 14] width 10 height 10
type input "100%"
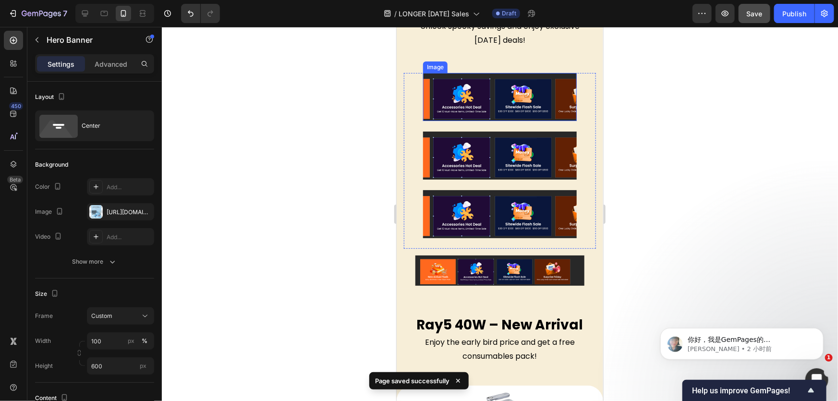
scroll to position [393, 0]
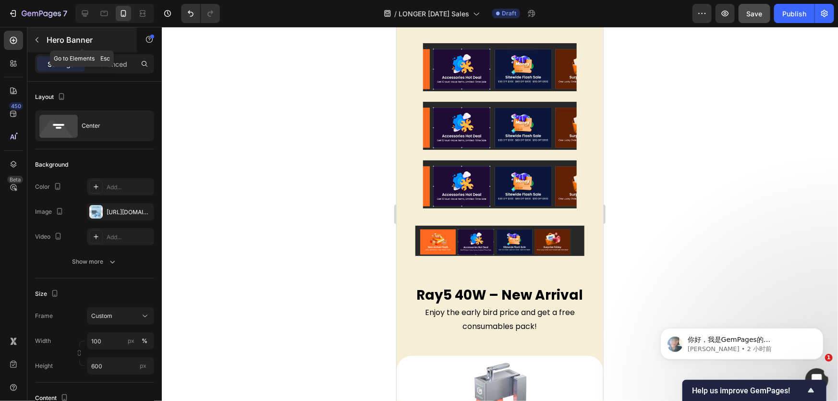
click at [42, 39] on button "button" at bounding box center [36, 39] width 15 height 15
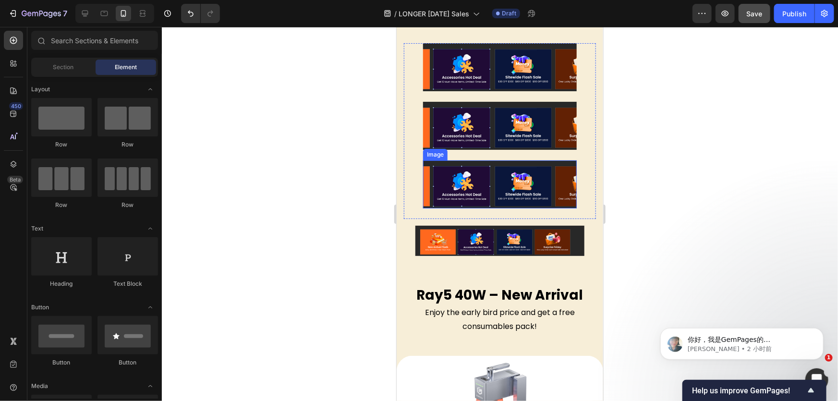
scroll to position [611, 0]
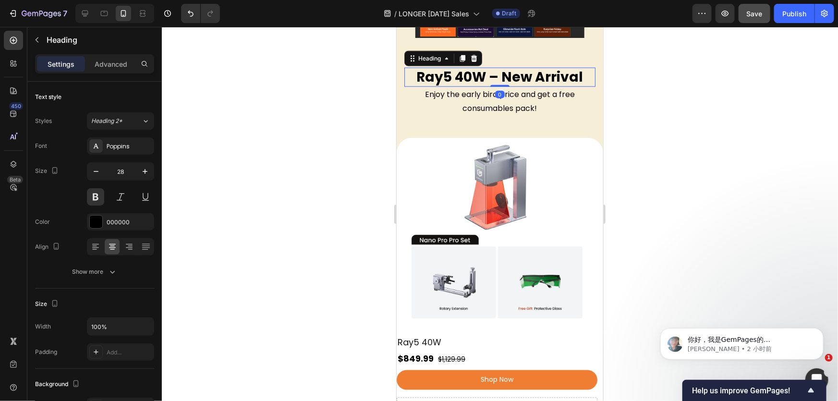
click at [537, 86] on h2 "Ray5 40W – New Arrival" at bounding box center [499, 76] width 191 height 19
click at [521, 86] on h2 "Ray5 40W – New Arrival" at bounding box center [499, 76] width 191 height 19
drag, startPoint x: 471, startPoint y: 91, endPoint x: 477, endPoint y: 91, distance: 5.8
click at [477, 86] on p "Ray5 40W – New Arrival" at bounding box center [499, 76] width 189 height 17
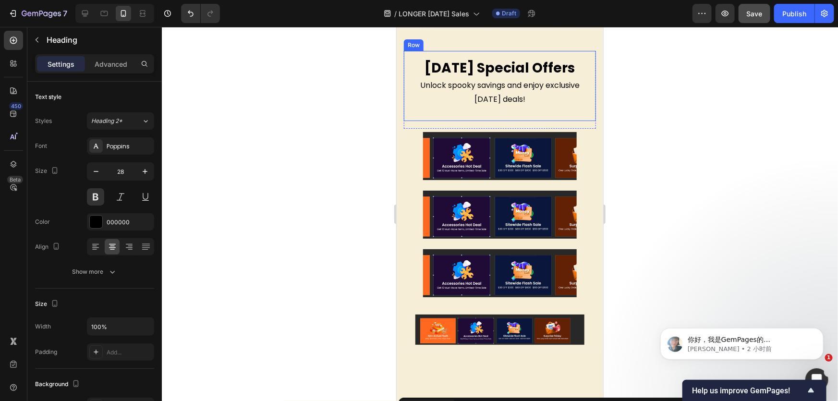
type input "16"
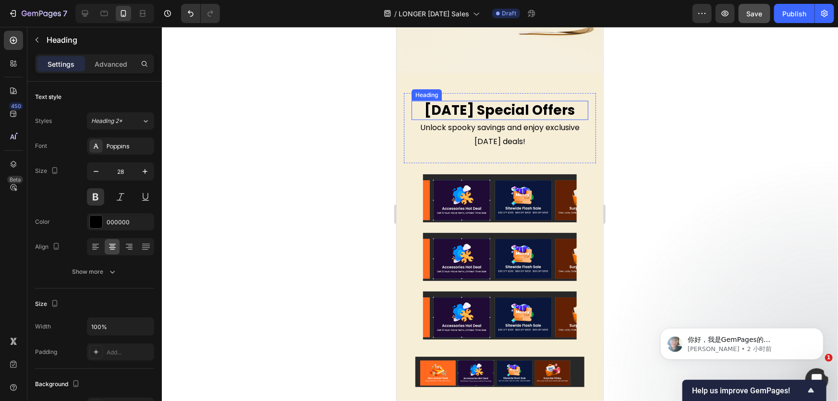
click at [493, 120] on h2 "Halloween Special Offers" at bounding box center [499, 109] width 177 height 19
click at [505, 120] on h2 "Halloween Special Offers" at bounding box center [499, 109] width 177 height 19
drag, startPoint x: 529, startPoint y: 122, endPoint x: 460, endPoint y: 112, distance: 69.4
click at [460, 112] on p "Halloween Special Offers" at bounding box center [499, 109] width 175 height 17
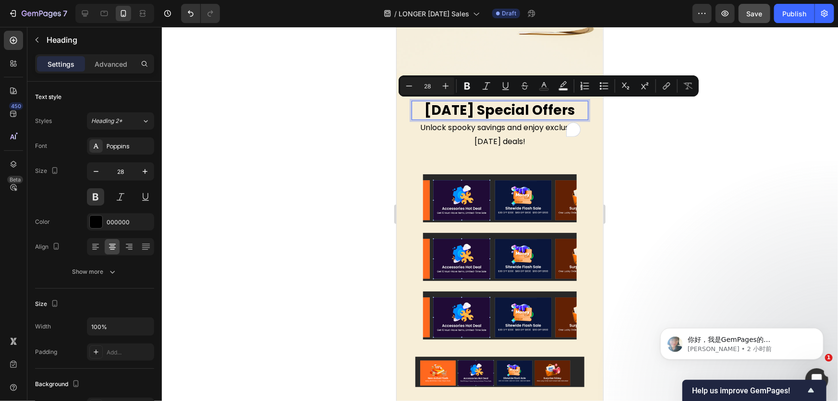
click at [708, 150] on div at bounding box center [500, 214] width 677 height 374
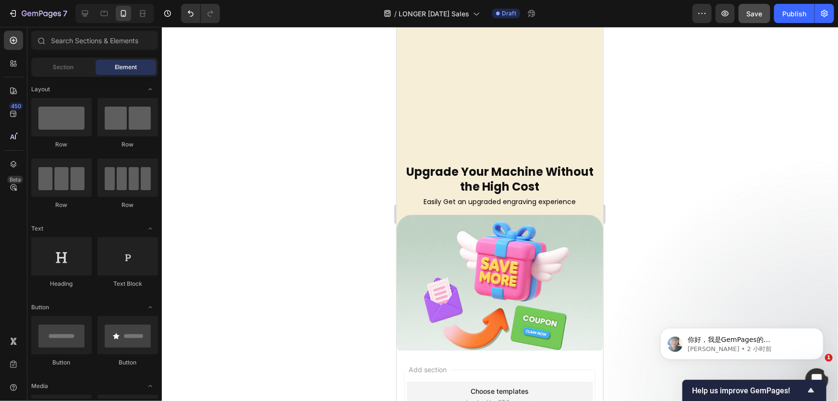
scroll to position [3363, 0]
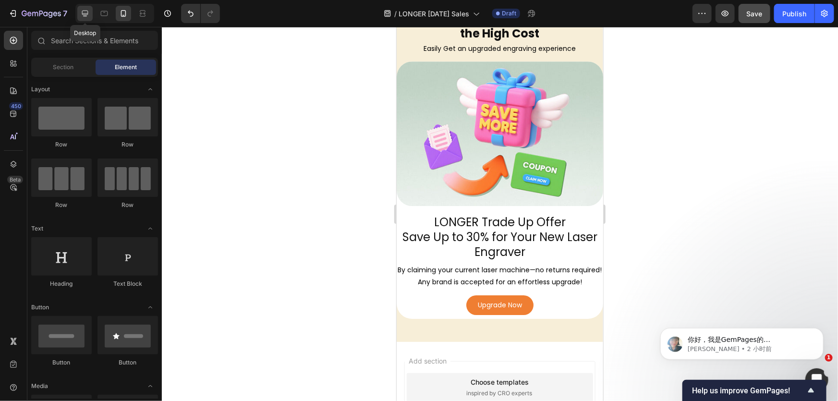
click at [83, 14] on icon at bounding box center [85, 14] width 6 height 6
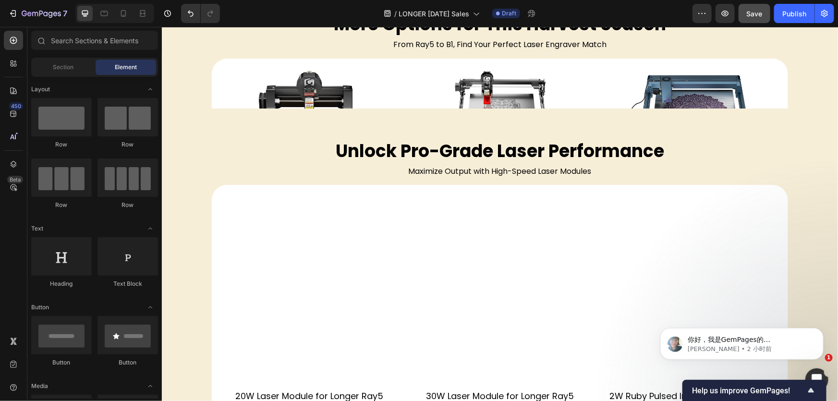
scroll to position [1596, 0]
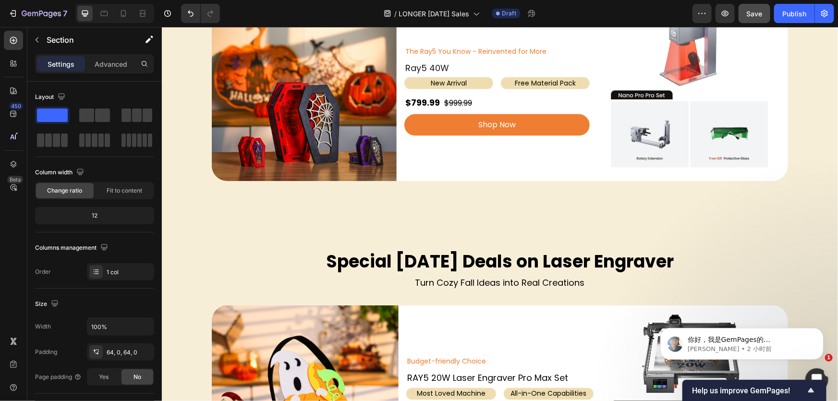
click at [453, 199] on div "Ray5 40W – New Arrival Heading Enjoy the early bird price and get a free consum…" at bounding box center [499, 57] width 677 height 310
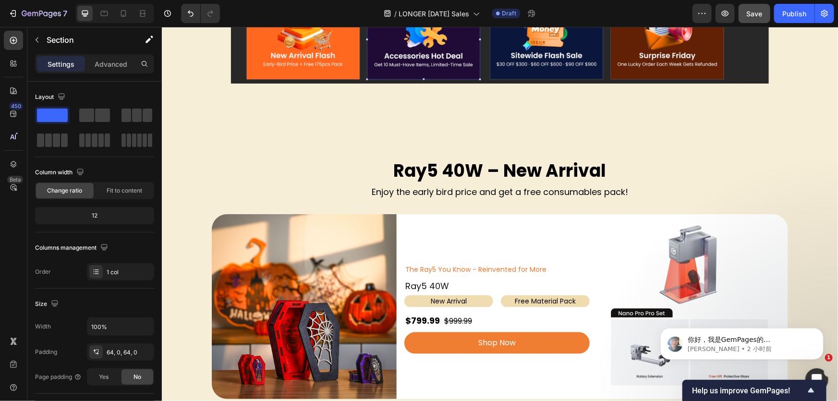
scroll to position [417, 0]
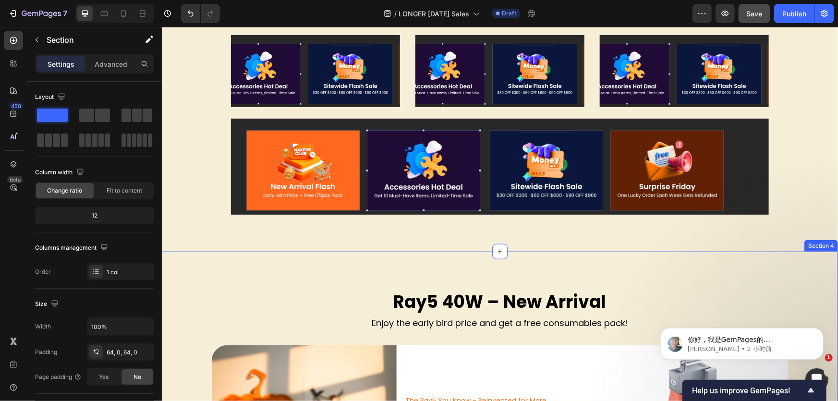
click at [426, 266] on div "Ray5 40W – New Arrival Heading Enjoy the early bird price and get a free consum…" at bounding box center [499, 406] width 677 height 310
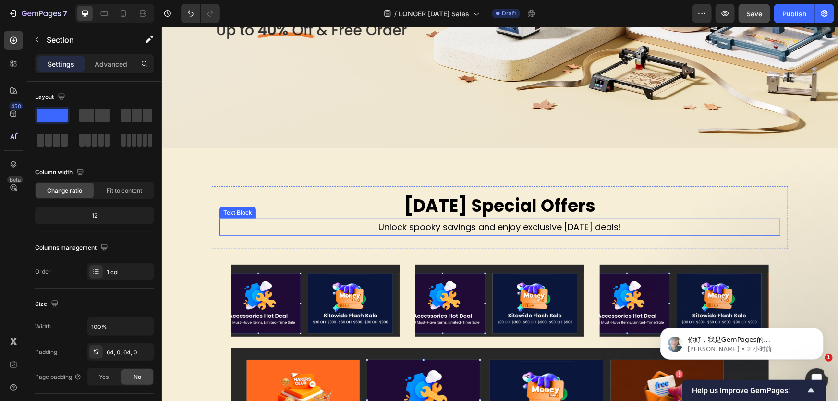
scroll to position [154, 0]
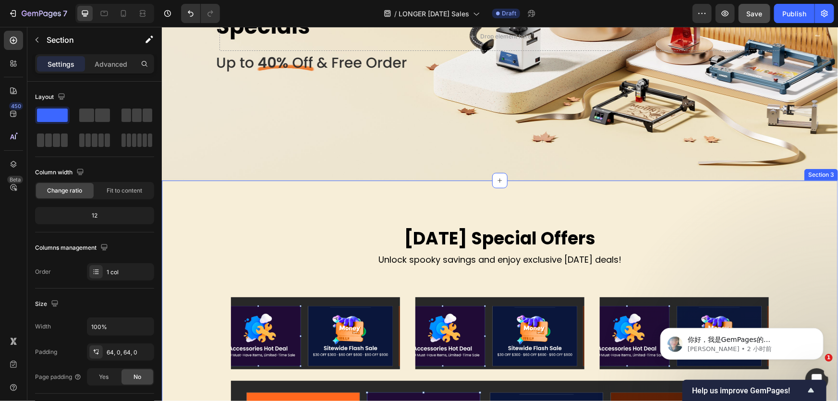
click at [372, 217] on div "Halloween Special Offers Heading Unlock spooky savings and enjoy exclusive Hall…" at bounding box center [499, 338] width 677 height 316
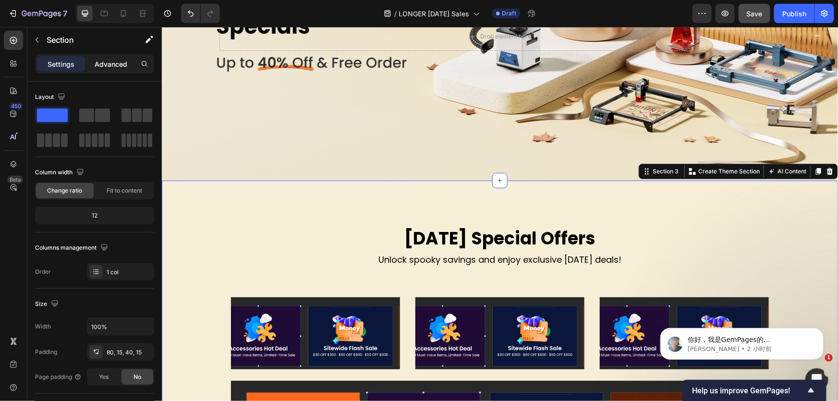
click at [120, 59] on p "Advanced" at bounding box center [111, 64] width 33 height 10
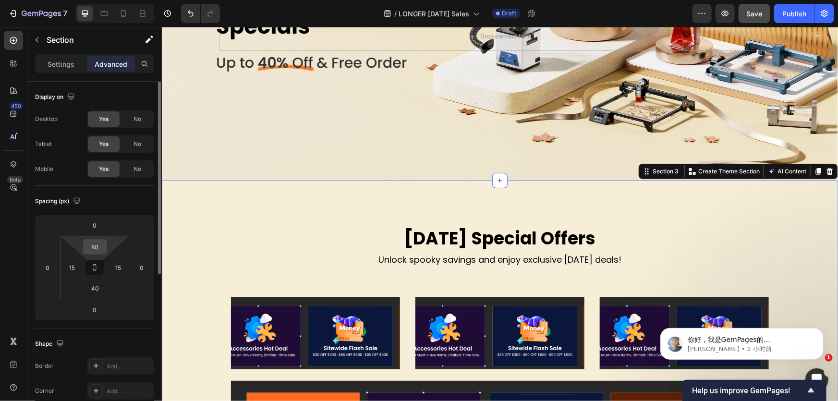
click at [95, 250] on input "80" at bounding box center [95, 247] width 19 height 14
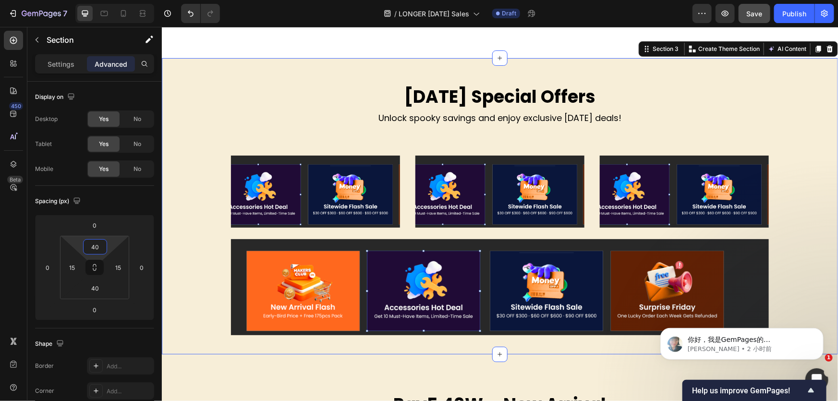
scroll to position [349, 0]
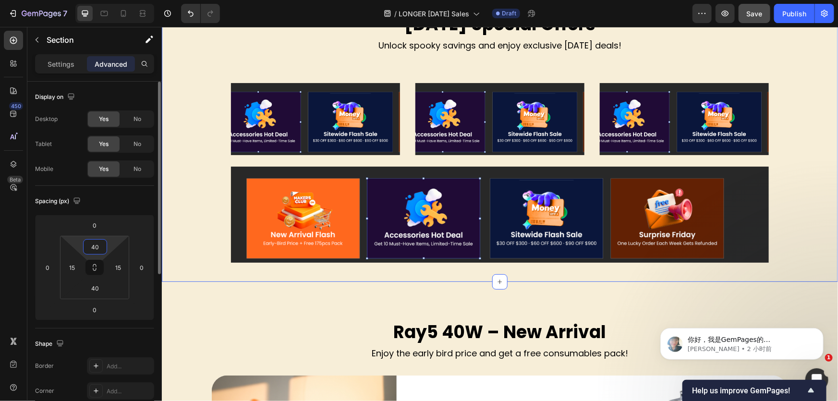
type input "40"
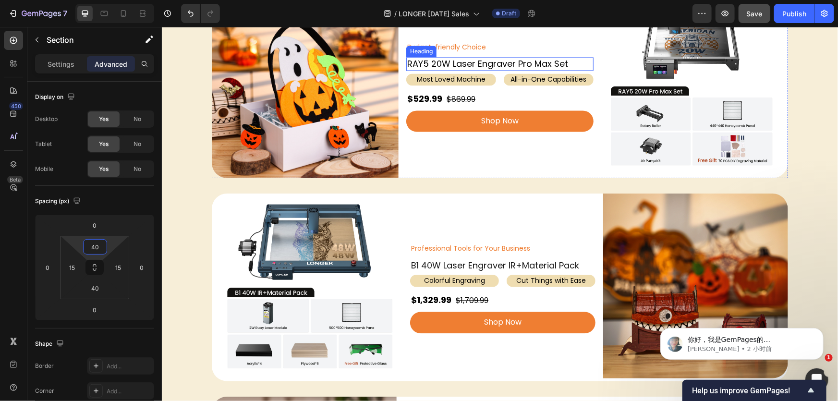
scroll to position [1048, 0]
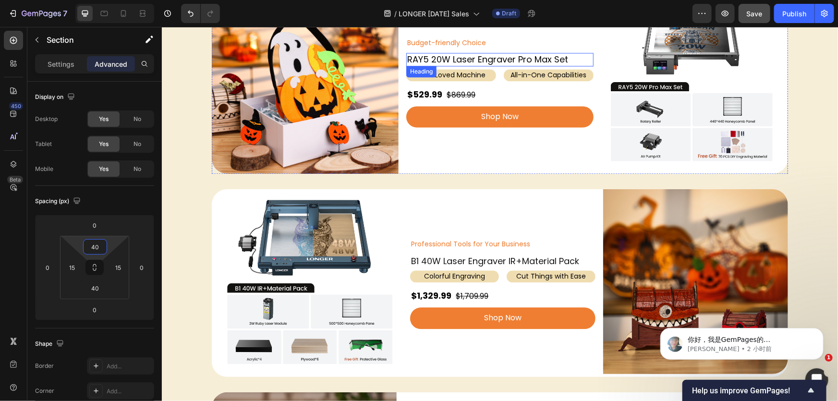
click at [471, 56] on h2 "RAY5 20W Laser Engraver Pro Max Set" at bounding box center [499, 58] width 187 height 13
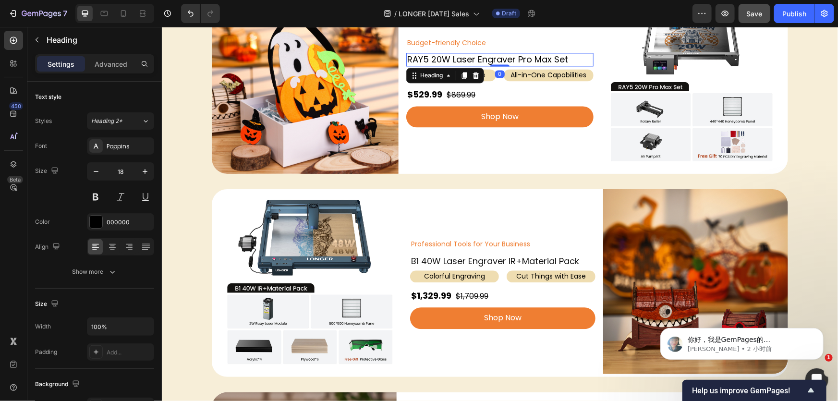
click at [462, 58] on h2 "RAY5 20W Laser Engraver Pro Max Set" at bounding box center [499, 58] width 187 height 13
drag, startPoint x: 448, startPoint y: 58, endPoint x: 511, endPoint y: 60, distance: 63.0
click at [511, 60] on p "RAY5 20W Laser Engraver Pro Max Set" at bounding box center [499, 58] width 185 height 11
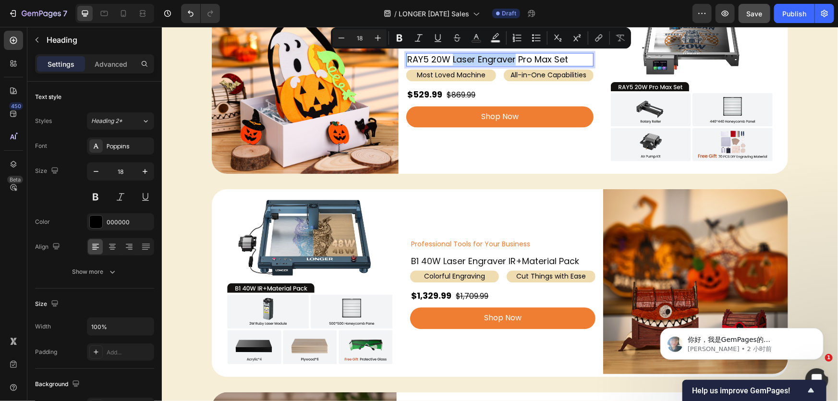
copy p "Laser Engraver"
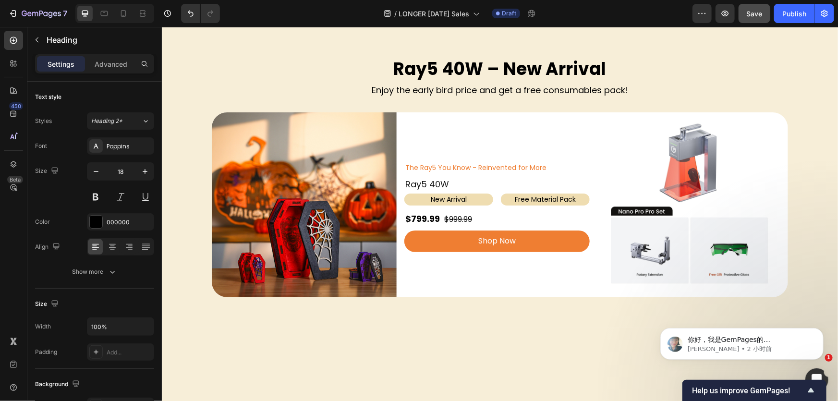
type input "16"
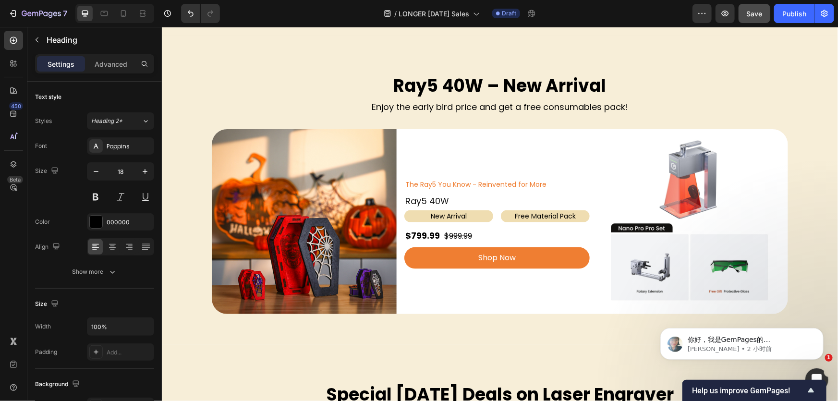
scroll to position [611, 0]
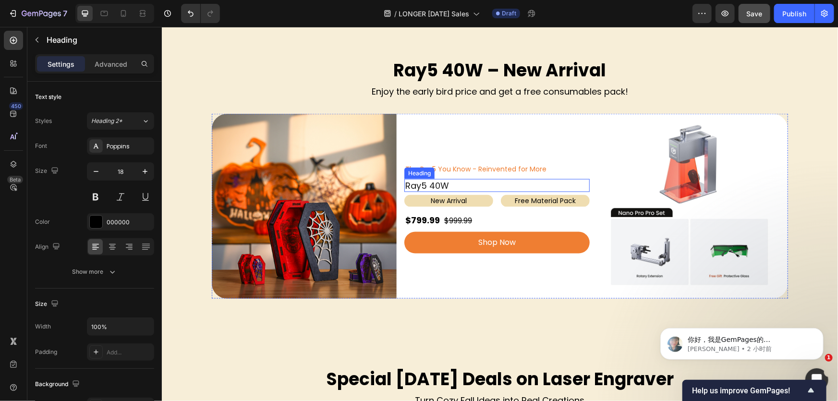
click at [455, 179] on h2 "Ray5 40W" at bounding box center [496, 185] width 185 height 13
click at [455, 185] on h2 "Ray5 40W" at bounding box center [496, 185] width 185 height 13
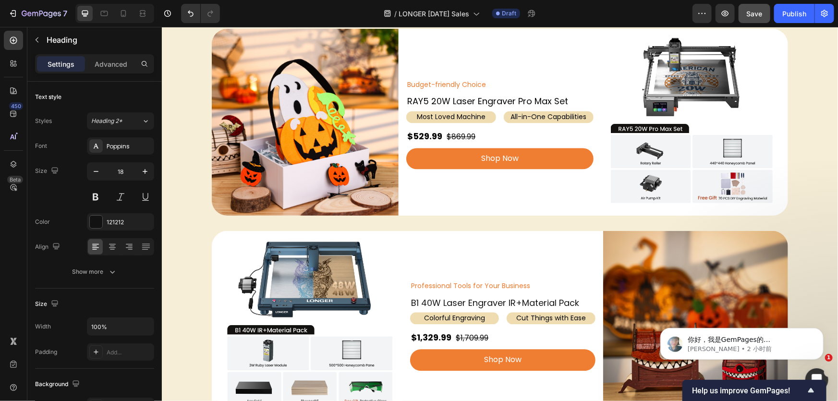
scroll to position [1004, 0]
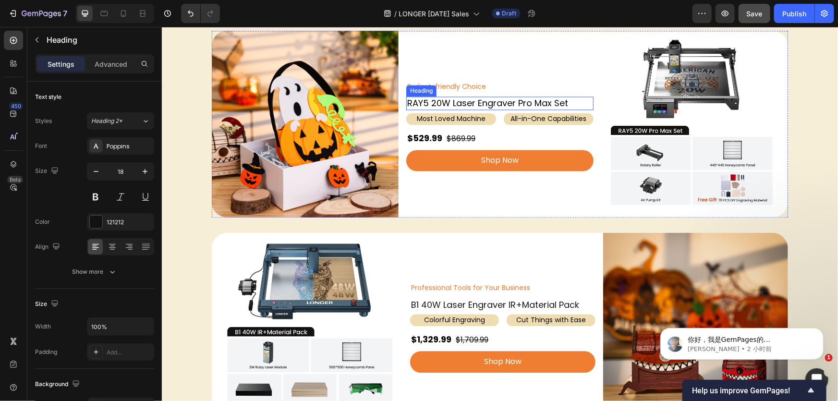
click at [470, 105] on h2 "RAY5 20W Laser Engraver Pro Max Set" at bounding box center [499, 102] width 187 height 13
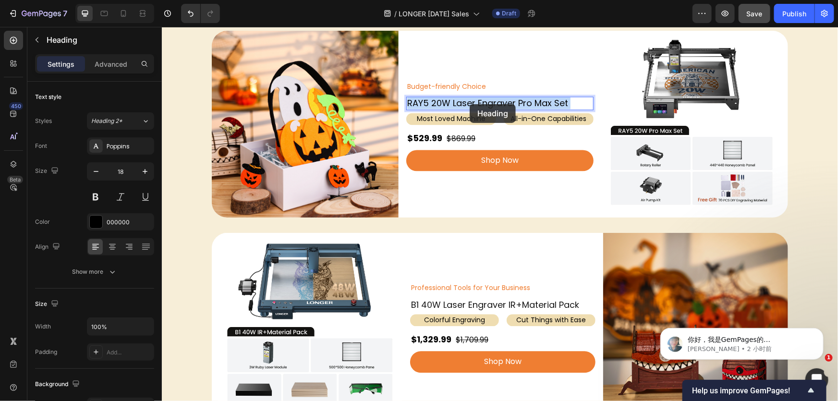
scroll to position [998, 0]
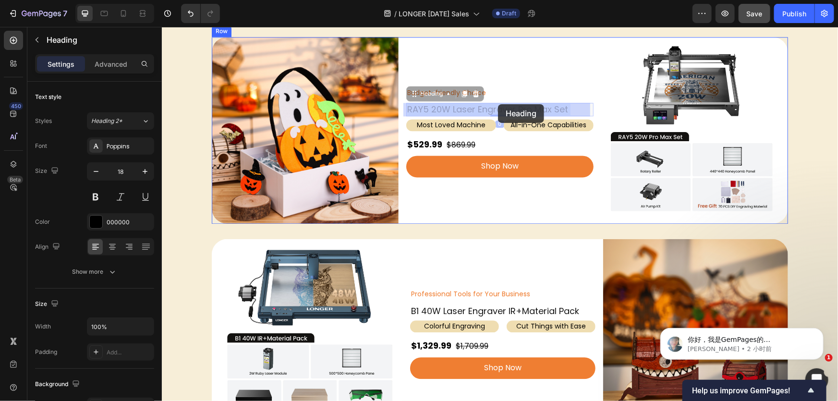
drag, startPoint x: 447, startPoint y: 104, endPoint x: 499, endPoint y: 104, distance: 51.4
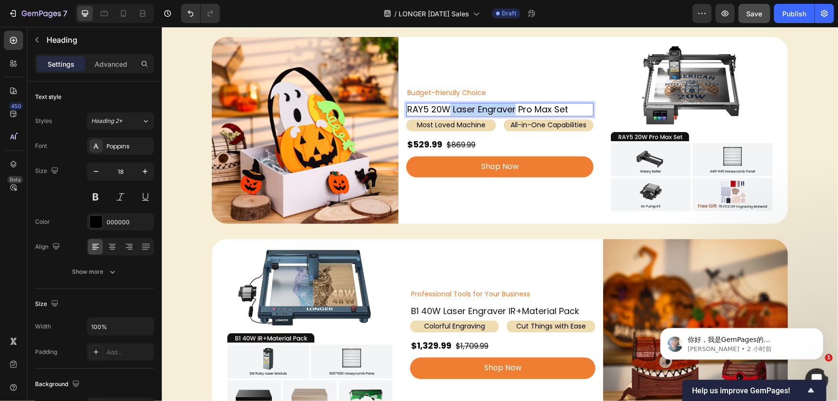
drag, startPoint x: 445, startPoint y: 108, endPoint x: 511, endPoint y: 112, distance: 66.4
click at [511, 112] on p "RAY5 20W Laser Engraver Pro Max Set" at bounding box center [499, 108] width 185 height 11
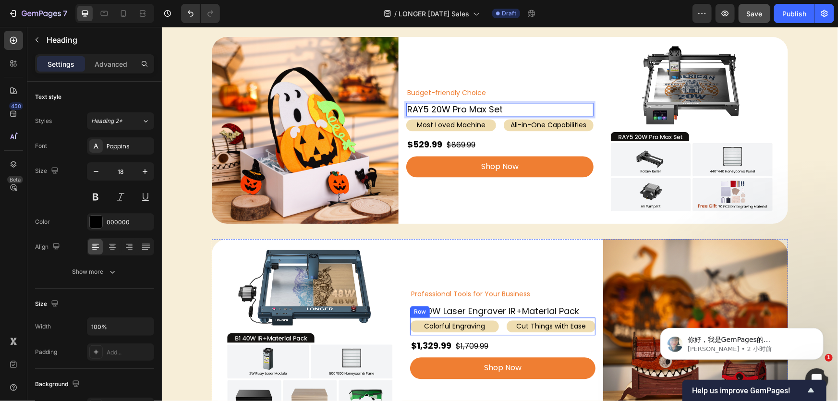
click at [466, 309] on h2 "B1 40W Laser Engraver IR+Material Pack" at bounding box center [502, 310] width 185 height 13
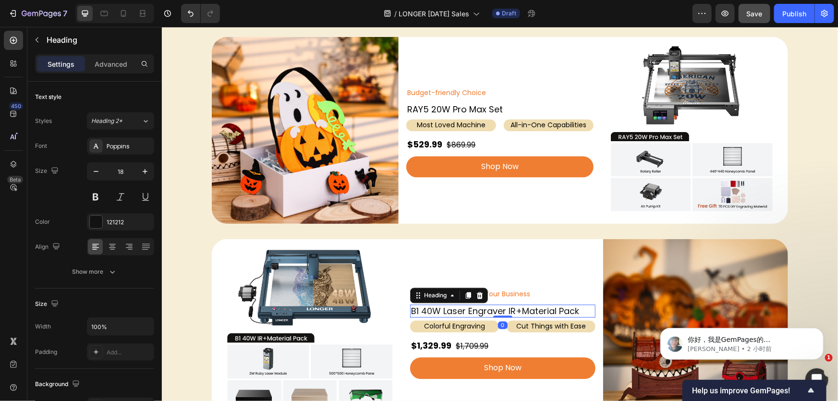
click at [438, 309] on h2 "B1 40W Laser Engraver IR+Material Pack" at bounding box center [502, 310] width 185 height 13
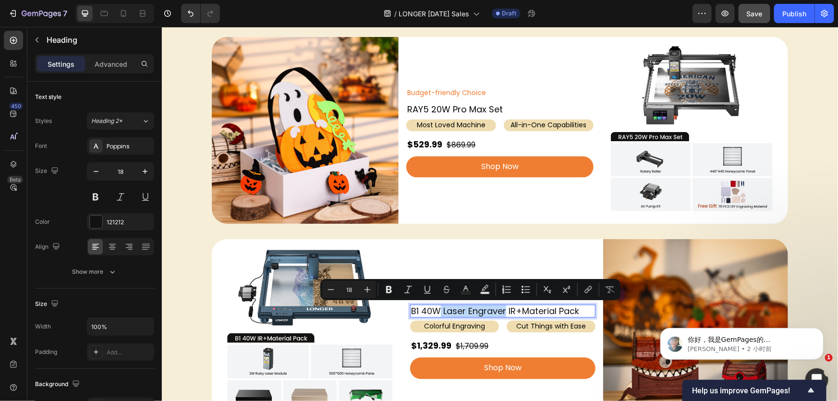
drag, startPoint x: 438, startPoint y: 309, endPoint x: 502, endPoint y: 314, distance: 64.6
click at [502, 314] on p "B1 40W Laser Engraver IR+Material Pack" at bounding box center [502, 310] width 183 height 11
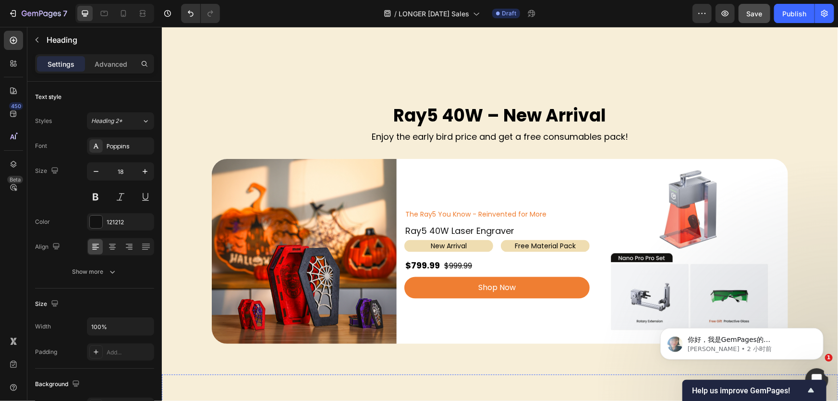
scroll to position [561, 0]
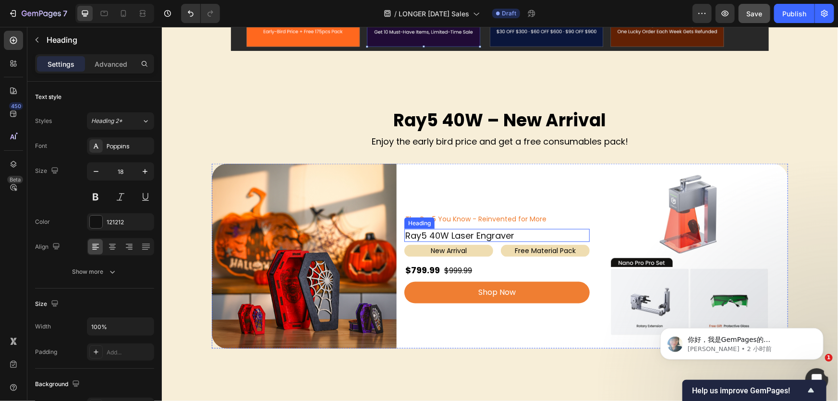
click at [469, 233] on h2 "Ray5 40W Laser Engraver" at bounding box center [496, 235] width 185 height 13
click at [457, 234] on h2 "Ray5 40W Laser Engraver" at bounding box center [496, 235] width 185 height 13
drag, startPoint x: 446, startPoint y: 234, endPoint x: 550, endPoint y: 235, distance: 103.8
click at [550, 235] on p "Ray5 40W Laser Engraver" at bounding box center [496, 235] width 183 height 11
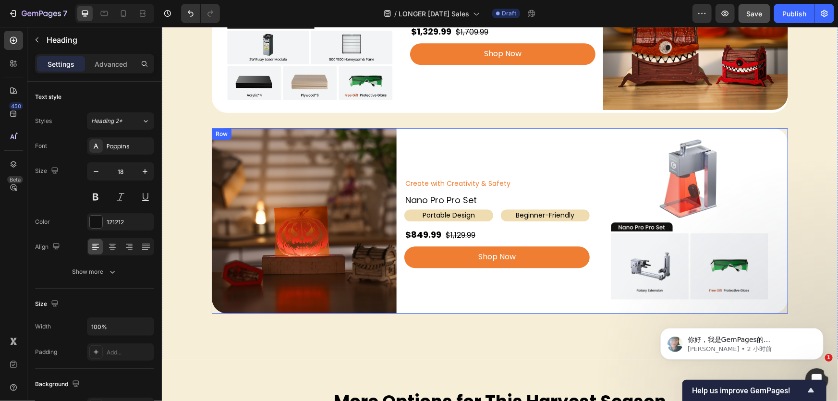
scroll to position [1260, 0]
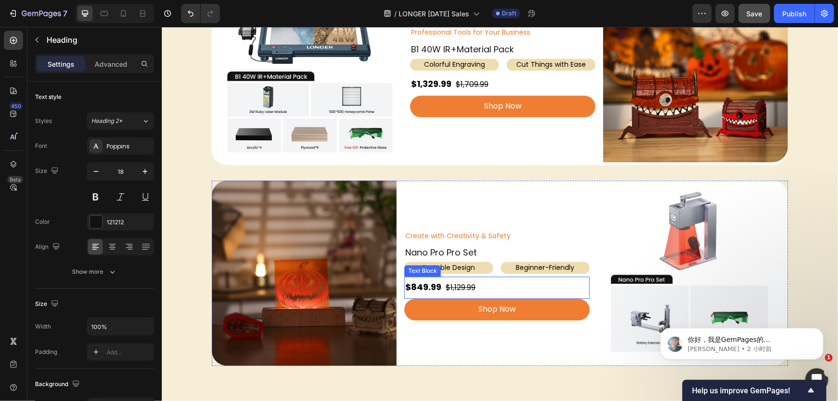
click at [419, 288] on strong "$849.99" at bounding box center [423, 287] width 36 height 12
click at [417, 287] on strong "$849.99" at bounding box center [423, 287] width 36 height 12
click at [416, 288] on strong "$849.99" at bounding box center [423, 287] width 36 height 12
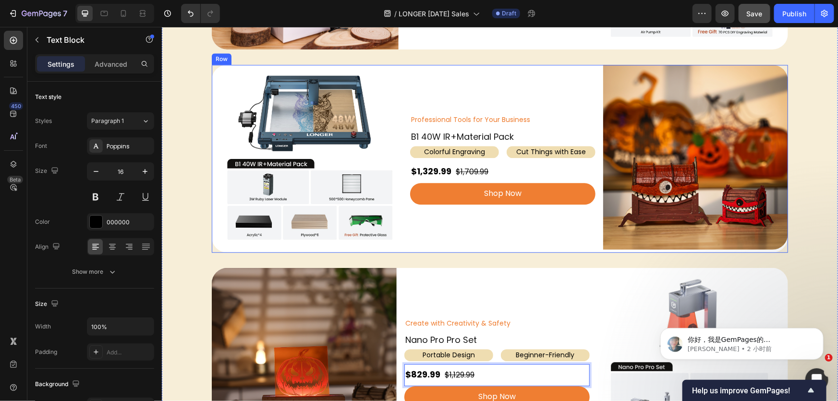
scroll to position [1129, 0]
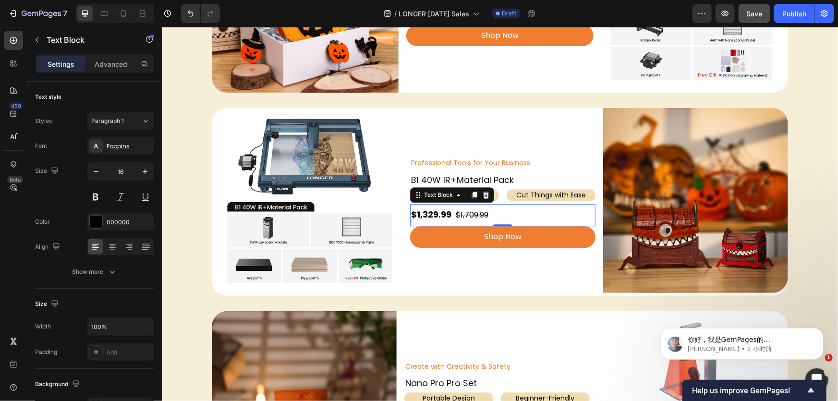
click at [431, 213] on strong "$1,329.99" at bounding box center [431, 214] width 40 height 12
click at [426, 213] on strong "$1,329.99" at bounding box center [431, 214] width 40 height 12
drag, startPoint x: 420, startPoint y: 210, endPoint x: 434, endPoint y: 215, distance: 14.9
click at [434, 215] on strong "$1,329.99" at bounding box center [431, 214] width 40 height 12
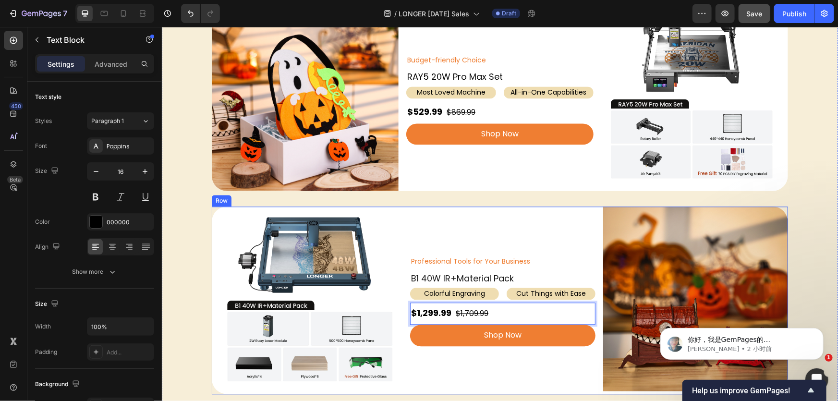
scroll to position [1042, 0]
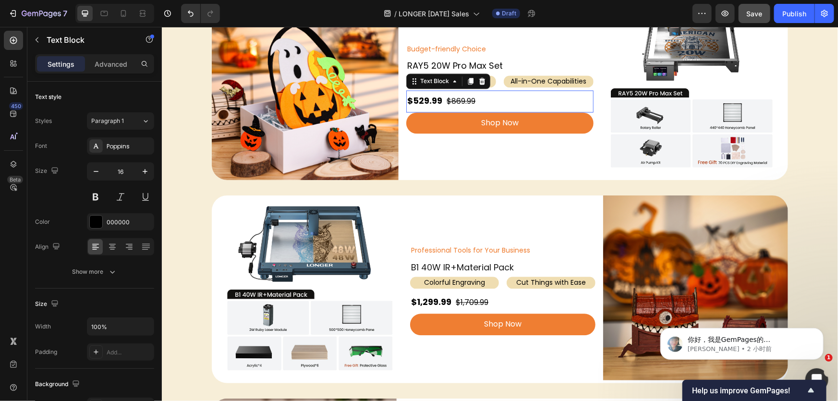
click at [436, 100] on strong "$529.99" at bounding box center [424, 100] width 35 height 12
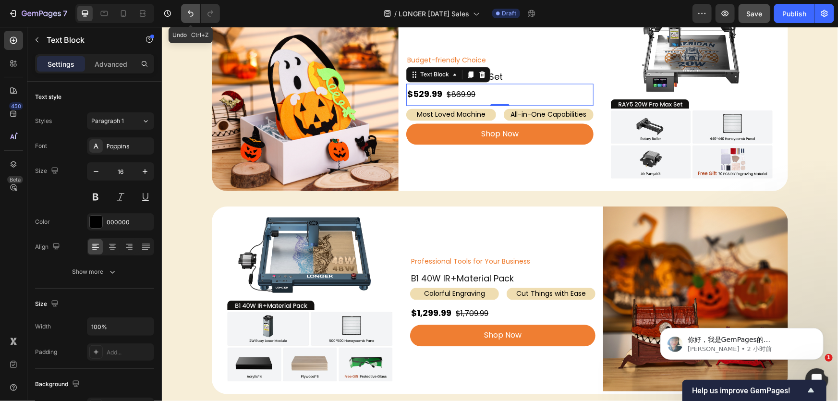
click at [191, 12] on icon "Undo/Redo" at bounding box center [191, 14] width 6 height 6
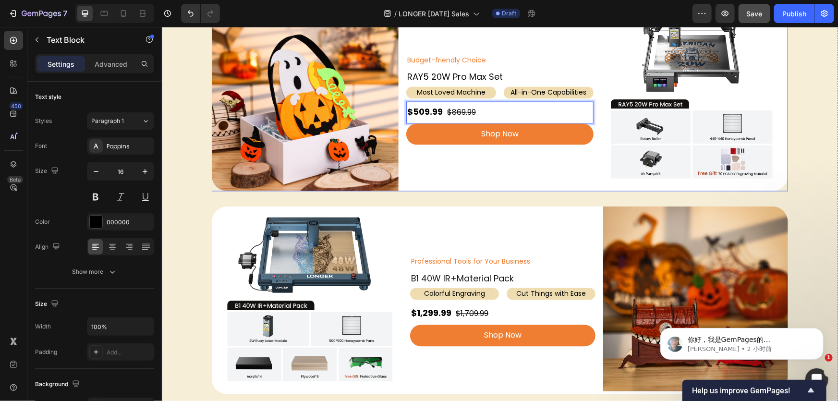
click at [476, 168] on div "Budget-friendly Choice Text Block RAY5 20W Pro Max Set Heading Most Loved Machi…" at bounding box center [499, 97] width 187 height 187
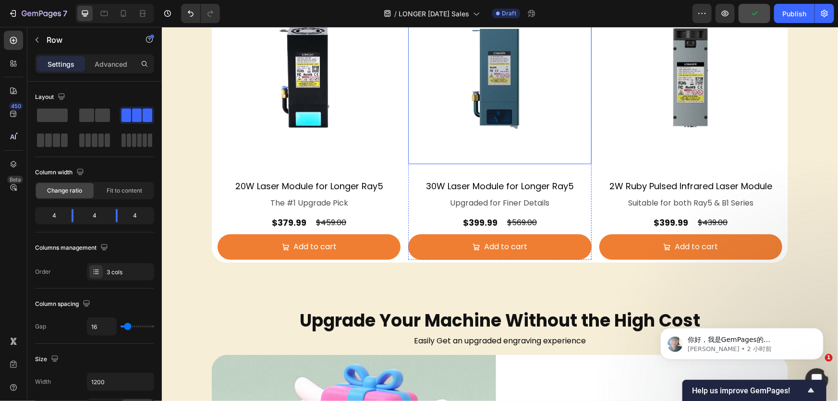
scroll to position [2210, 0]
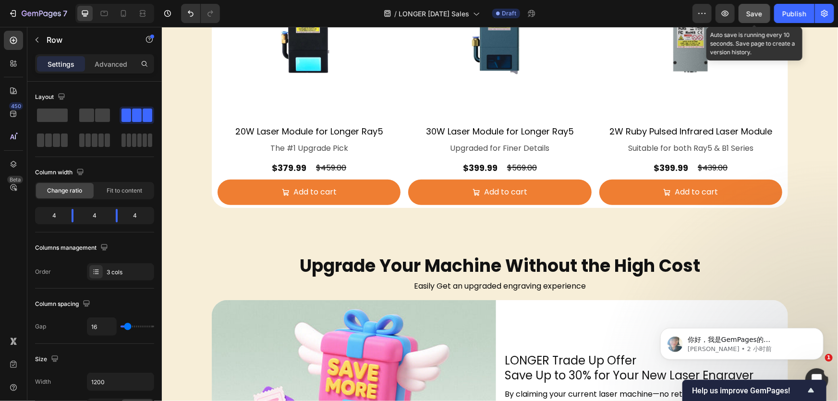
click at [751, 14] on span "Save" at bounding box center [755, 14] width 16 height 8
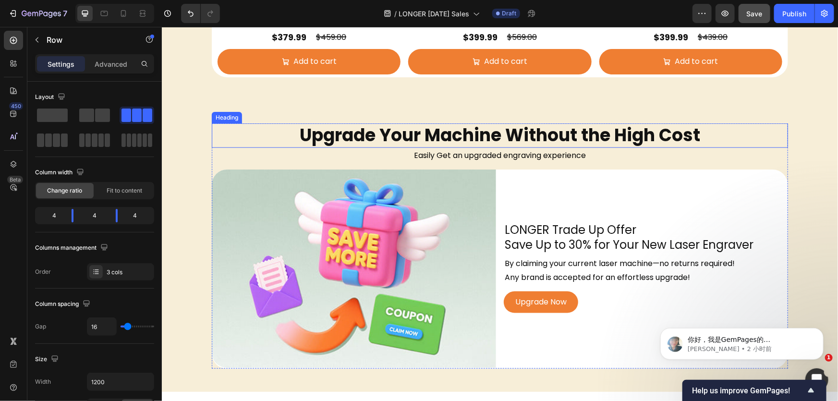
scroll to position [2470, 0]
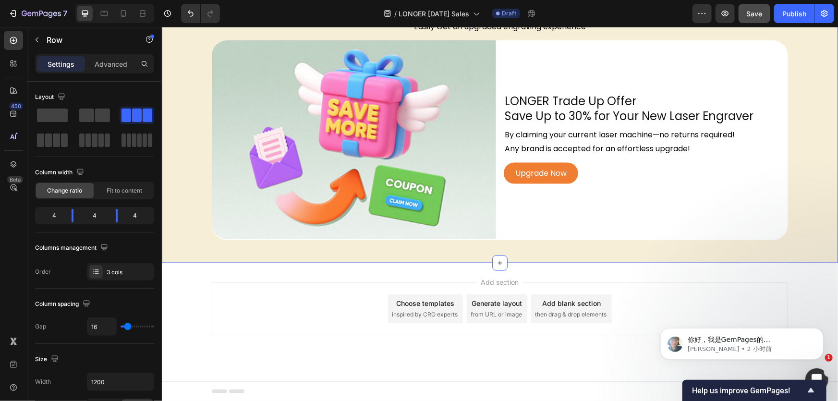
click at [291, 253] on div "Upgrade Your Machine Without the High Cost Heading Easily Get an upgraded engra…" at bounding box center [499, 121] width 677 height 284
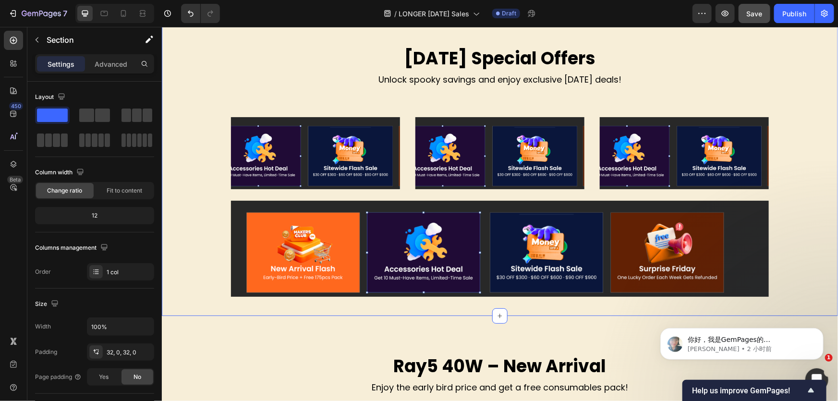
scroll to position [373, 0]
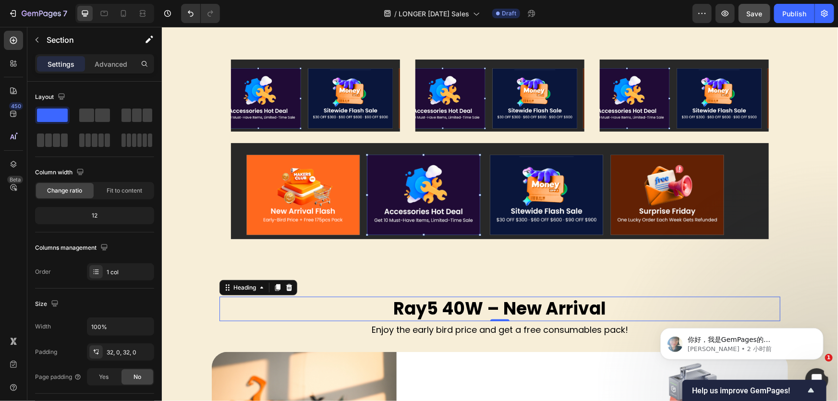
click at [274, 299] on h2 "Ray5 40W – New Arrival" at bounding box center [499, 308] width 561 height 25
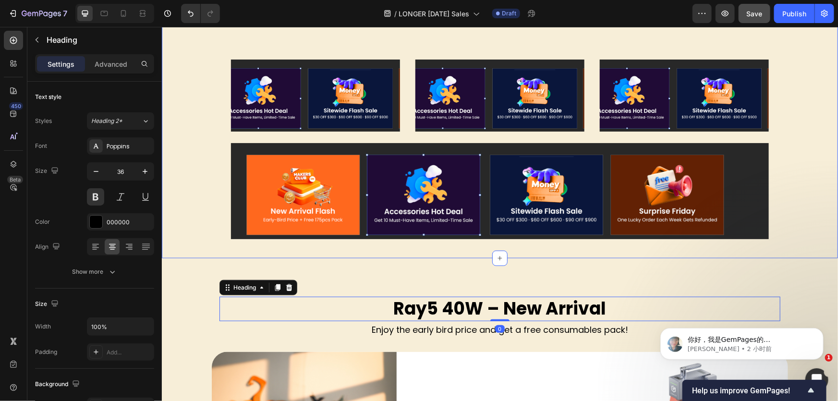
click at [402, 251] on div "Halloween Special Offers Heading Unlock spooky savings and enjoy exclusive Hall…" at bounding box center [499, 110] width 677 height 296
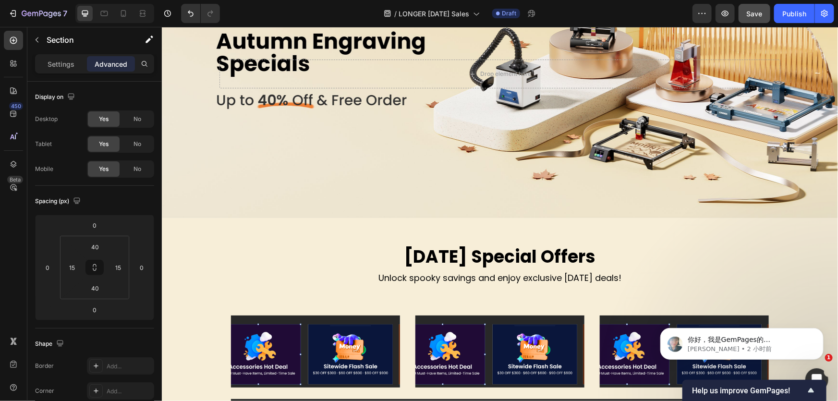
scroll to position [174, 0]
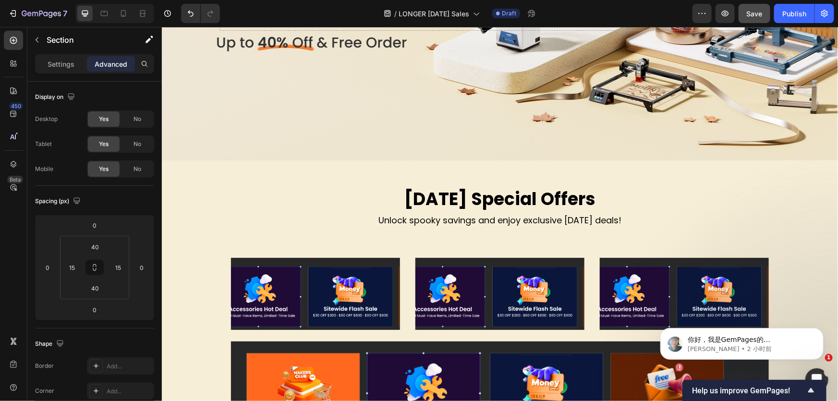
drag, startPoint x: 202, startPoint y: 370, endPoint x: 182, endPoint y: 398, distance: 35.5
click at [202, 370] on div "Halloween Special Offers Heading Unlock spooky savings and enjoy exclusive Hall…" at bounding box center [500, 308] width 662 height 258
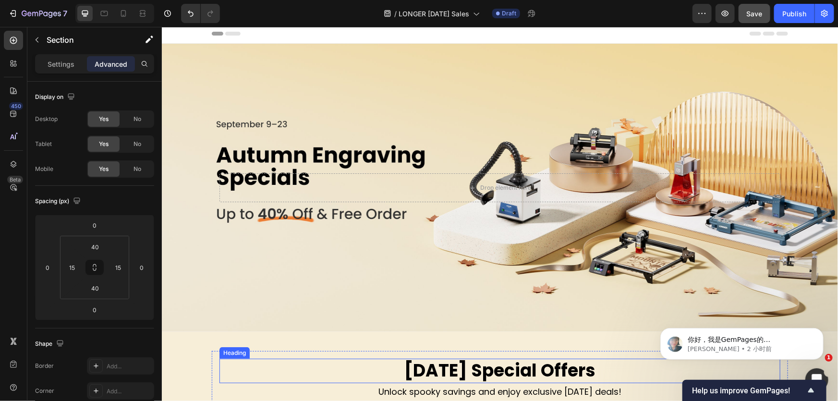
scroll to position [0, 0]
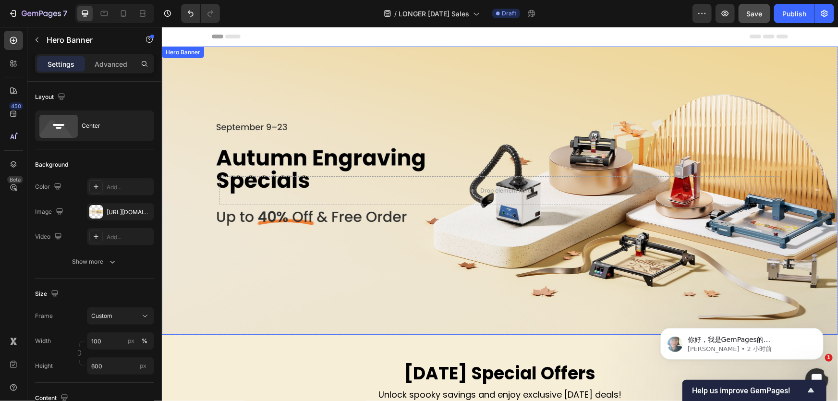
click at [432, 119] on div "Background Image" at bounding box center [499, 190] width 677 height 288
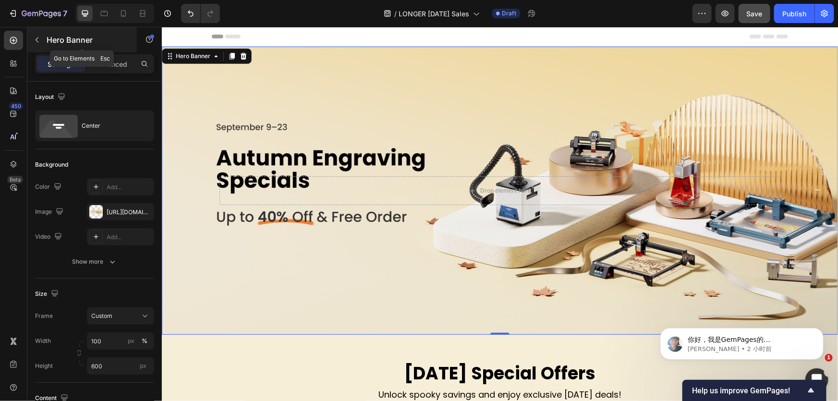
click at [41, 36] on button "button" at bounding box center [36, 39] width 15 height 15
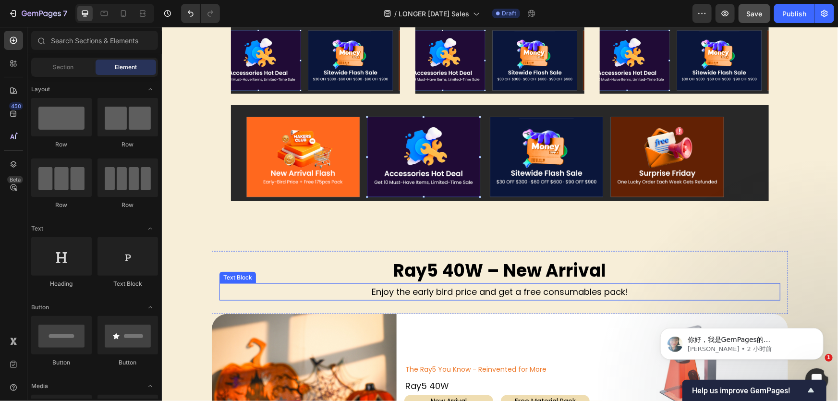
scroll to position [349, 0]
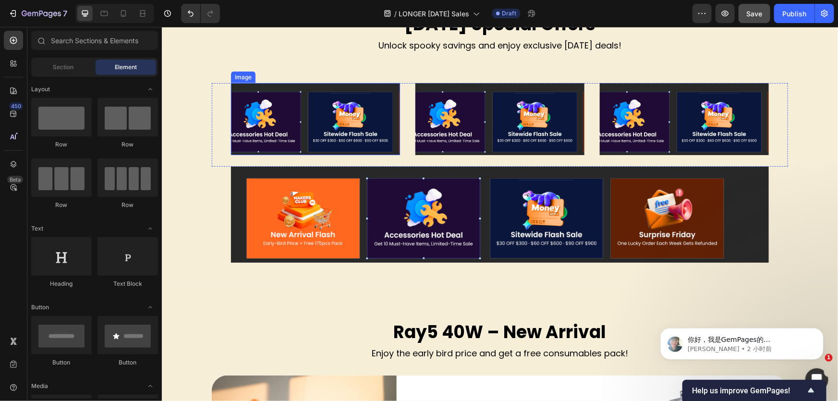
click at [285, 157] on div "Image" at bounding box center [315, 125] width 169 height 84
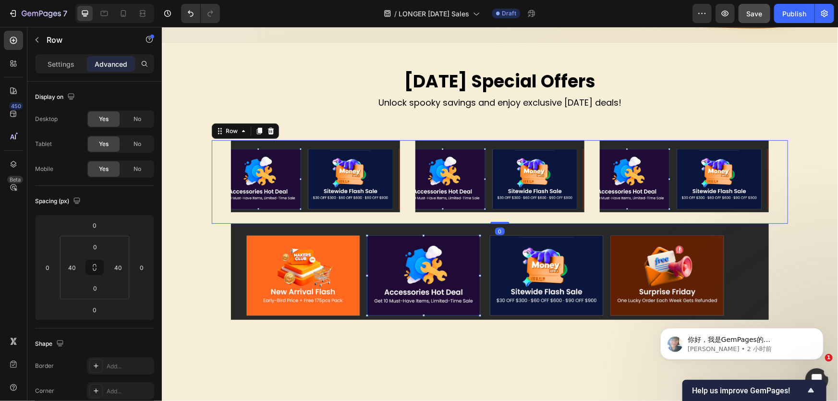
scroll to position [218, 0]
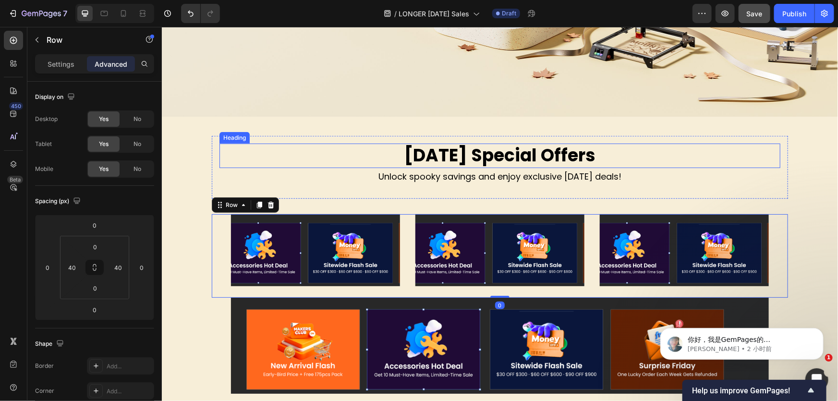
click at [447, 163] on h2 "Halloween Special Offers" at bounding box center [499, 155] width 561 height 25
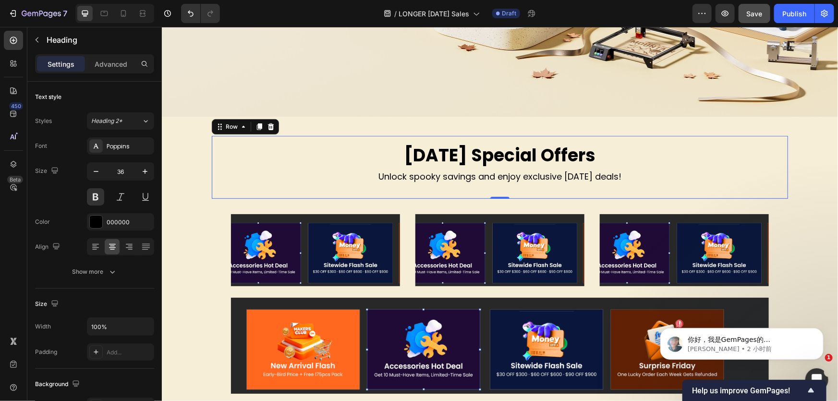
click at [439, 197] on div "Halloween Special Offers Heading Unlock spooky savings and enjoy exclusive Hall…" at bounding box center [499, 167] width 577 height 63
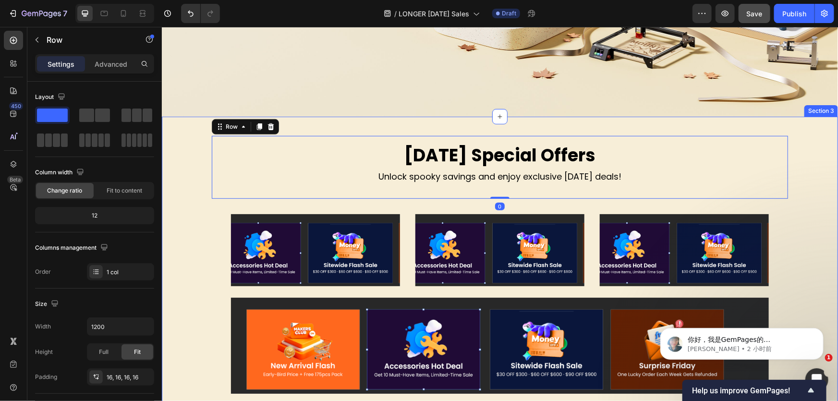
click at [451, 123] on div "Halloween Special Offers Heading Unlock spooky savings and enjoy exclusive Hall…" at bounding box center [499, 264] width 677 height 296
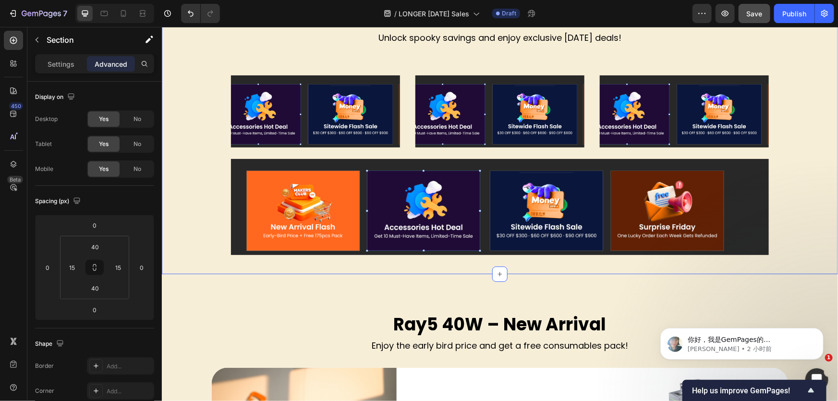
scroll to position [481, 0]
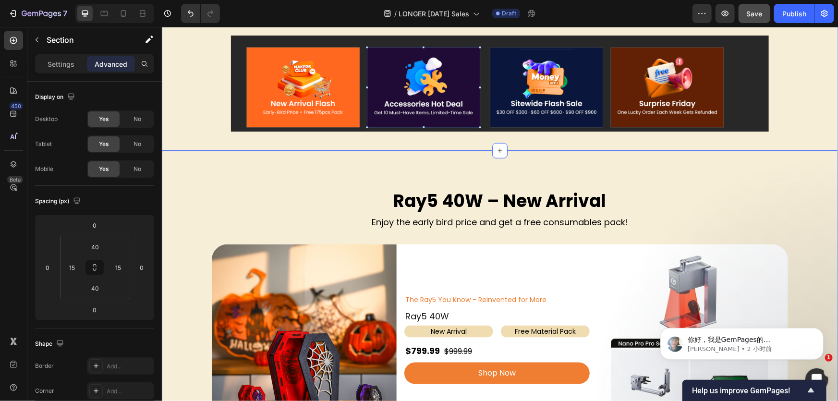
click at [439, 167] on div "Ray5 40W – New Arrival Heading Enjoy the early bird price and get a free consum…" at bounding box center [499, 304] width 677 height 309
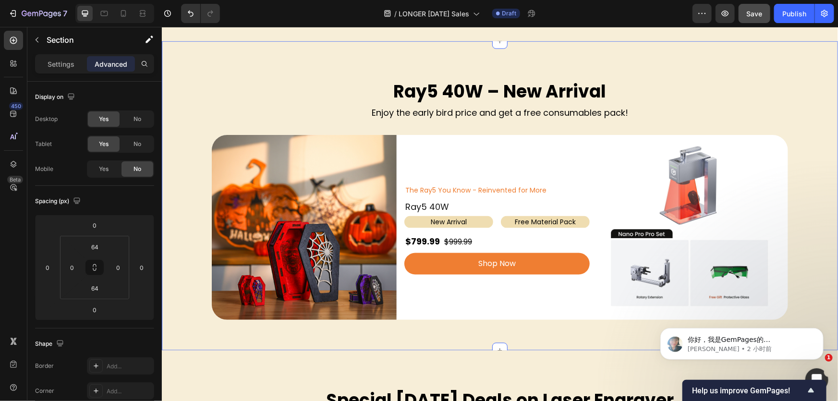
scroll to position [655, 0]
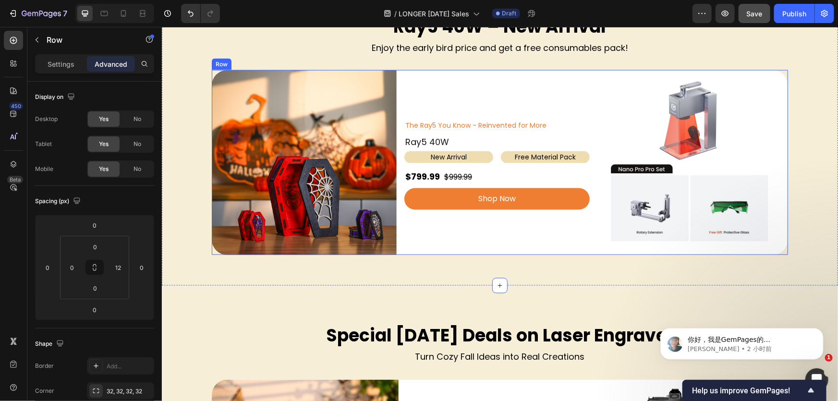
click at [508, 101] on div "The Ray5 You Know - Reinvented for More Text Block Ray5 40W Heading New Arrival…" at bounding box center [496, 162] width 185 height 185
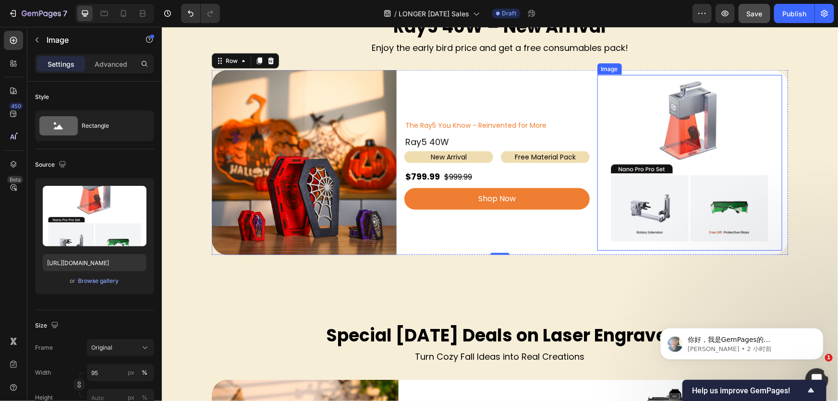
click at [691, 139] on img at bounding box center [690, 162] width 176 height 176
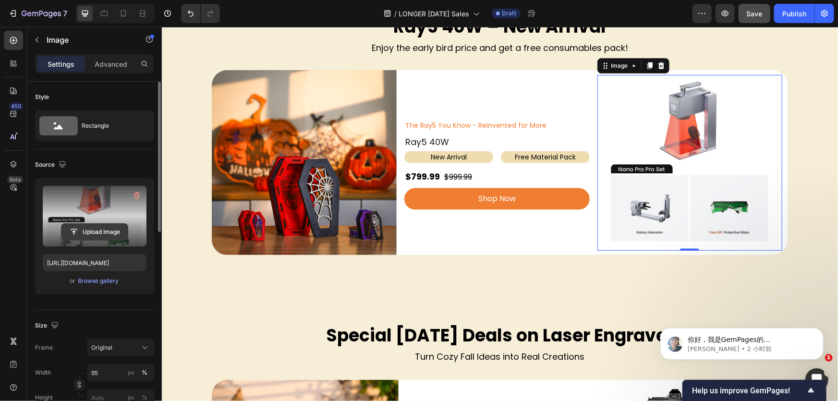
click at [86, 226] on input "file" at bounding box center [95, 232] width 66 height 16
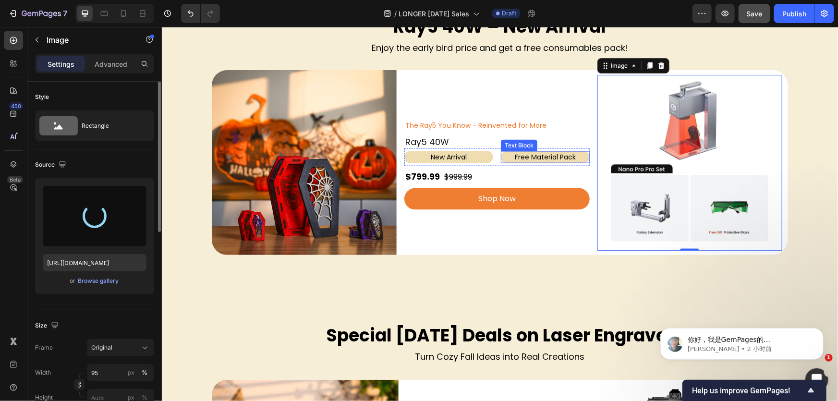
scroll to position [611, 0]
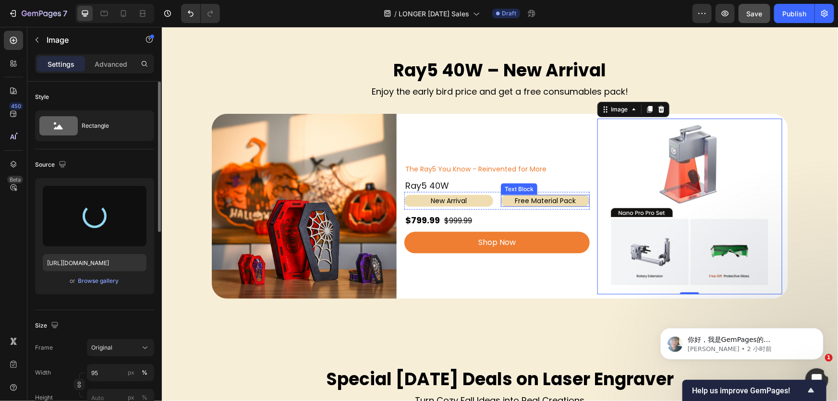
type input "https://cdn.shopify.com/s/files/1/0517/8812/0247/files/gempages_490436405370029…"
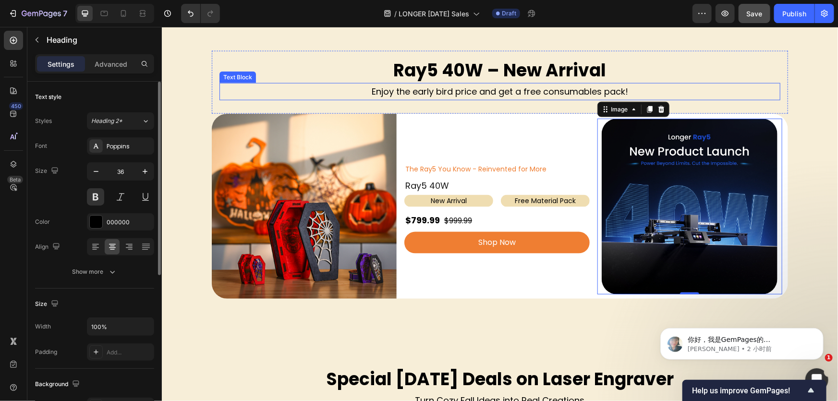
click at [720, 81] on h2 "Ray5 40W – New Arrival" at bounding box center [499, 70] width 561 height 25
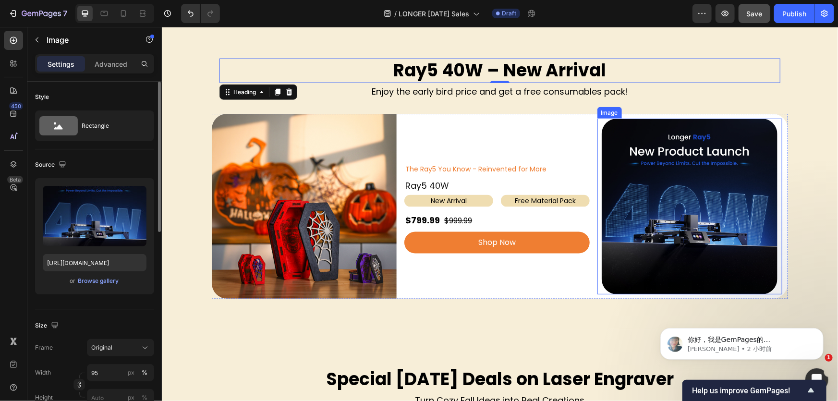
click at [657, 221] on img at bounding box center [690, 206] width 176 height 176
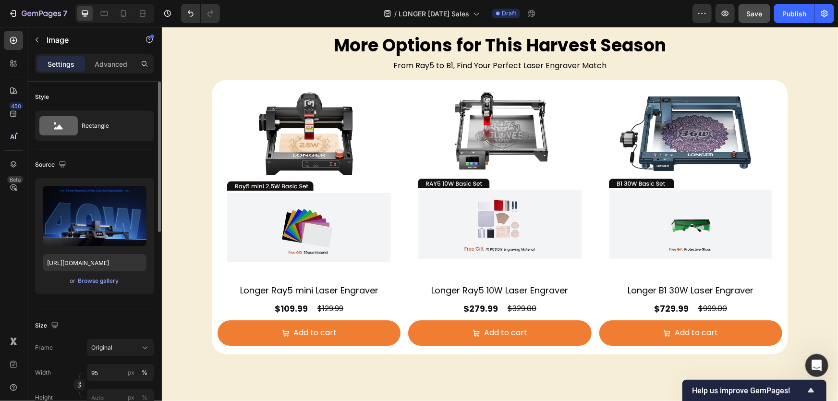
scroll to position [1747, 0]
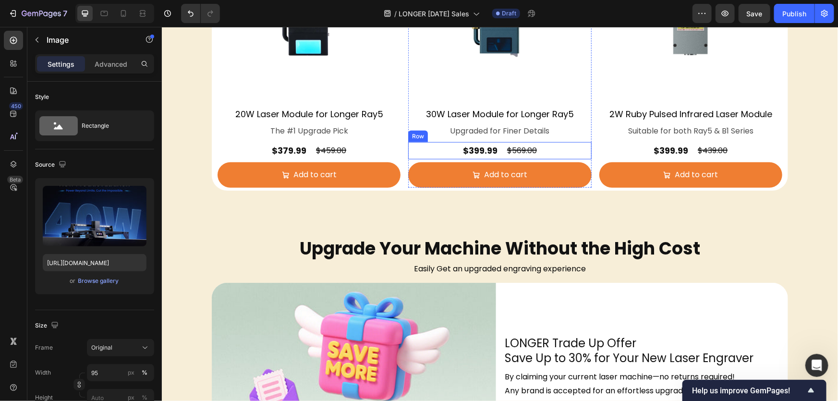
scroll to position [2096, 0]
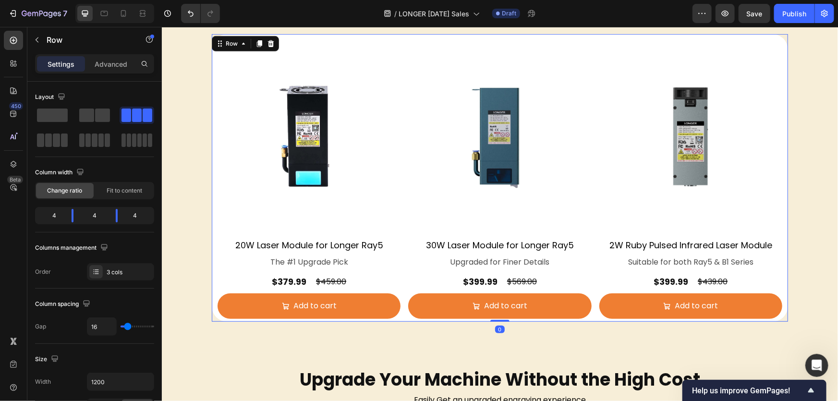
click at [592, 35] on div "Product Images 20W Laser Module for Longer Ray5 Product Title The #1 Upgrade Pi…" at bounding box center [499, 178] width 577 height 288
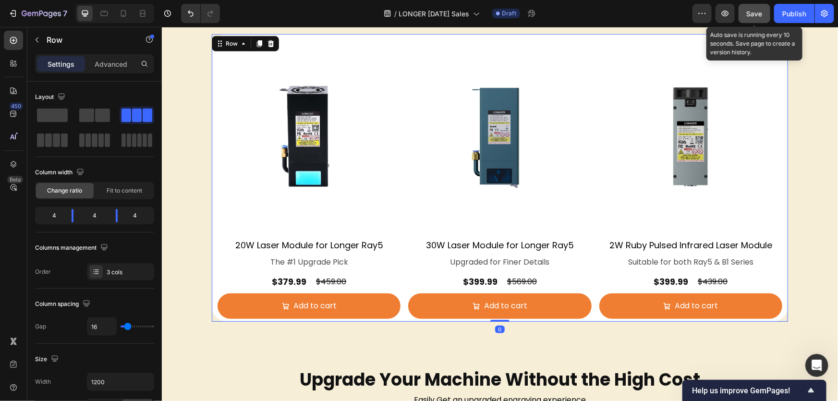
click at [757, 12] on span "Save" at bounding box center [755, 14] width 16 height 8
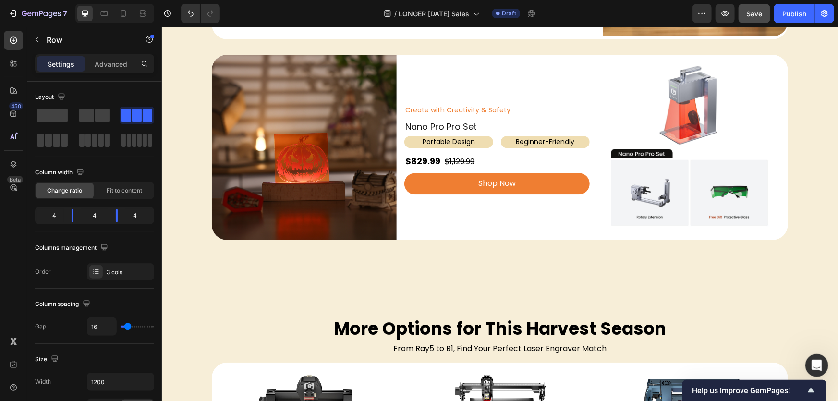
scroll to position [1354, 0]
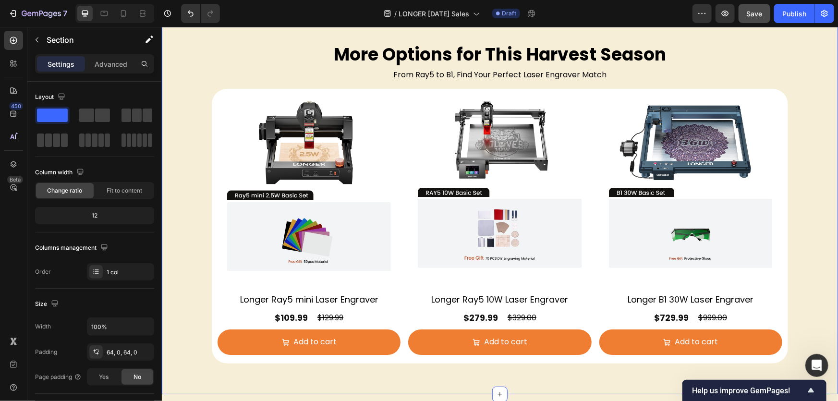
scroll to position [1878, 0]
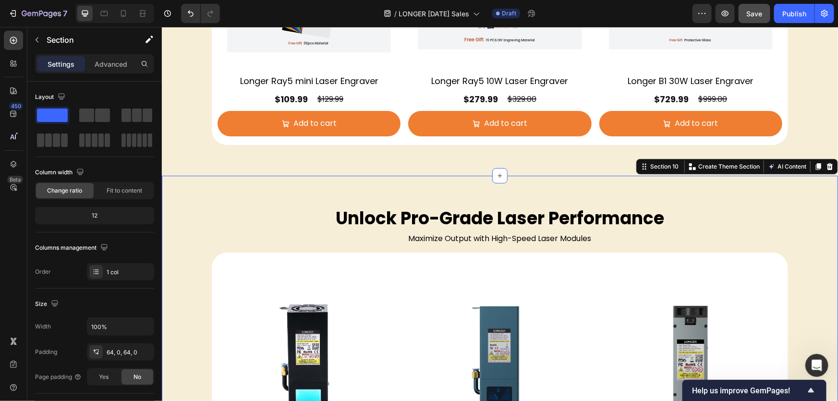
click at [373, 185] on div "Unlock Pro-Grade Laser Performance Heading Maximize Output with High-Speed Lase…" at bounding box center [499, 372] width 677 height 395
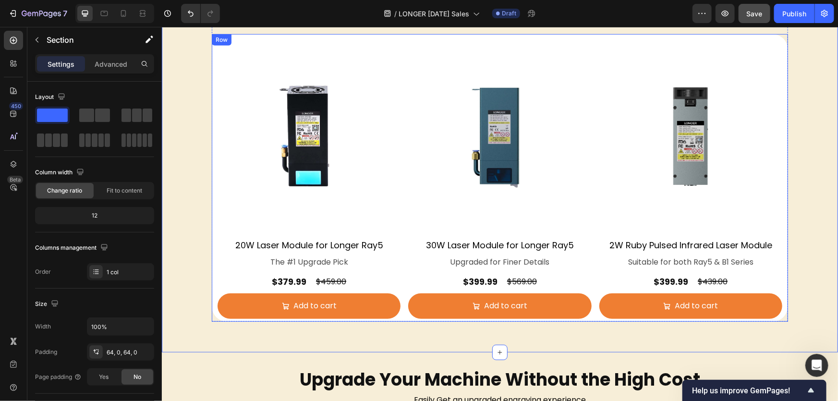
scroll to position [2228, 0]
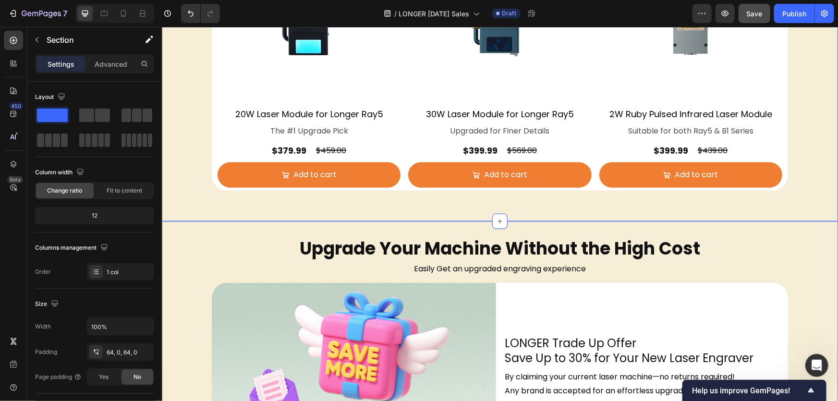
click at [405, 229] on div "Upgrade Your Machine Without the High Cost Heading Easily Get an upgraded engra…" at bounding box center [499, 363] width 677 height 284
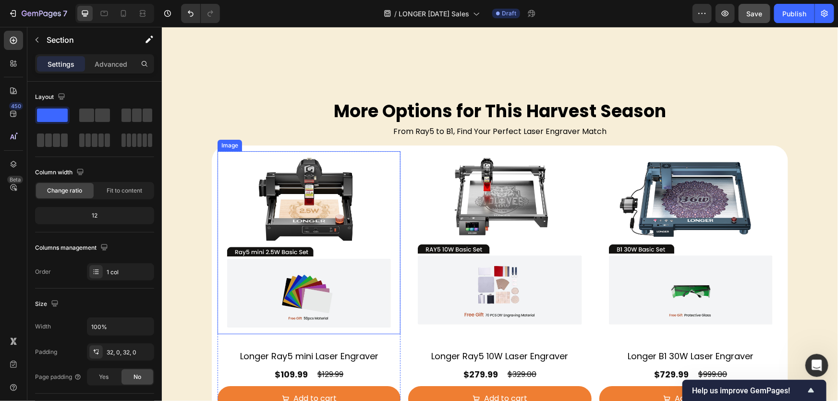
scroll to position [1528, 0]
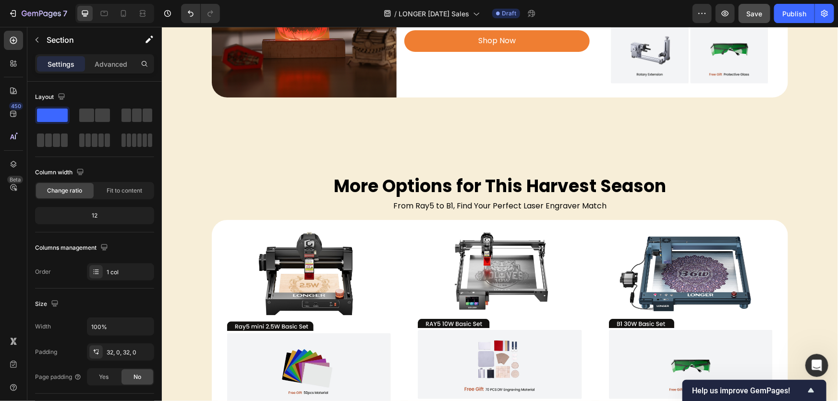
click at [692, 13] on div "/ LONGER Halloween Sales Draft" at bounding box center [460, 13] width 465 height 19
click at [699, 15] on icon "button" at bounding box center [703, 14] width 10 height 10
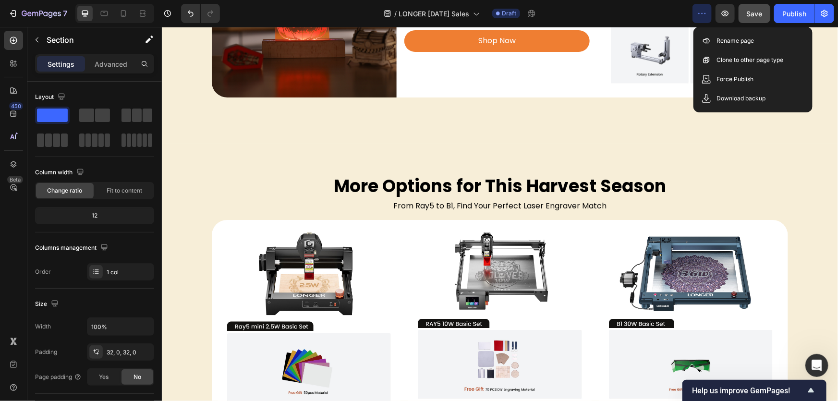
click at [699, 15] on icon "button" at bounding box center [703, 14] width 10 height 10
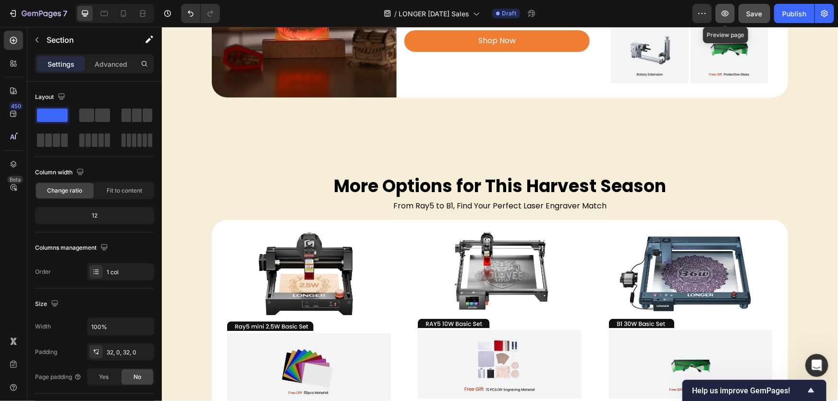
click at [723, 15] on icon "button" at bounding box center [726, 14] width 10 height 10
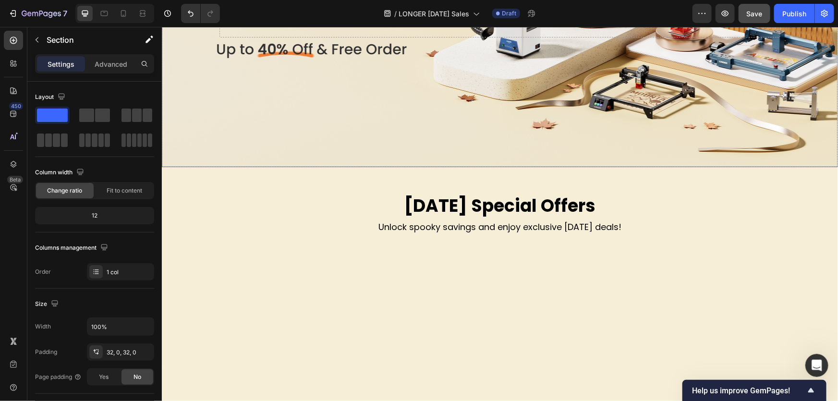
scroll to position [262, 0]
